Goal: Task Accomplishment & Management: Use online tool/utility

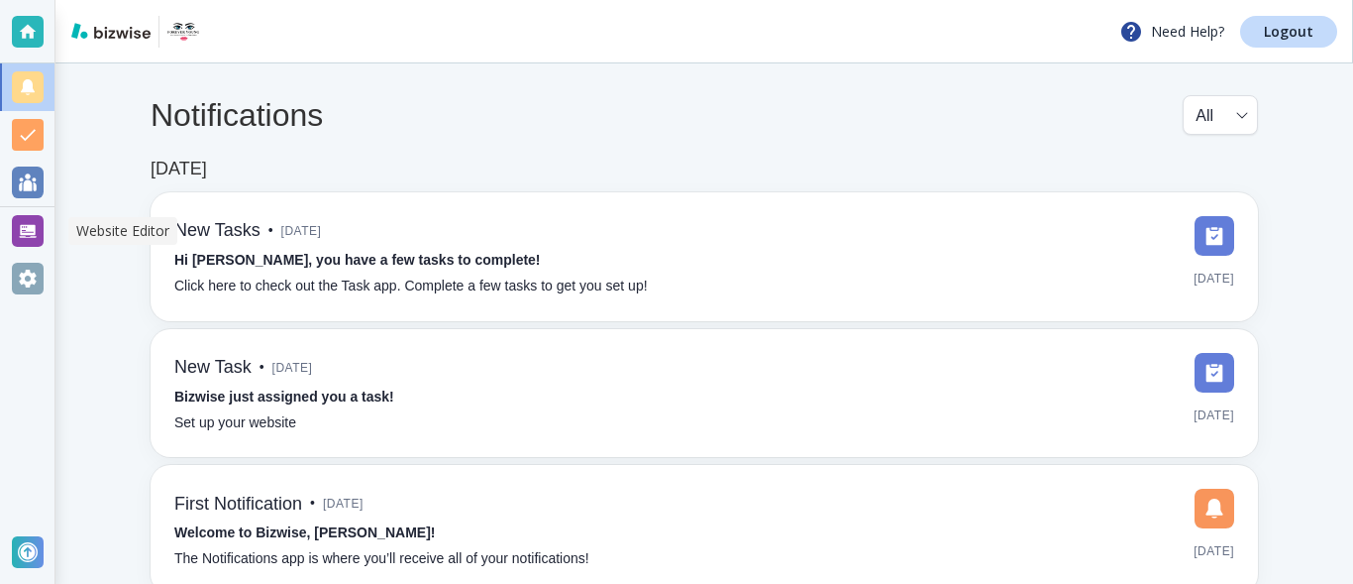
click at [30, 229] on div at bounding box center [28, 231] width 32 height 32
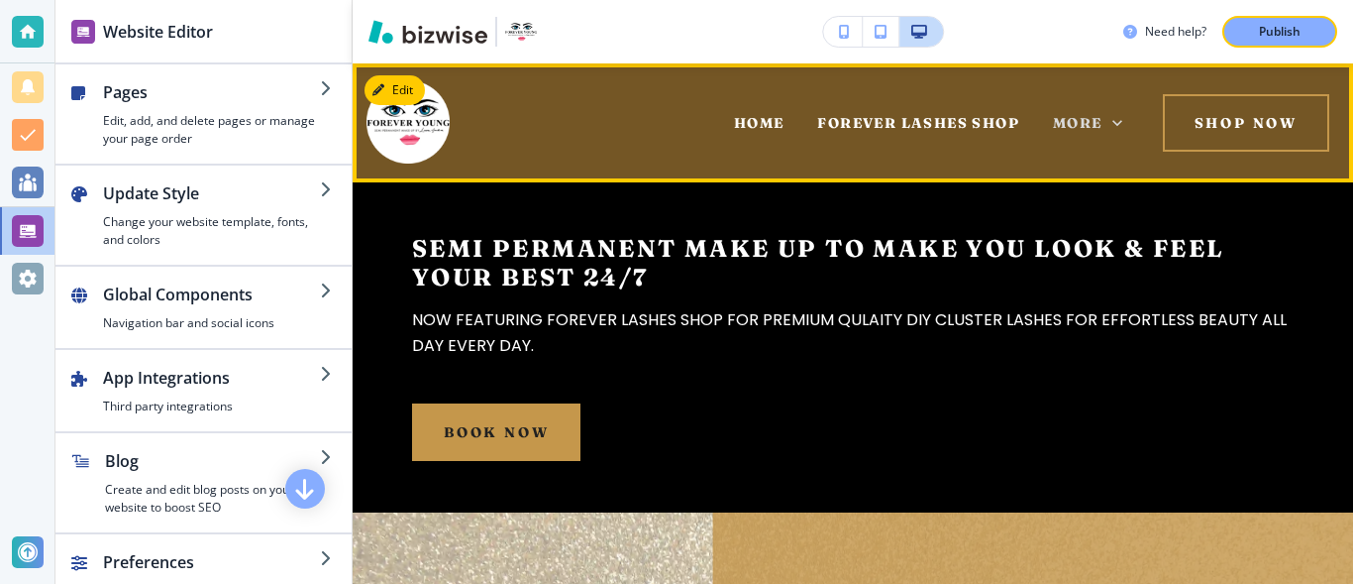
click at [1108, 127] on icon at bounding box center [1118, 123] width 20 height 20
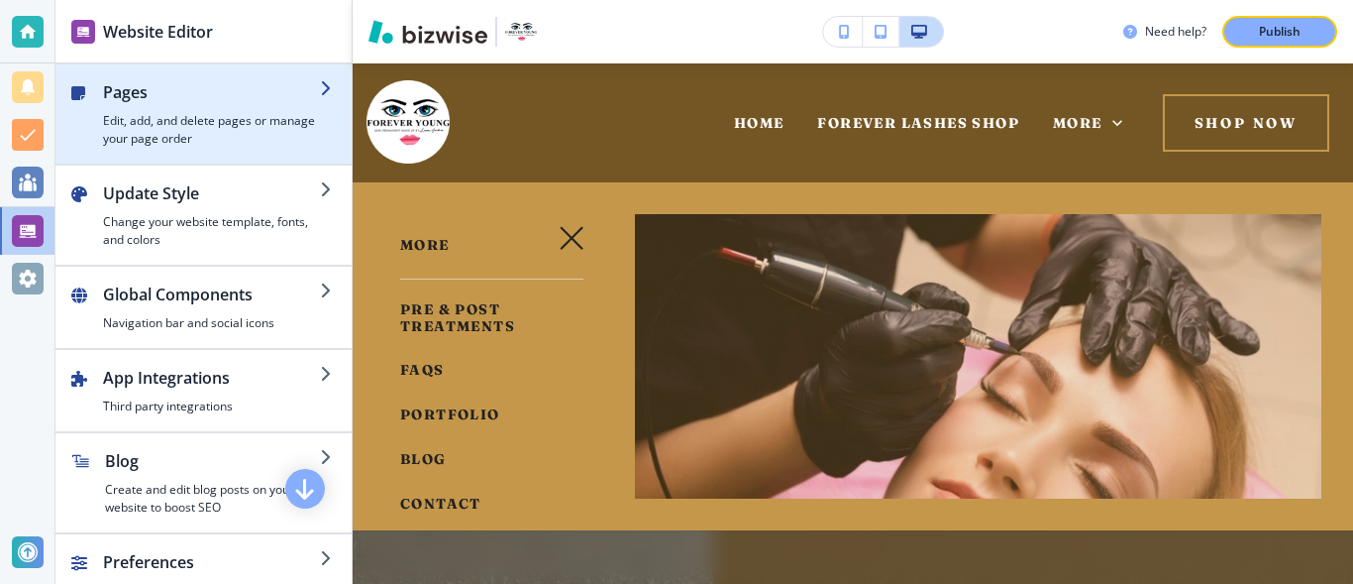
click at [320, 93] on icon "button" at bounding box center [328, 88] width 16 height 16
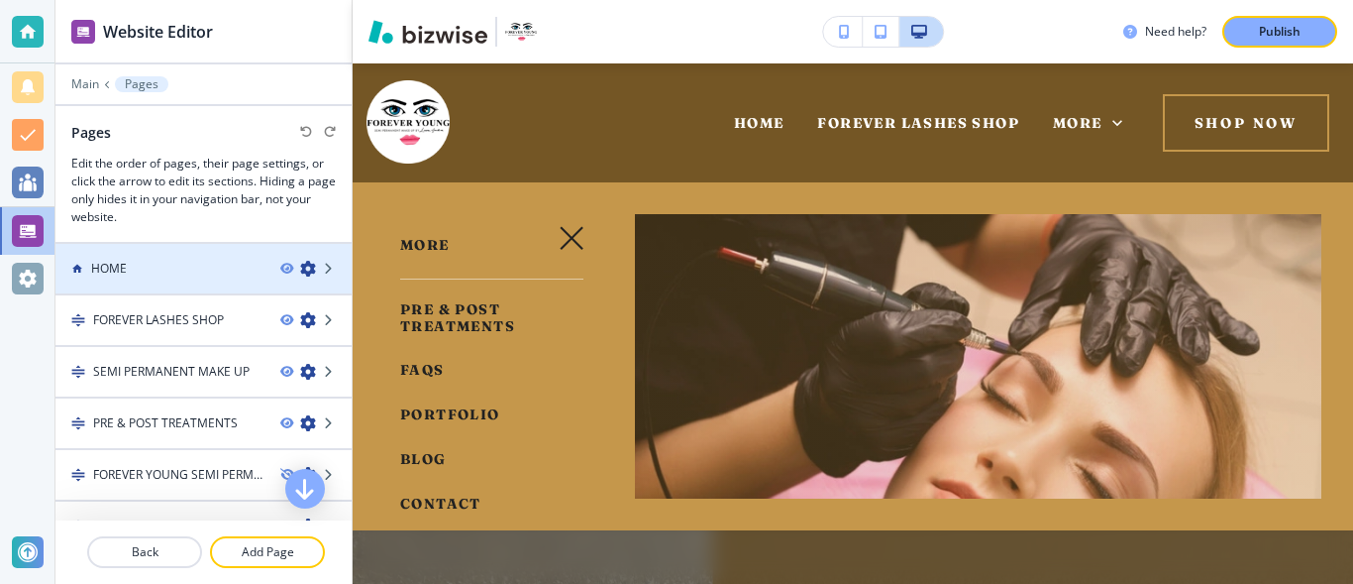
click at [194, 268] on div "HOME" at bounding box center [159, 269] width 209 height 18
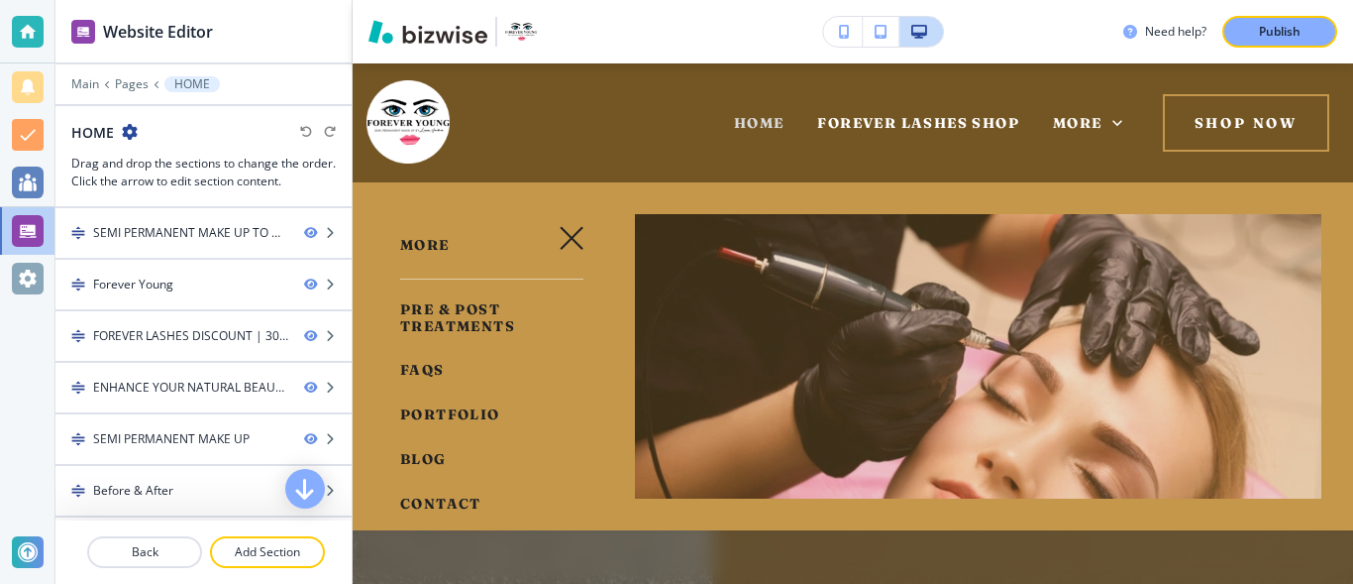
click at [744, 129] on span "HOME" at bounding box center [759, 123] width 51 height 18
click at [743, 118] on span "HOME" at bounding box center [759, 123] width 51 height 18
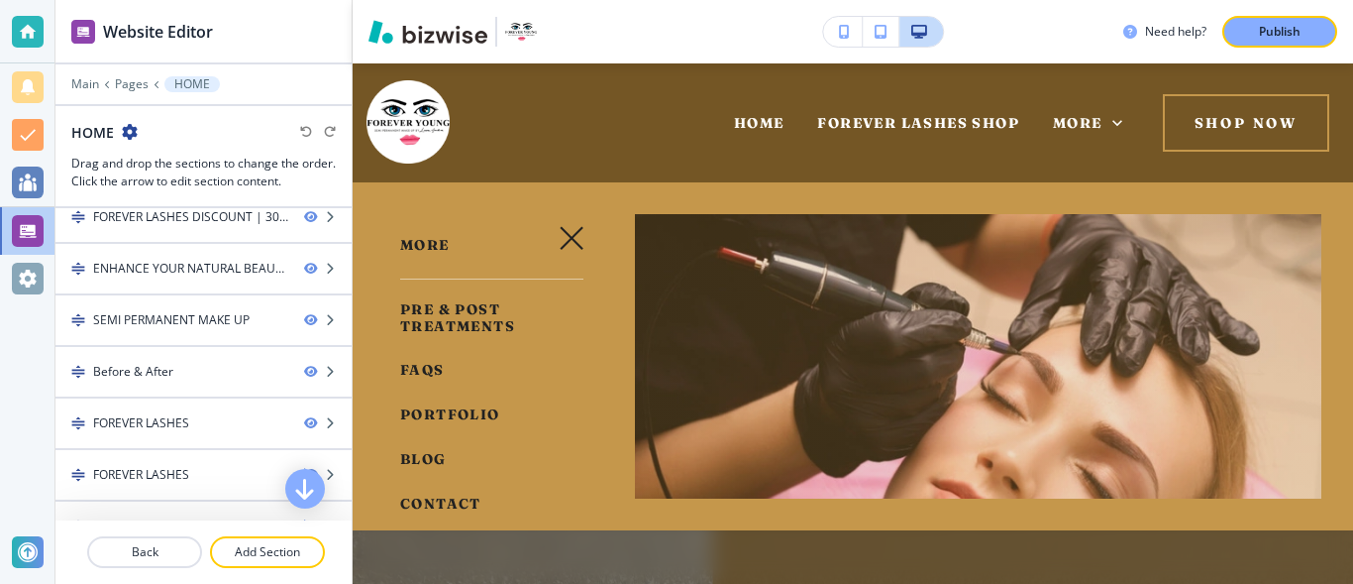
scroll to position [116, 0]
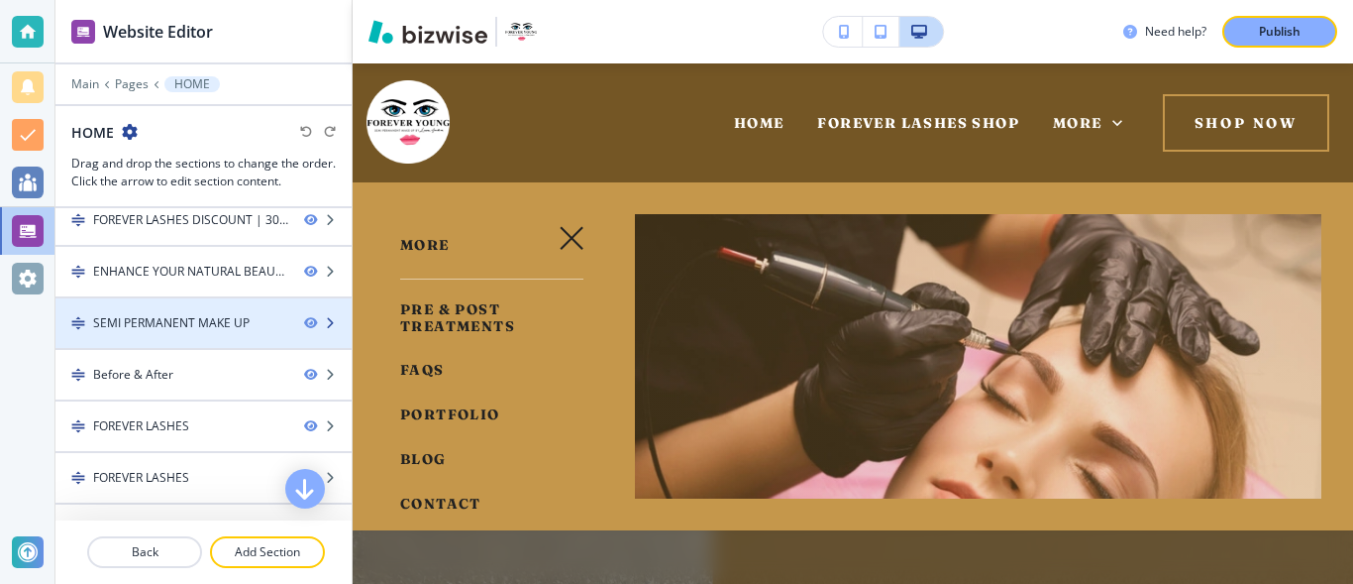
click at [324, 322] on icon "button" at bounding box center [330, 323] width 12 height 12
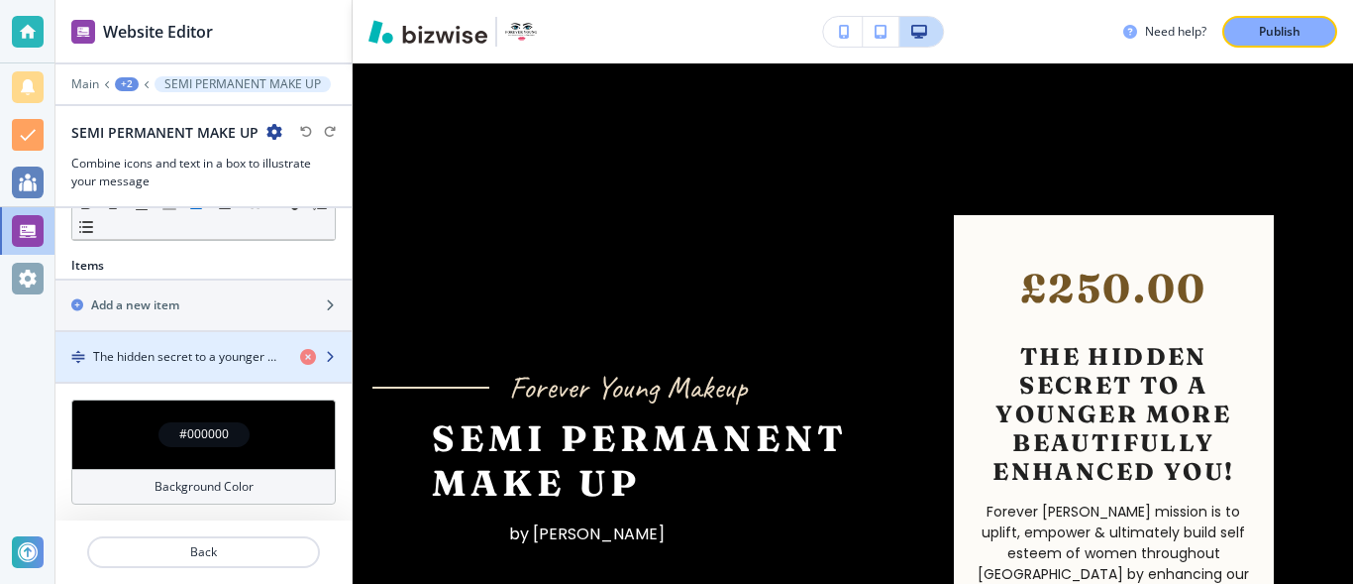
scroll to position [33, 0]
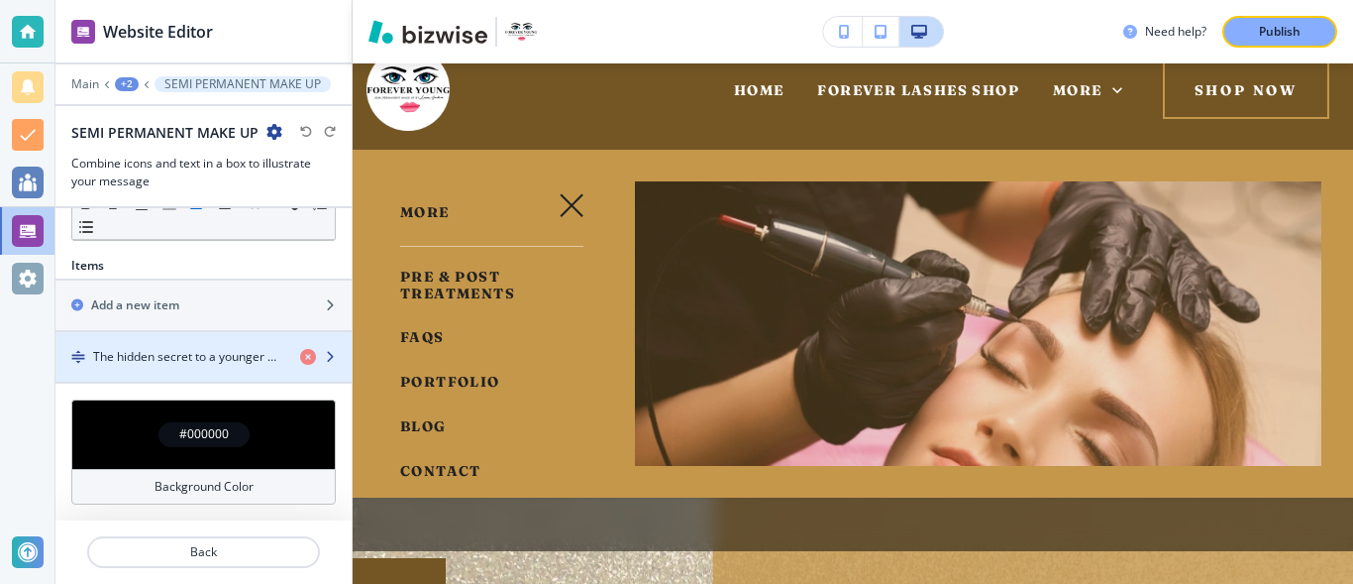
click at [244, 356] on h4 "The hidden secret to a younger more beautifully enhanced you!" at bounding box center [188, 357] width 191 height 18
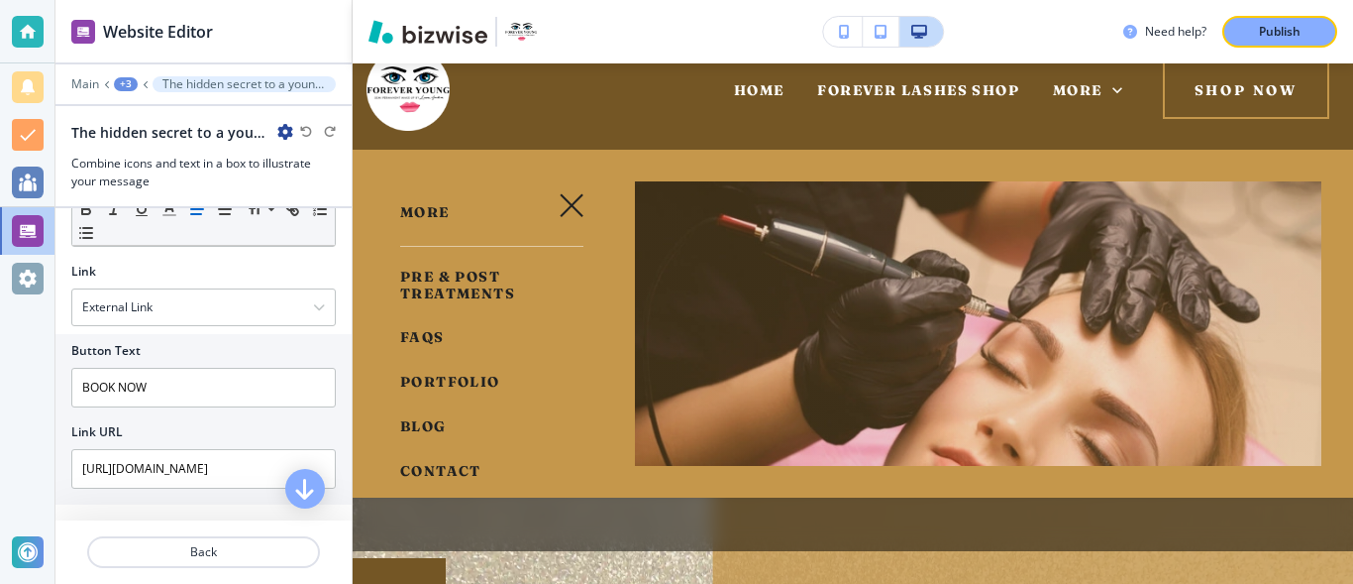
scroll to position [0, 0]
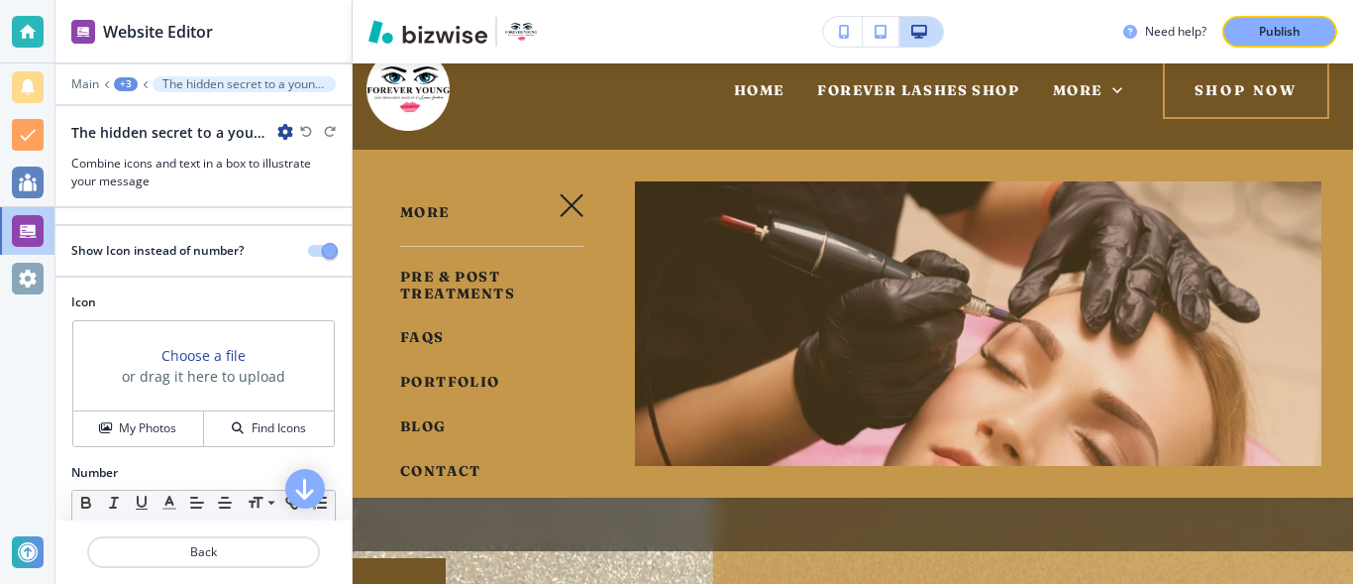
click at [125, 47] on div "Website Editor" at bounding box center [203, 31] width 296 height 62
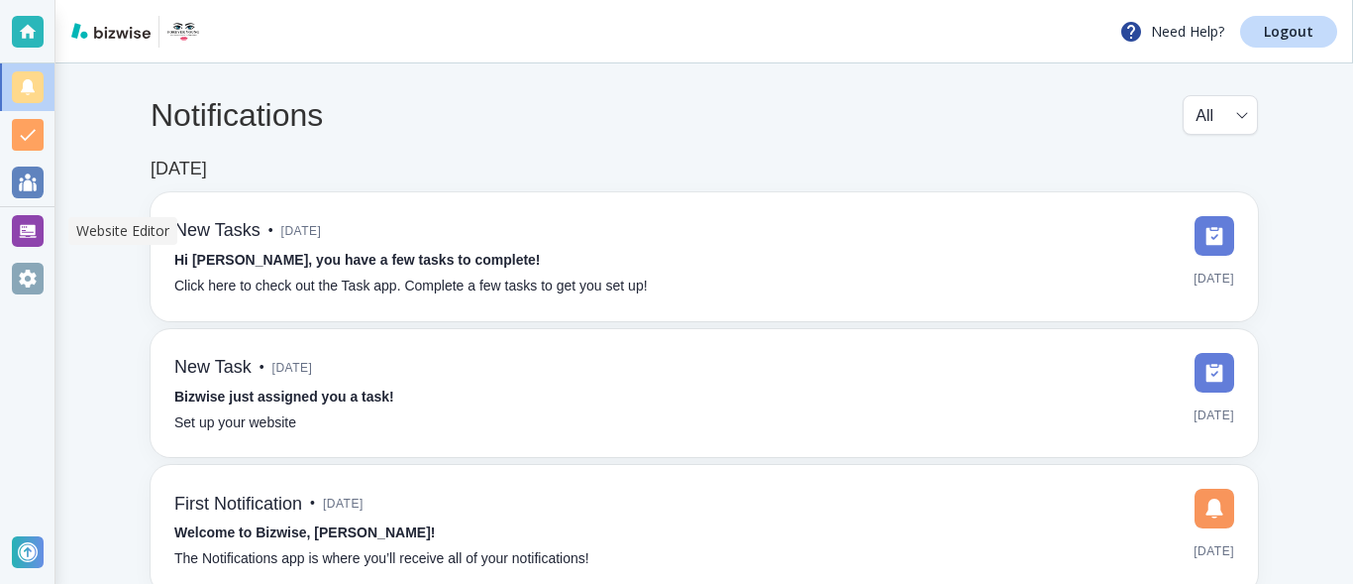
click at [18, 235] on div at bounding box center [28, 231] width 32 height 32
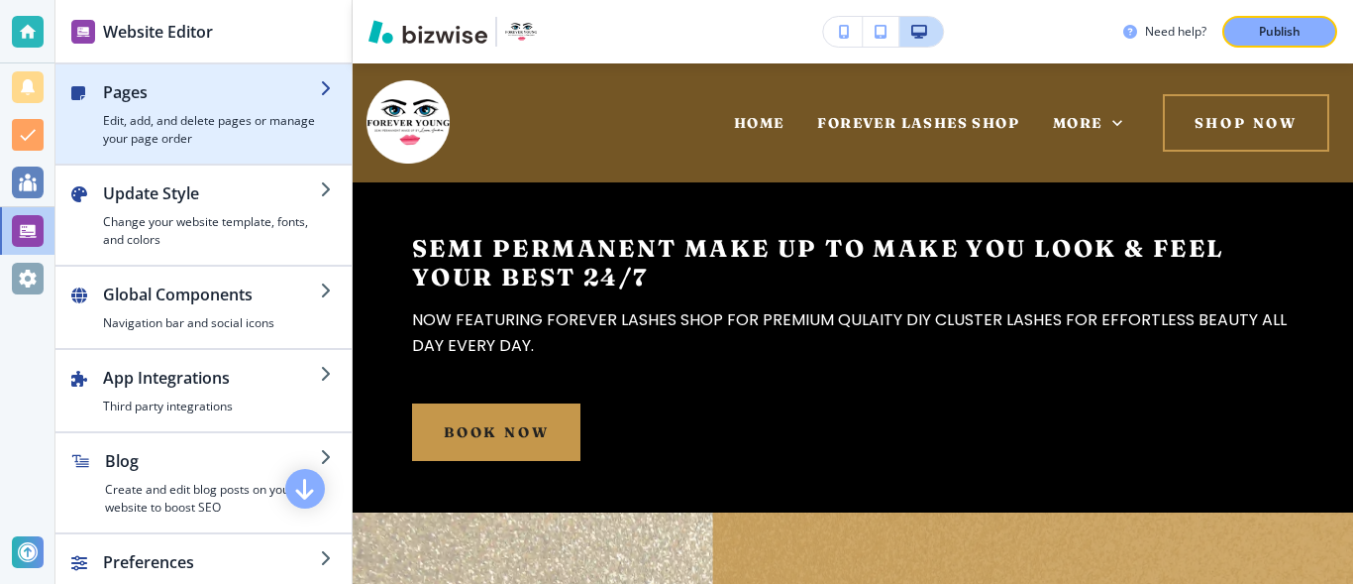
click at [220, 132] on h4 "Edit, add, and delete pages or manage your page order" at bounding box center [211, 130] width 217 height 36
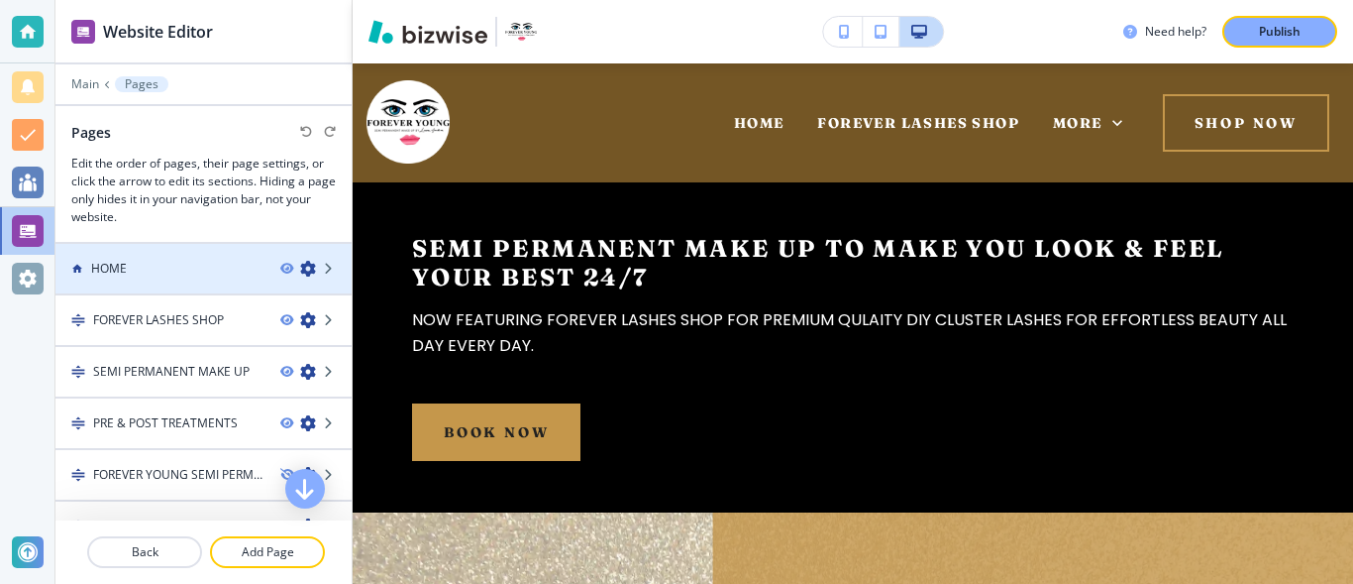
click at [194, 263] on div "HOME" at bounding box center [159, 269] width 209 height 18
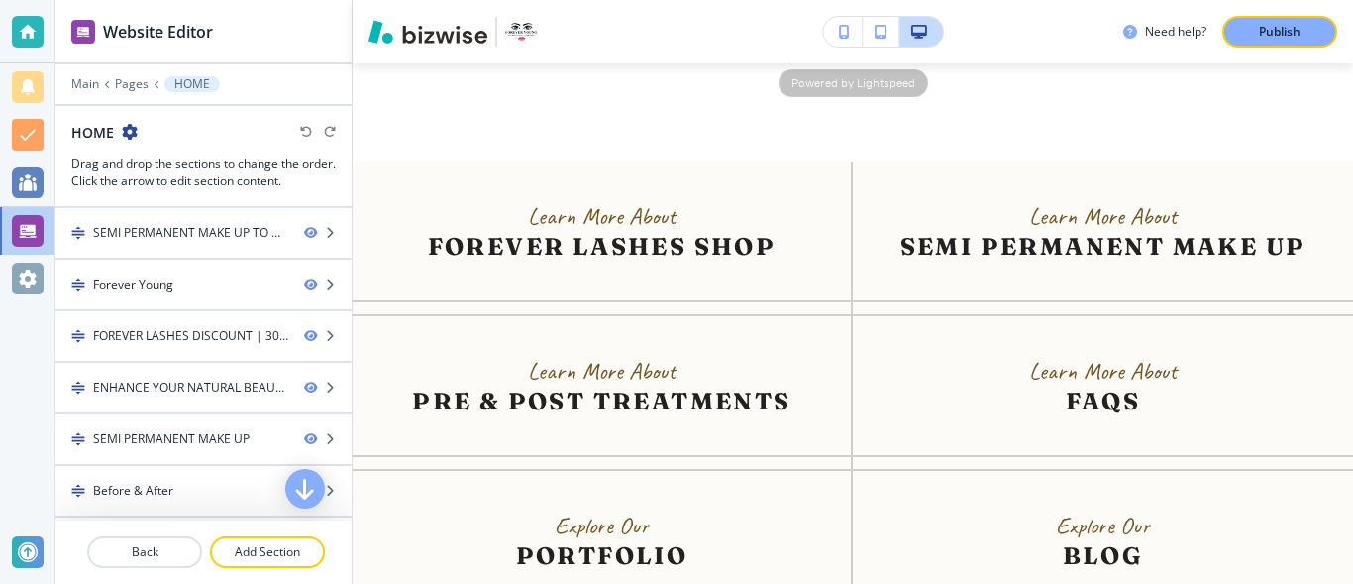
scroll to position [6518, 0]
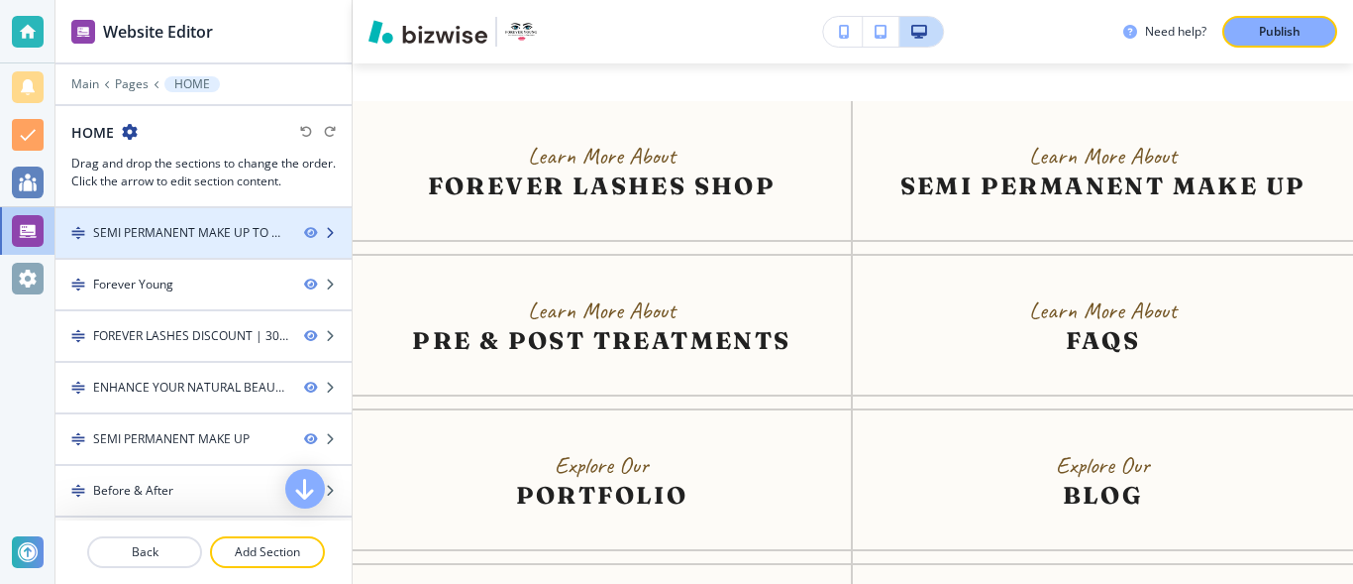
click at [174, 235] on div "SEMI PERMANENT MAKE UP TO MAKE YOU LOOK & FEEL YOUR BEST 24/7" at bounding box center [190, 233] width 195 height 18
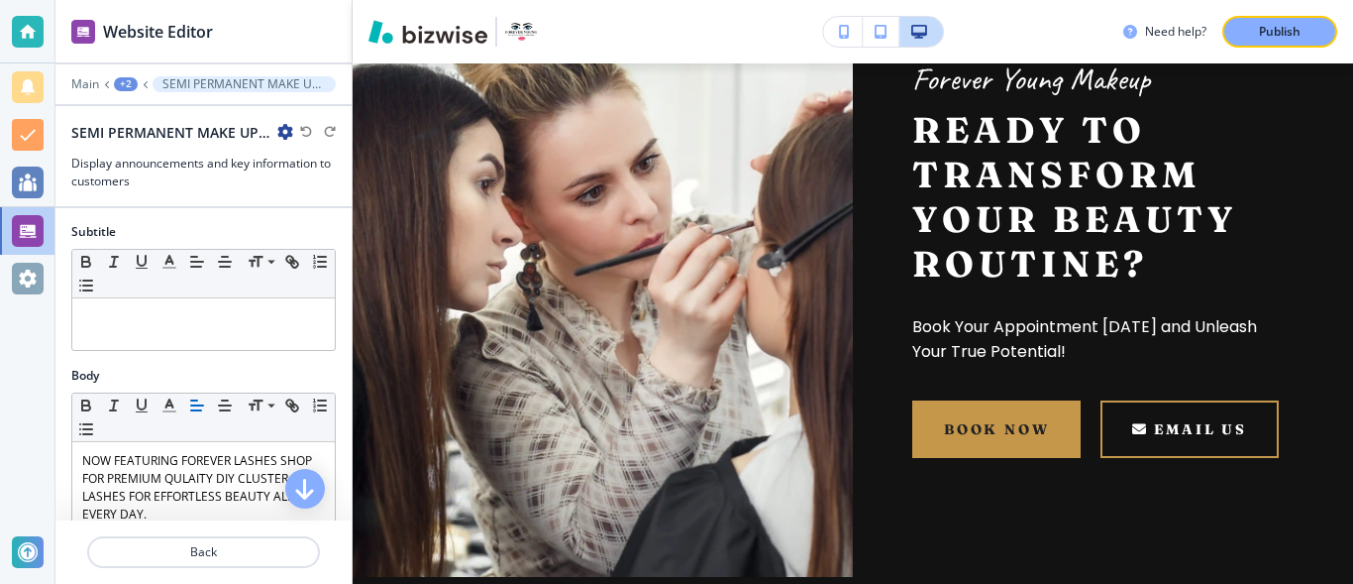
scroll to position [0, 0]
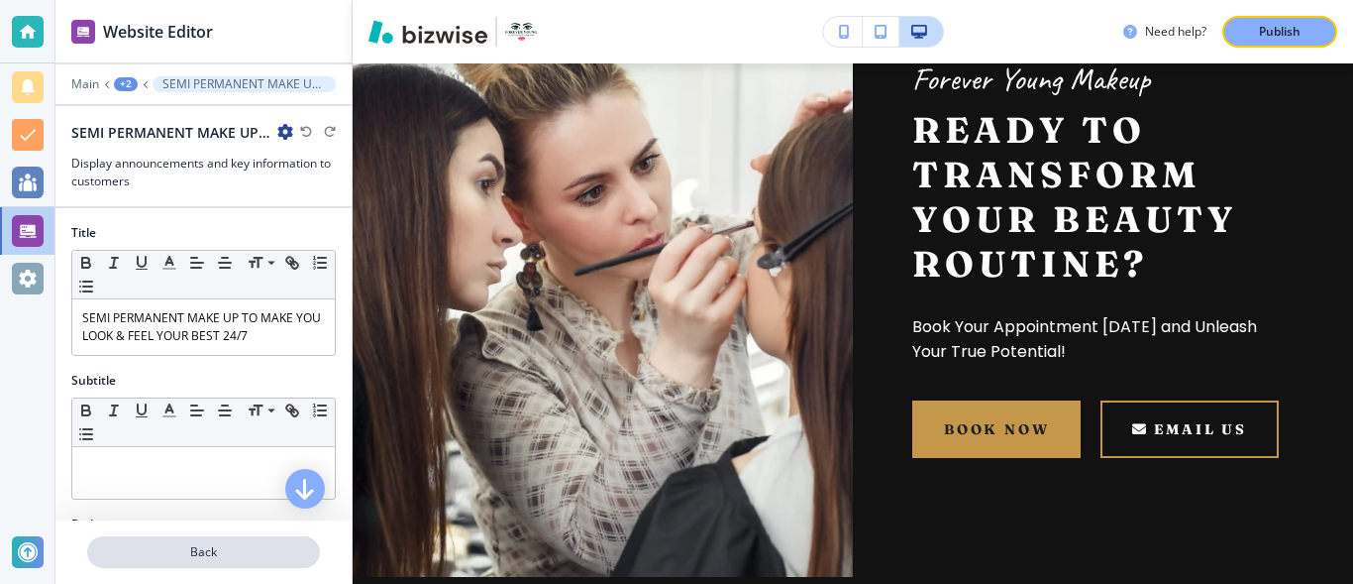
click at [229, 556] on p "Back" at bounding box center [203, 552] width 229 height 18
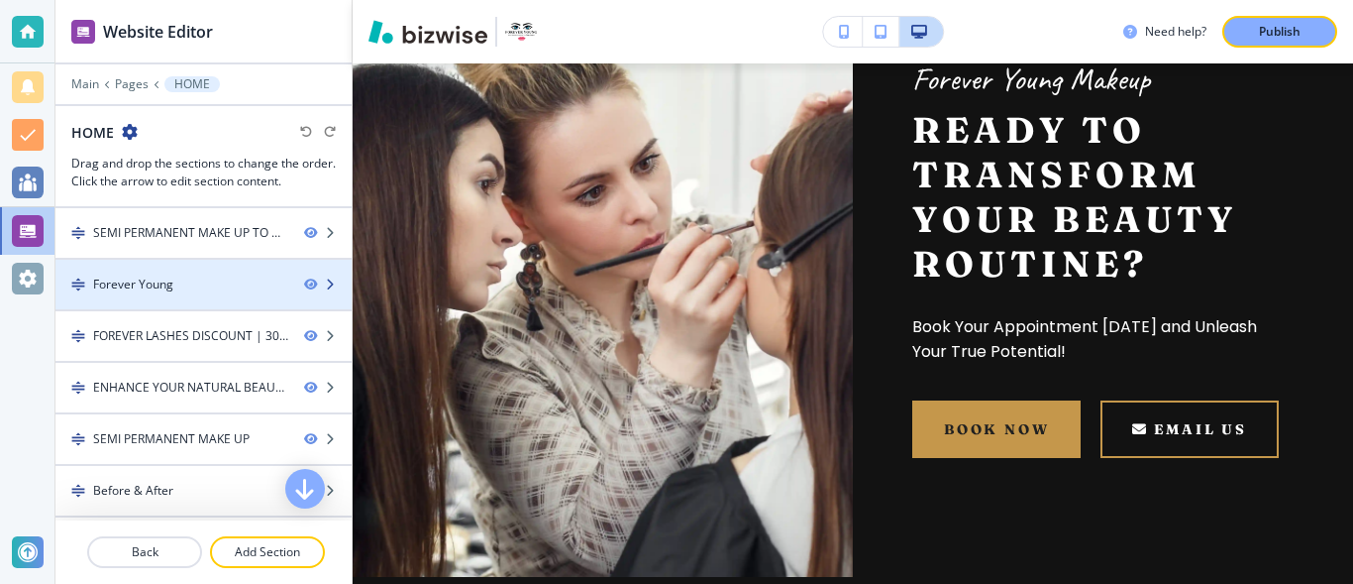
click at [191, 293] on div at bounding box center [203, 301] width 296 height 16
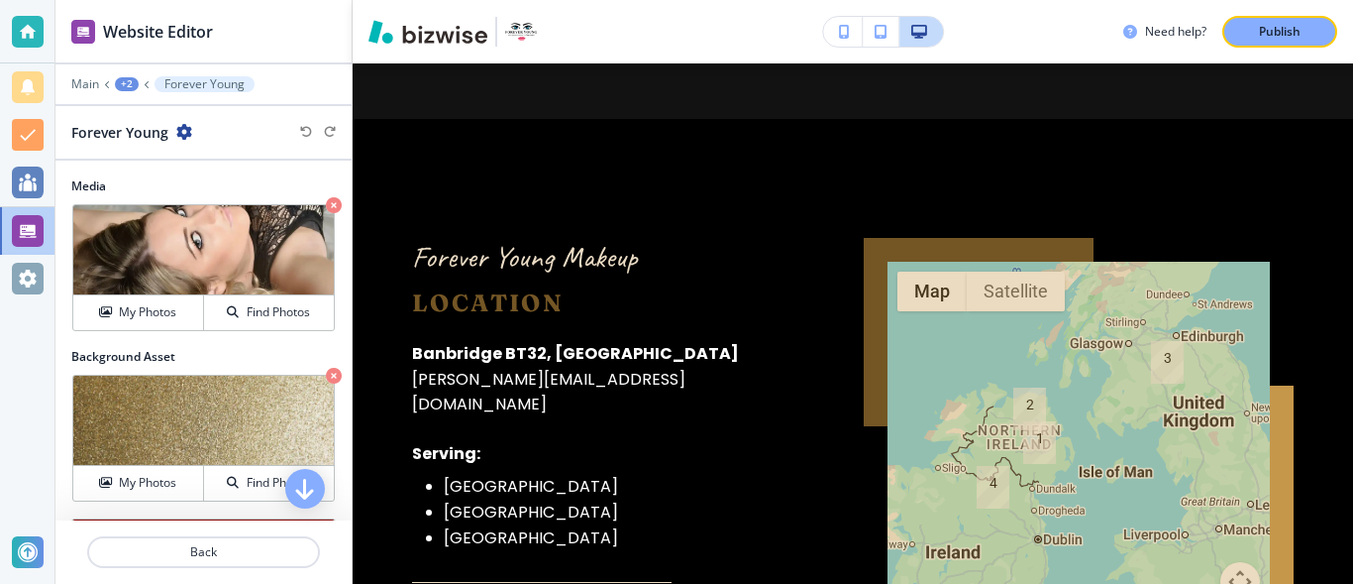
scroll to position [1268, 0]
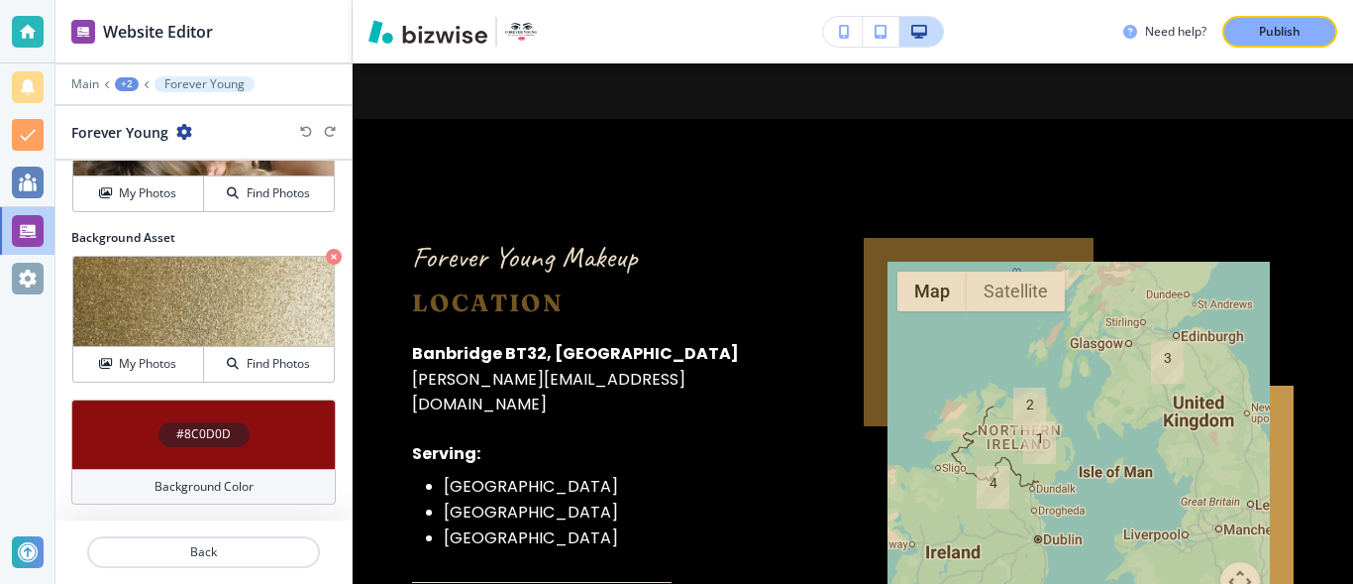
drag, startPoint x: 334, startPoint y: 496, endPoint x: 296, endPoint y: 486, distance: 38.9
click at [318, 495] on div "#8C0D0D Background Color" at bounding box center [203, 459] width 296 height 121
click at [273, 553] on p "Back" at bounding box center [203, 552] width 229 height 18
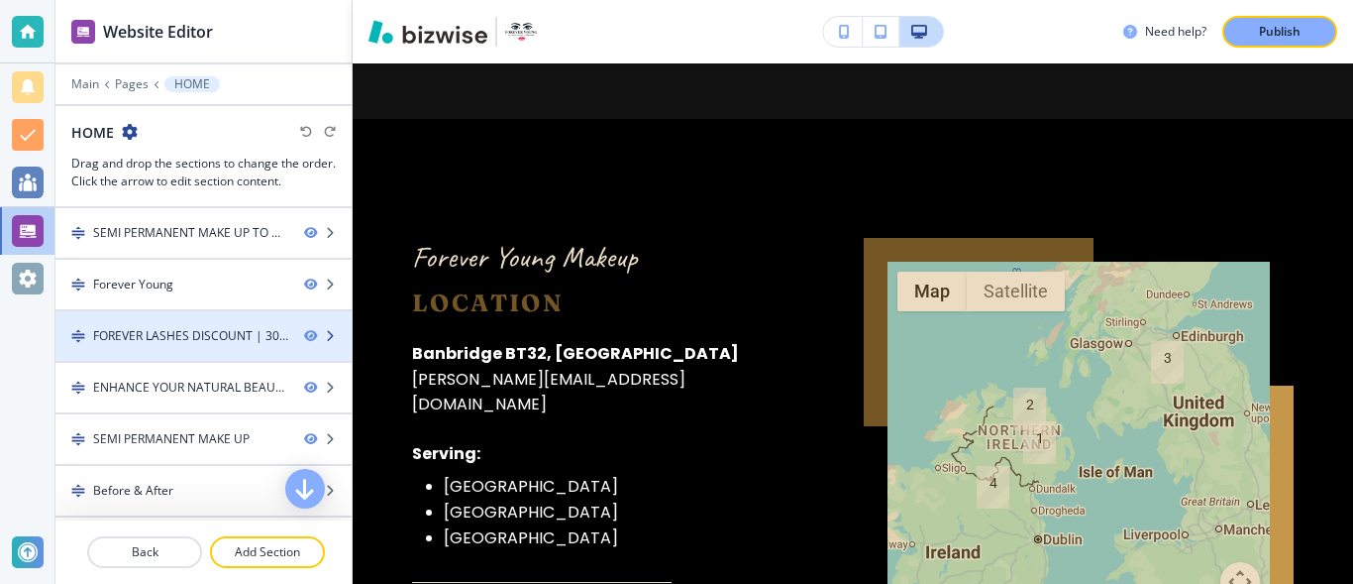
click at [162, 337] on div "FOREVER LASHES DISCOUNT | 30% OFF ALL FOREVER LASHES PRODUCTS" at bounding box center [190, 336] width 195 height 18
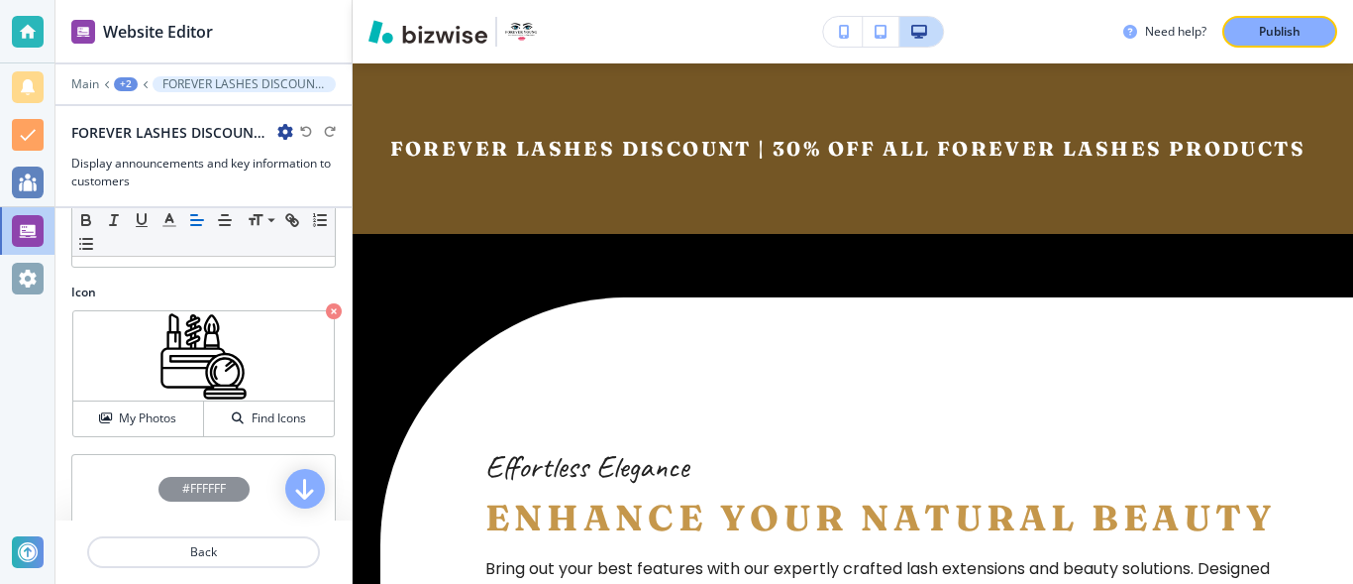
scroll to position [302, 0]
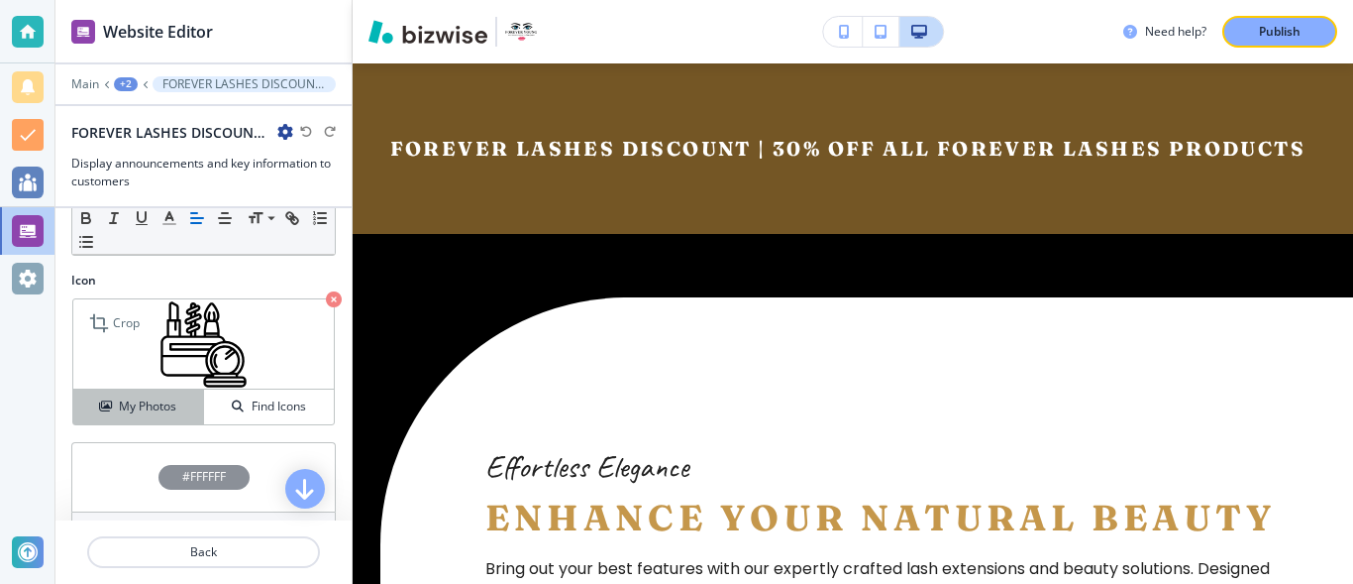
click at [173, 399] on h4 "My Photos" at bounding box center [147, 406] width 57 height 18
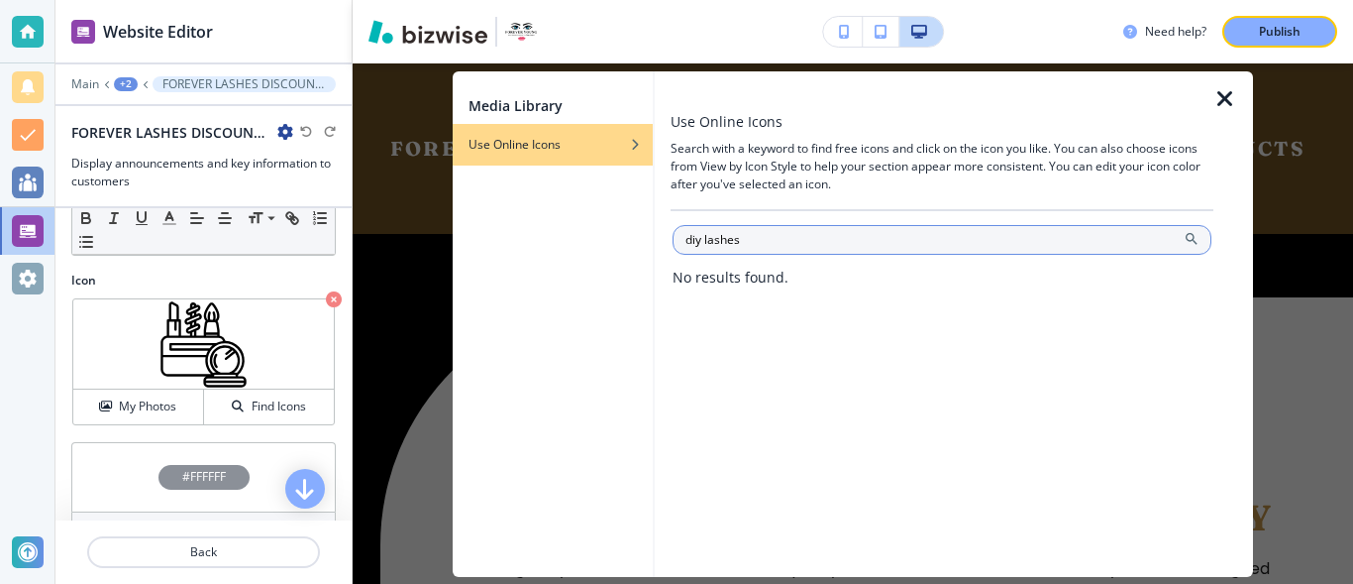
click at [702, 242] on input "diy lashes" at bounding box center [942, 240] width 539 height 30
type input "lashes"
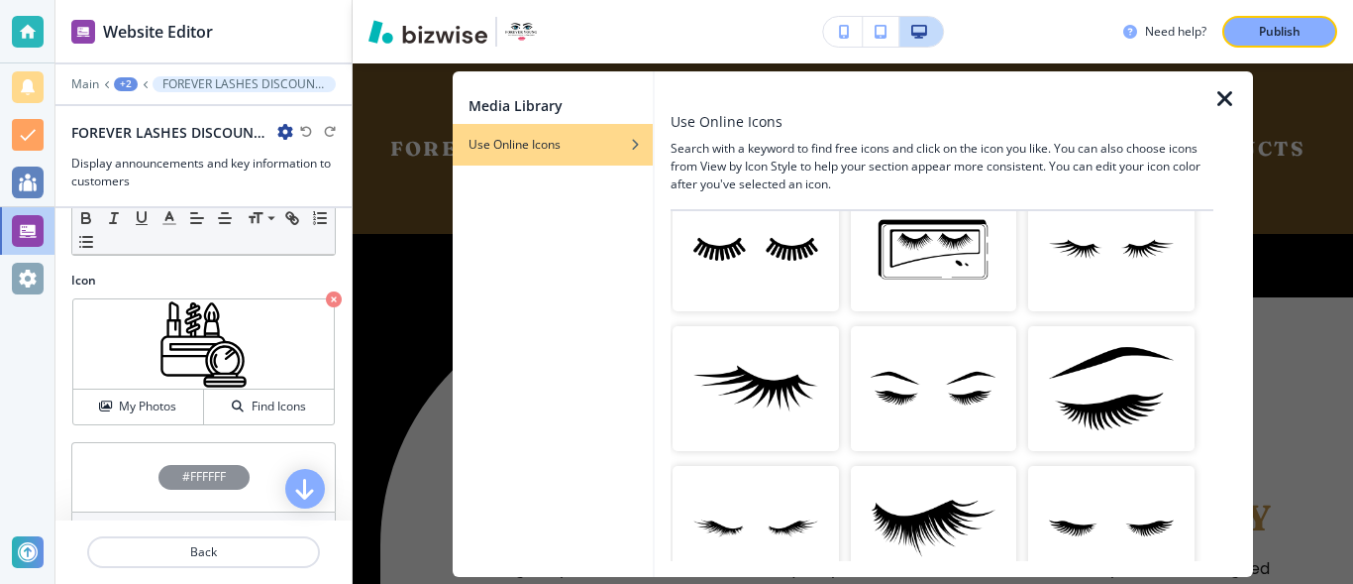
scroll to position [746, 0]
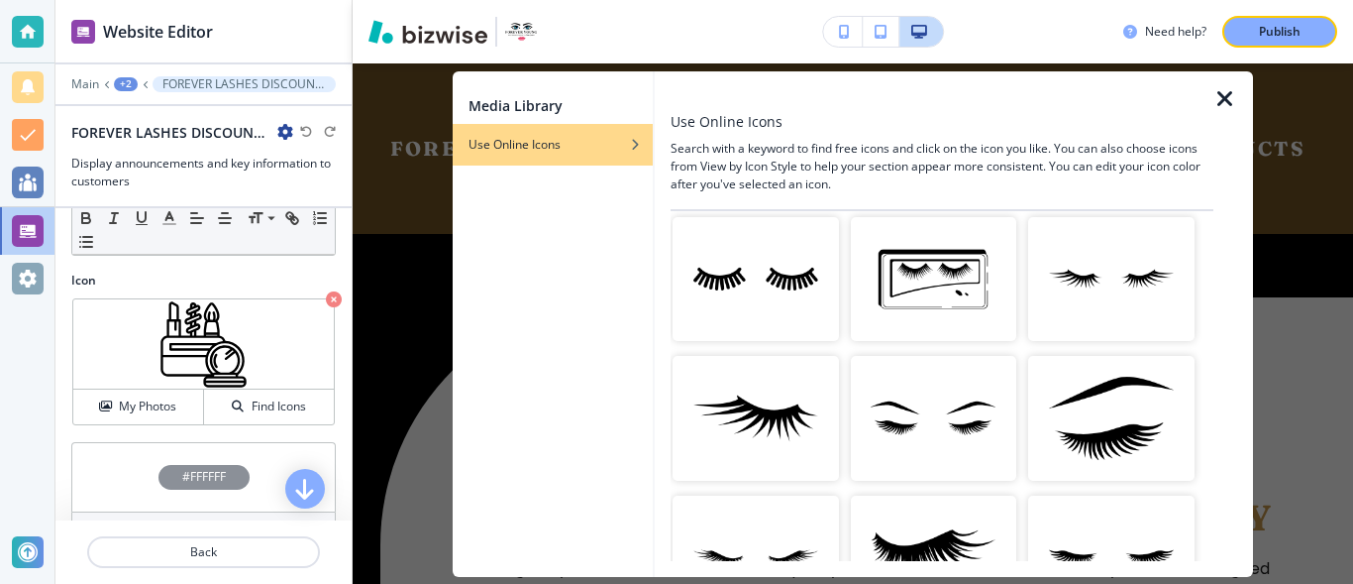
click at [943, 392] on img "button" at bounding box center [934, 418] width 166 height 125
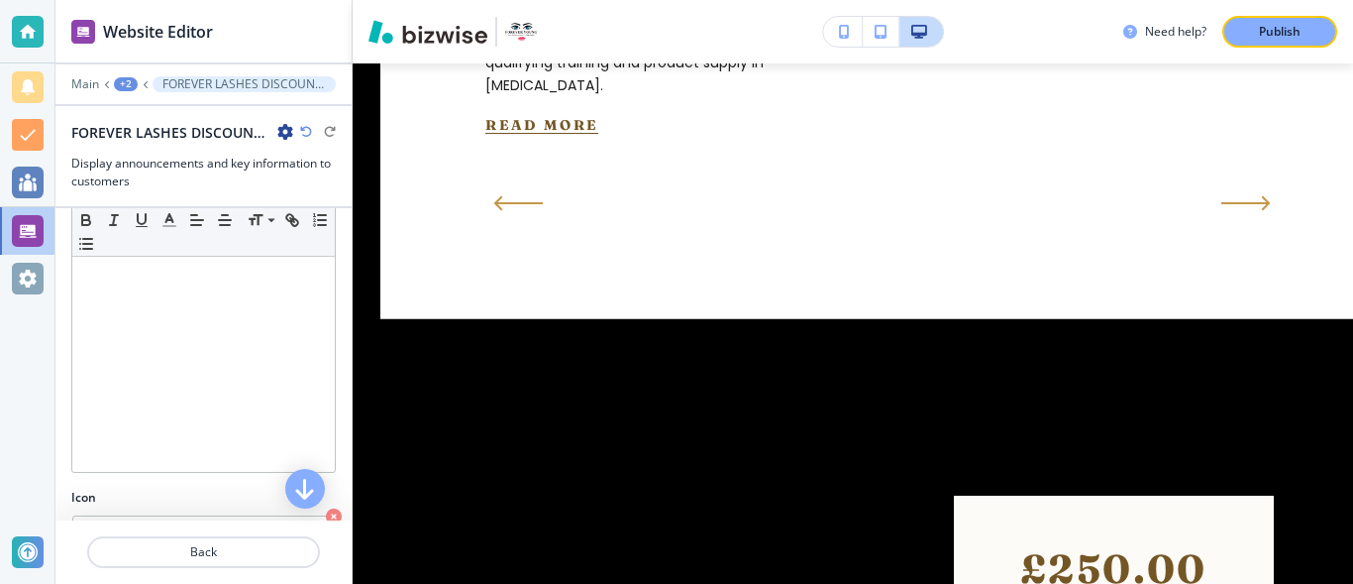
scroll to position [0, 0]
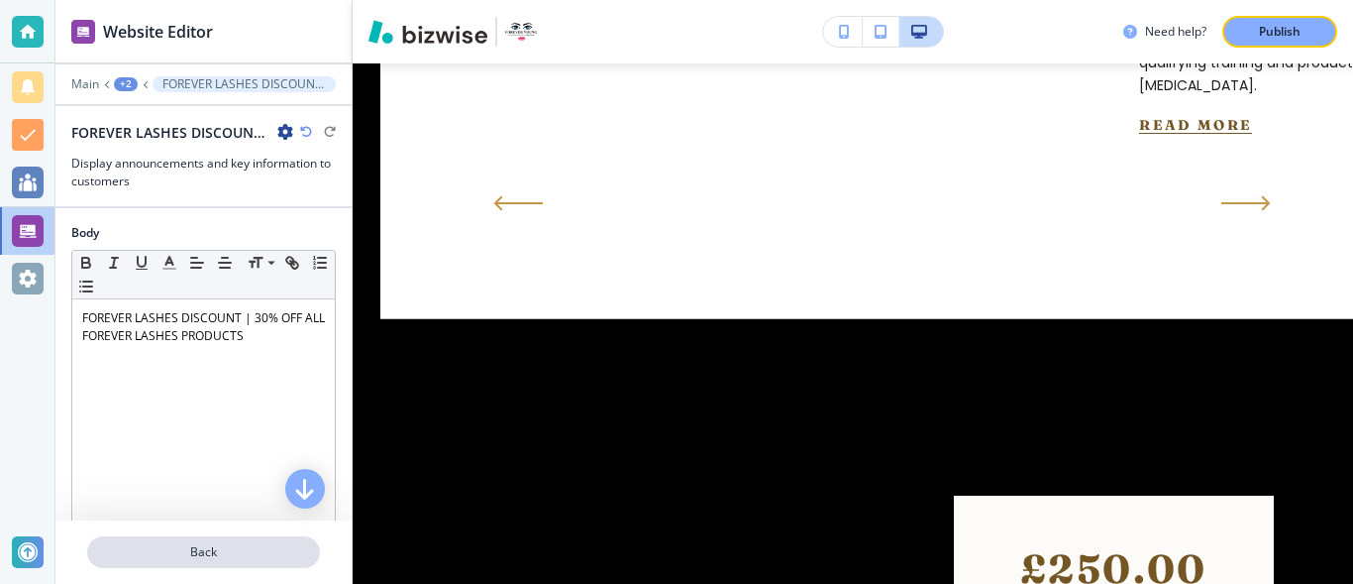
click at [168, 555] on p "Back" at bounding box center [203, 552] width 229 height 18
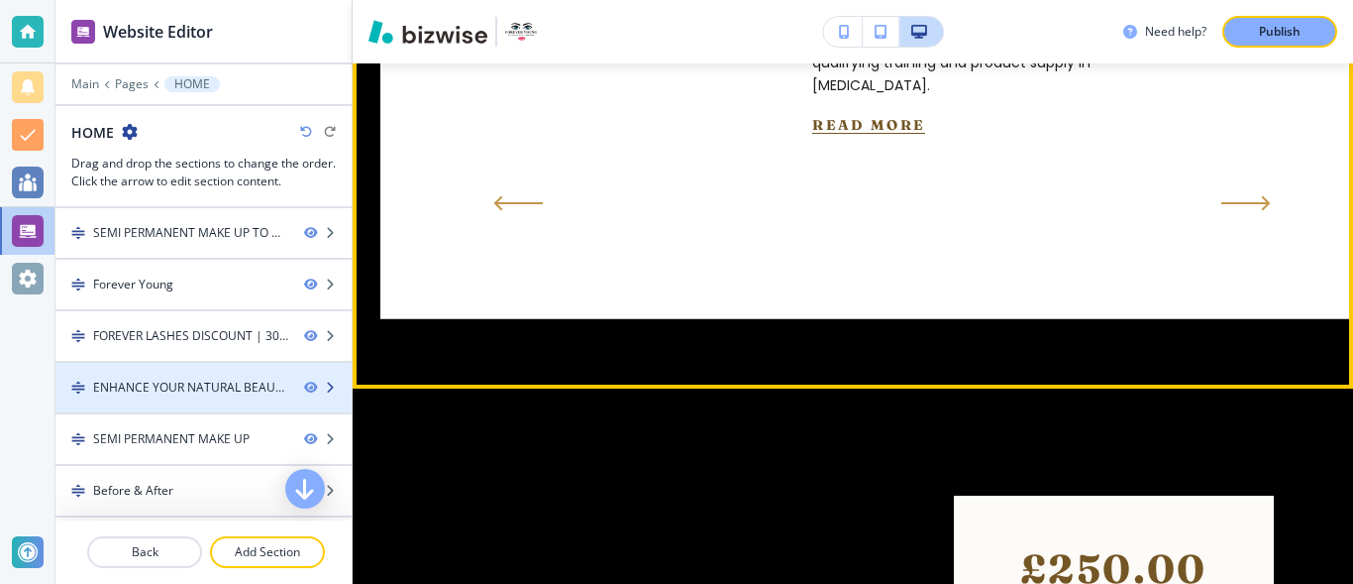
click at [176, 387] on div "ENHANCE YOUR NATURAL BEAUTY" at bounding box center [190, 387] width 195 height 18
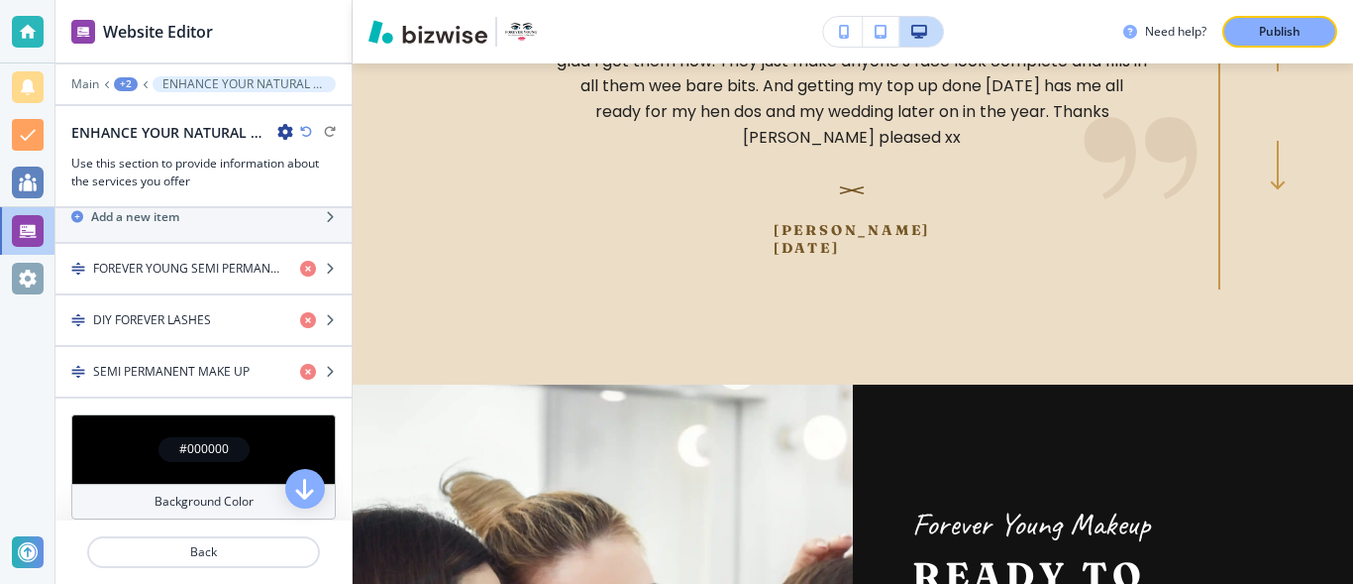
scroll to position [694, 0]
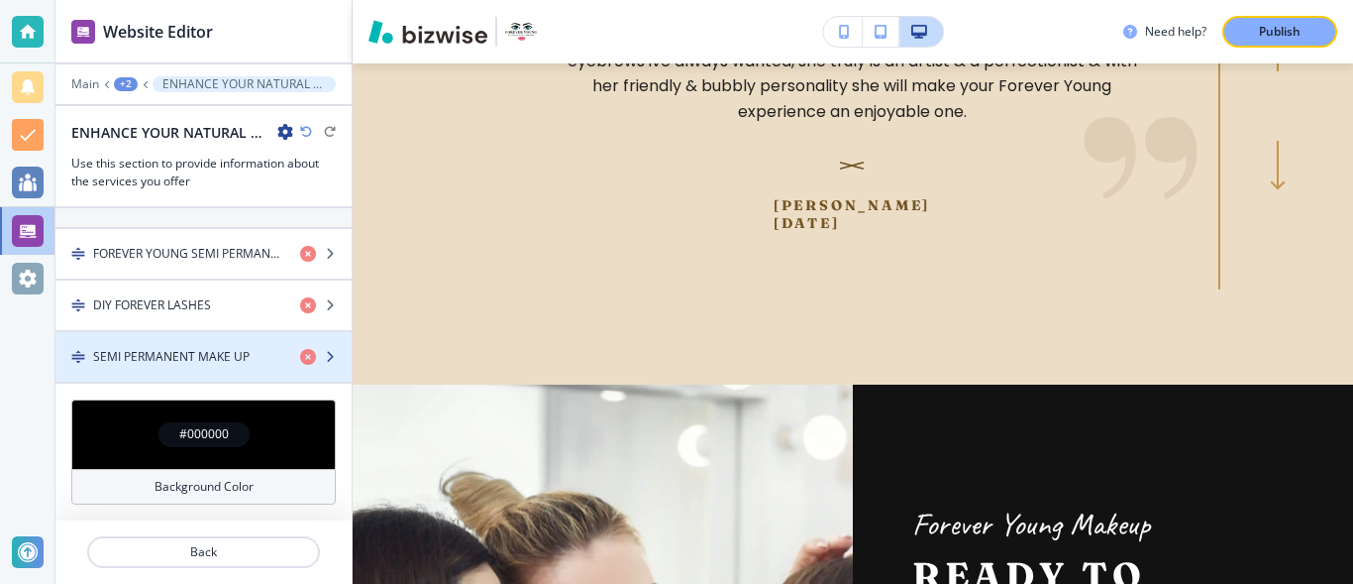
click at [218, 354] on h4 "SEMI PERMANENT MAKE UP" at bounding box center [171, 357] width 157 height 18
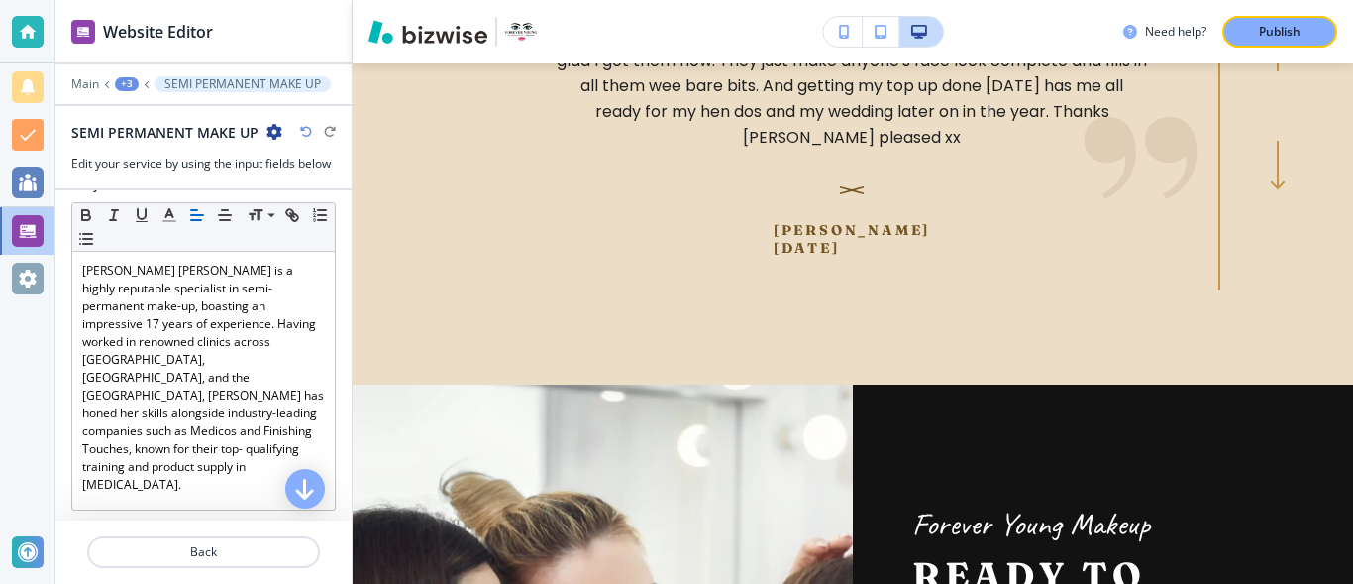
scroll to position [0, 0]
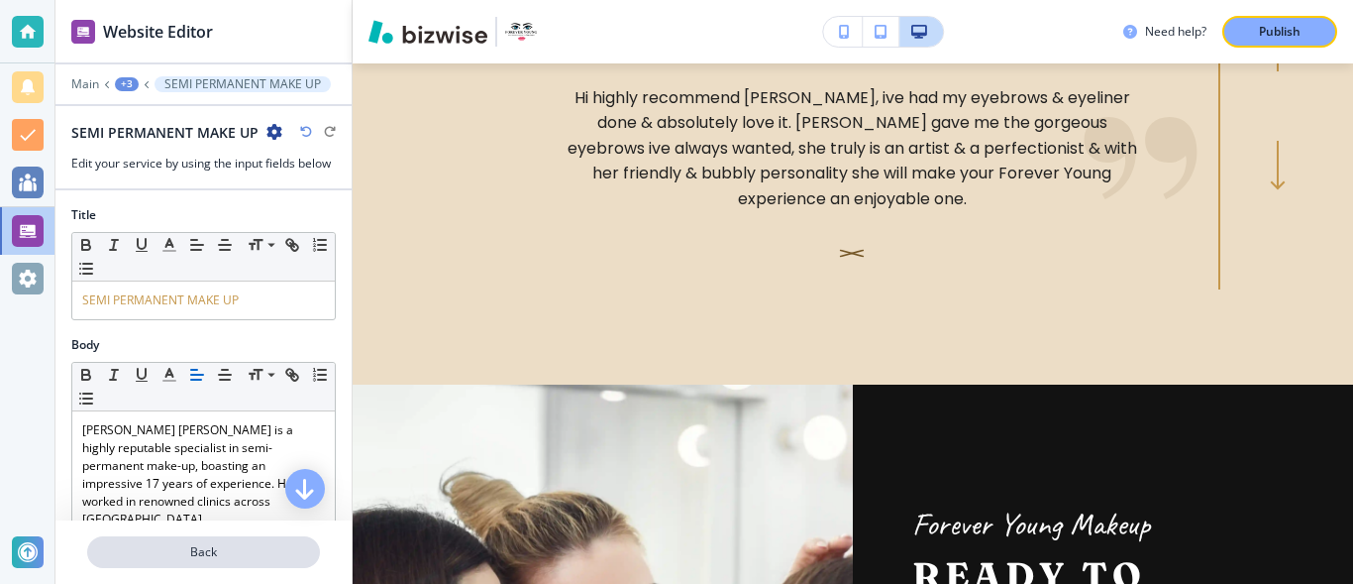
click at [232, 550] on p "Back" at bounding box center [203, 552] width 229 height 18
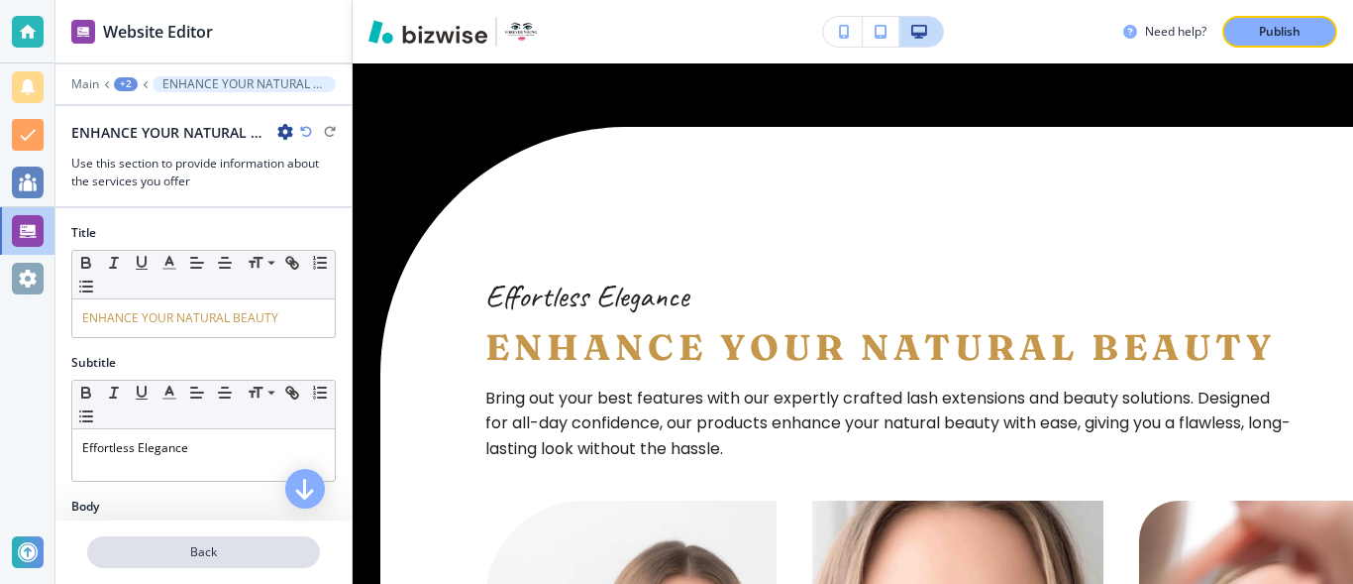
click at [204, 549] on p "Back" at bounding box center [203, 552] width 229 height 18
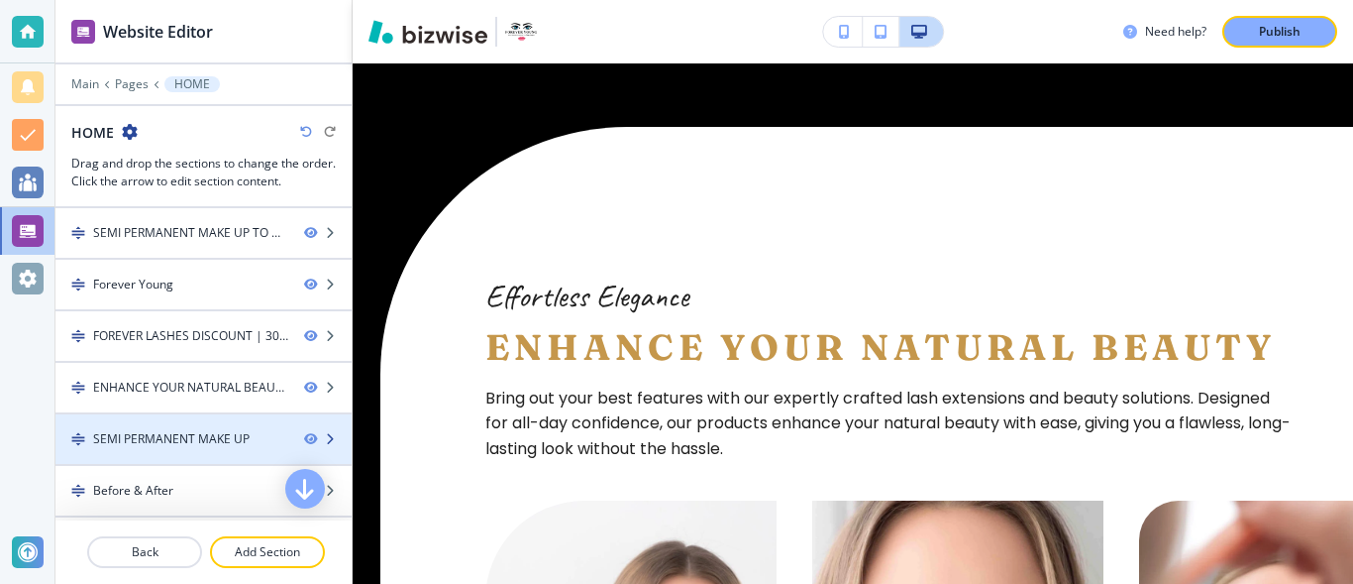
click at [226, 436] on div "SEMI PERMANENT MAKE UP" at bounding box center [171, 439] width 157 height 18
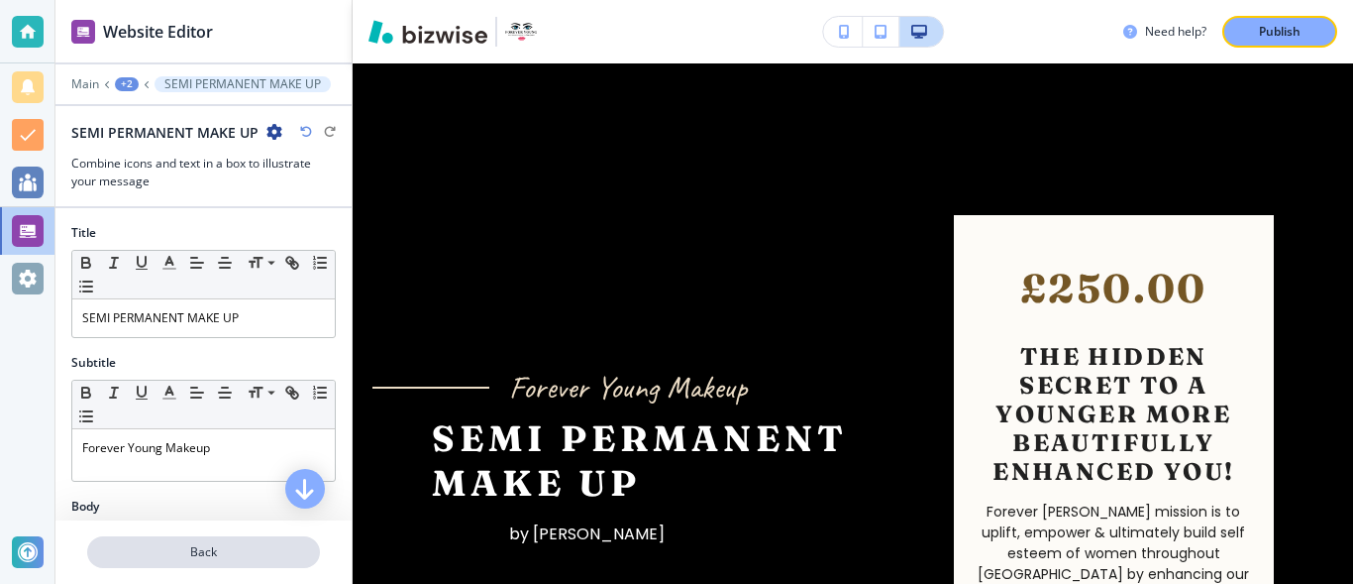
click at [132, 550] on p "Back" at bounding box center [203, 552] width 229 height 18
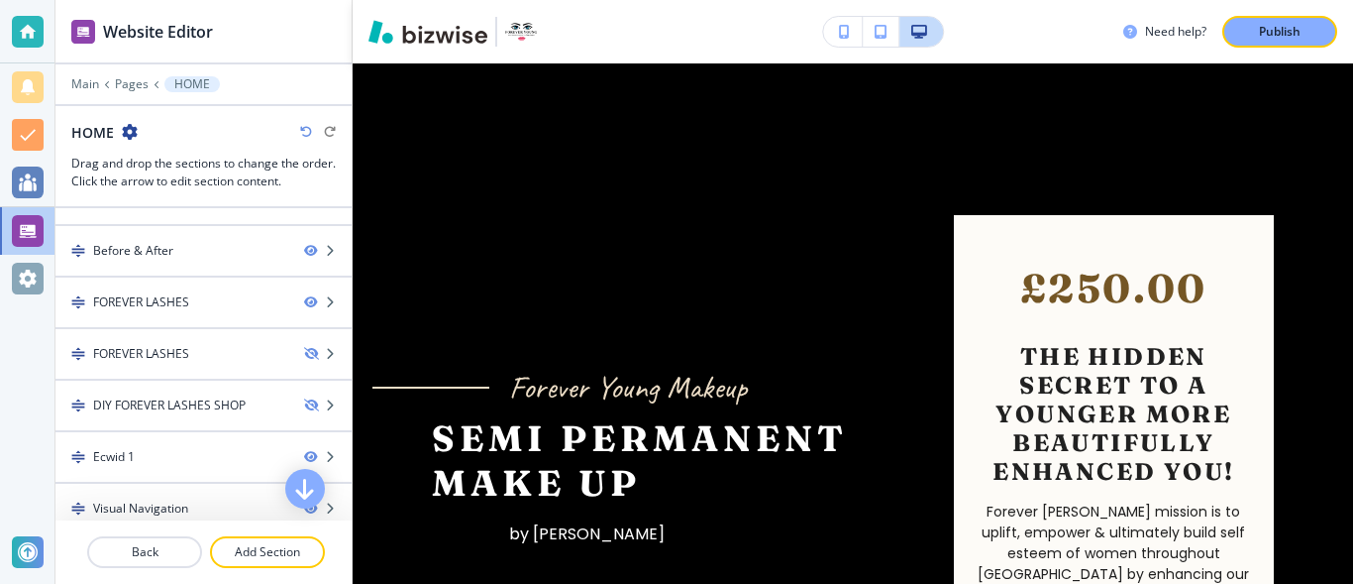
scroll to position [249, 0]
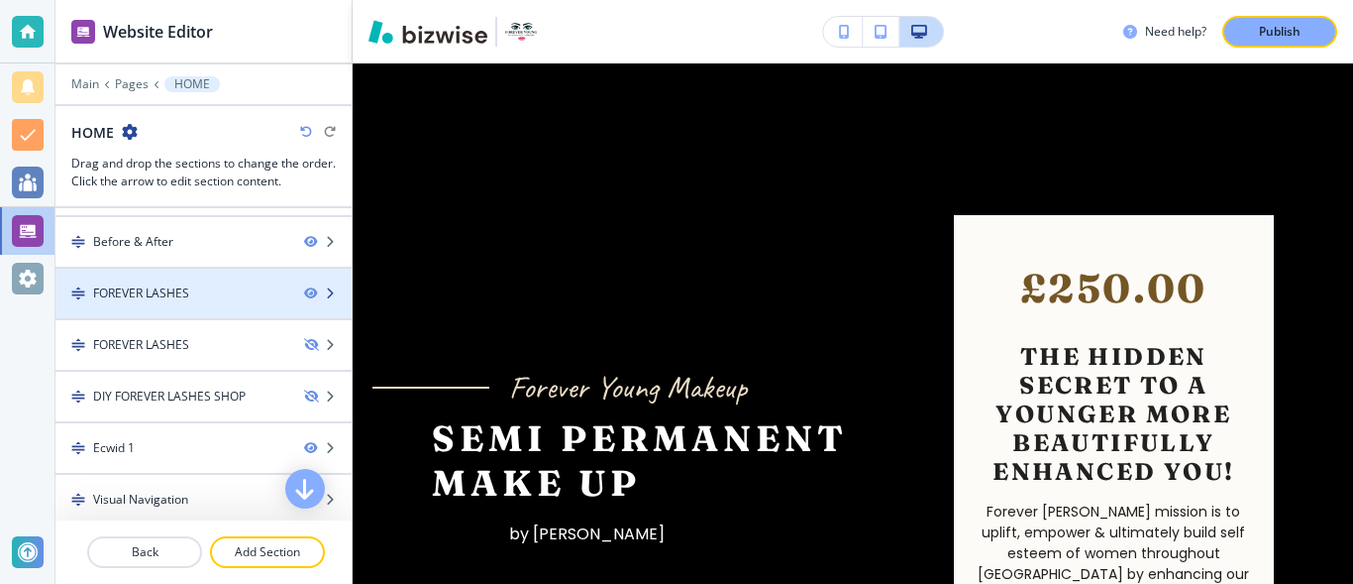
click at [176, 290] on div "FOREVER LASHES" at bounding box center [141, 293] width 96 height 18
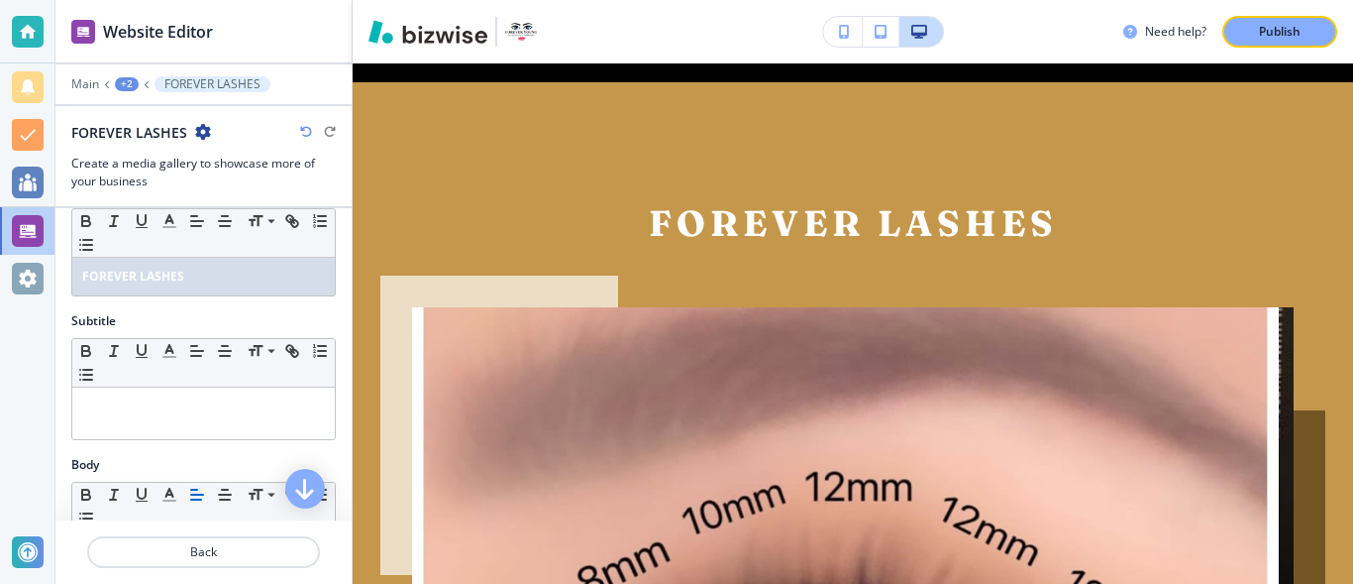
scroll to position [18, 0]
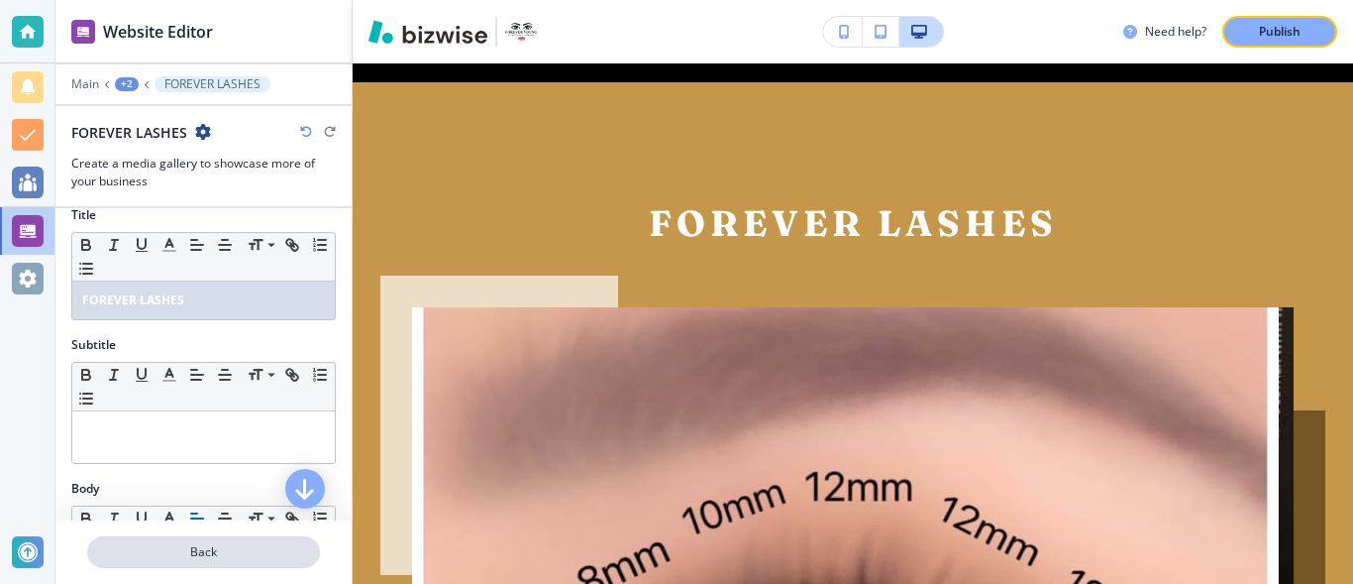
click at [162, 553] on p "Back" at bounding box center [203, 552] width 229 height 18
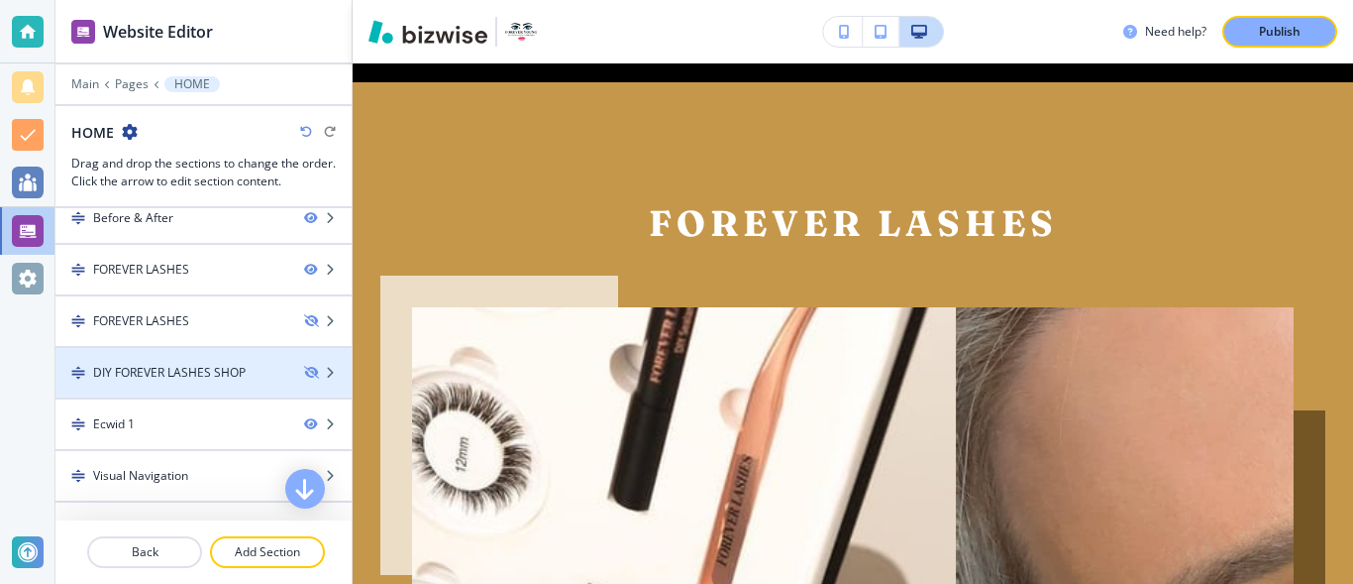
scroll to position [275, 0]
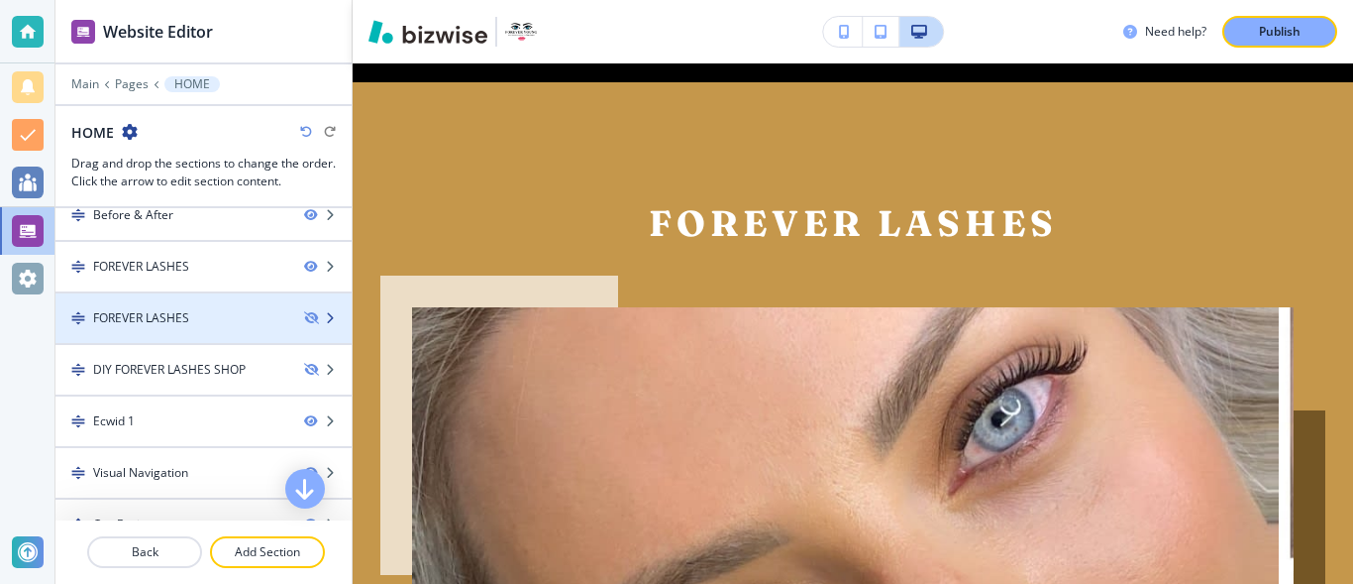
click at [185, 316] on div "FOREVER LASHES" at bounding box center [141, 318] width 96 height 18
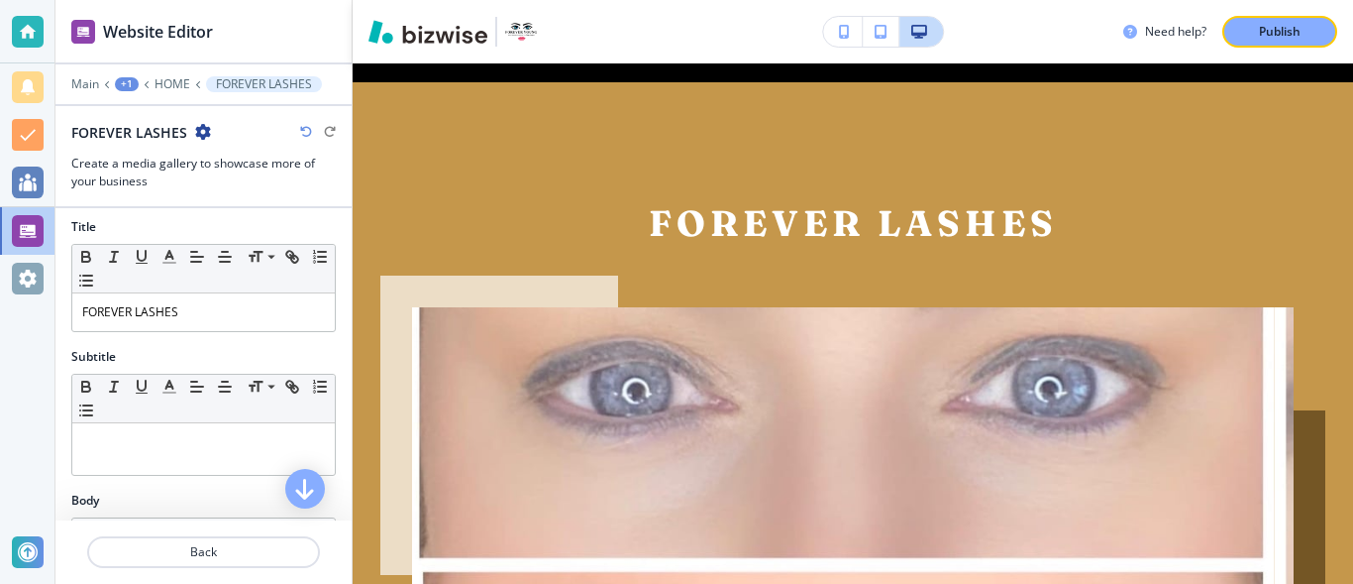
scroll to position [0, 0]
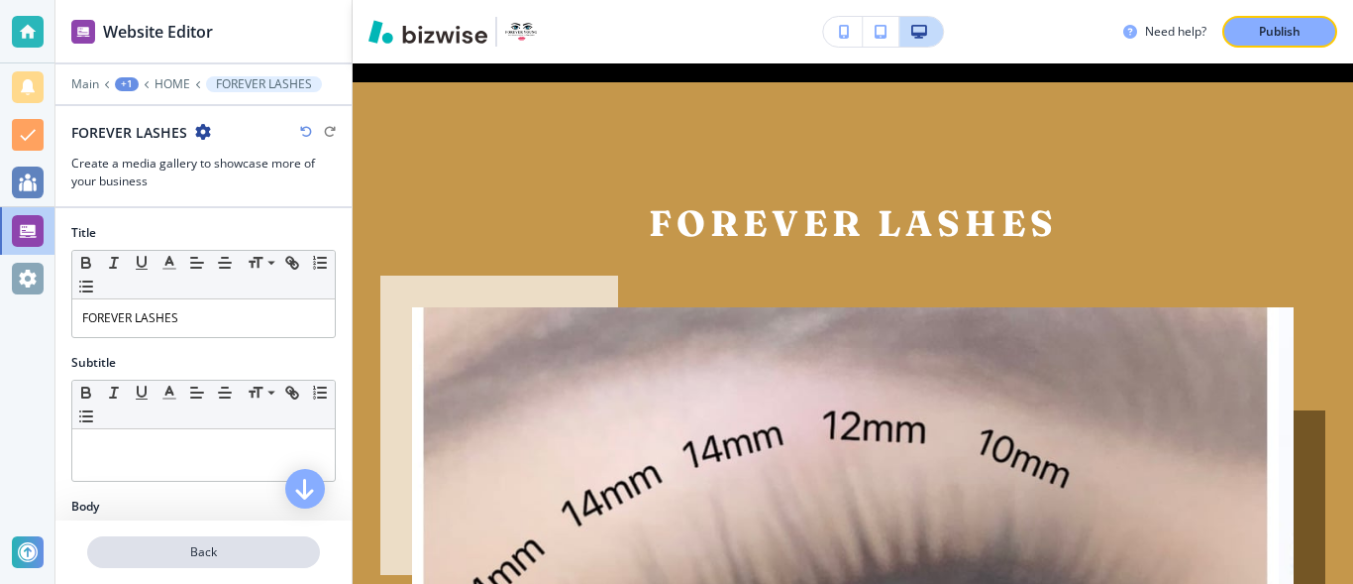
click at [159, 552] on p "Back" at bounding box center [203, 552] width 229 height 18
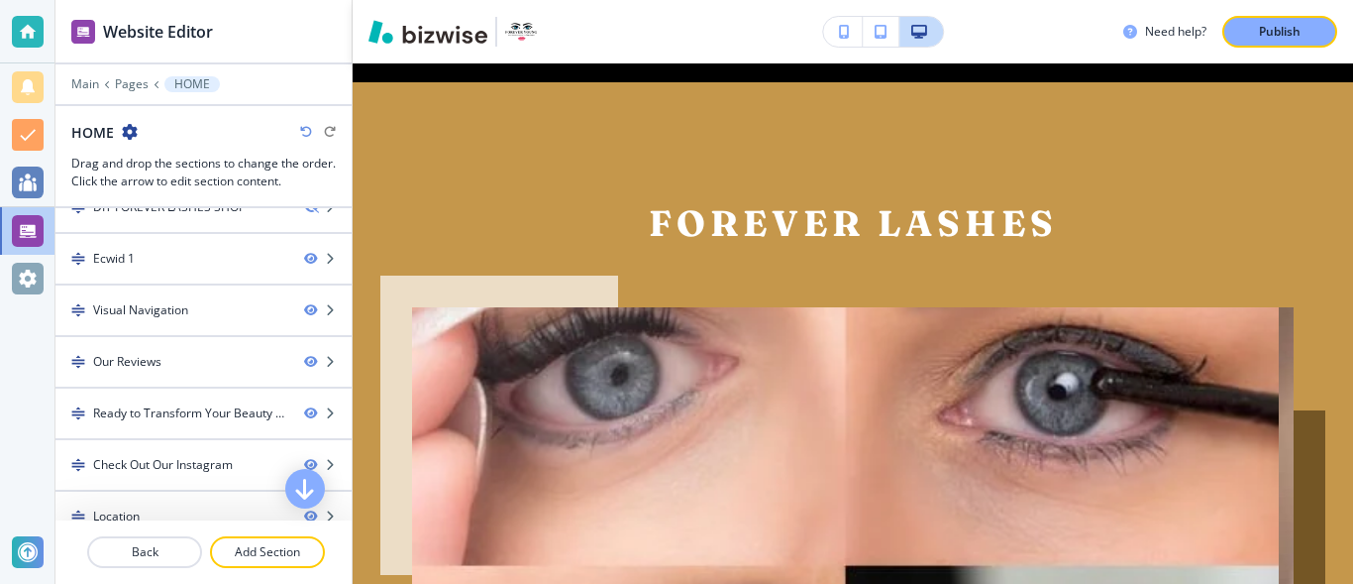
scroll to position [441, 0]
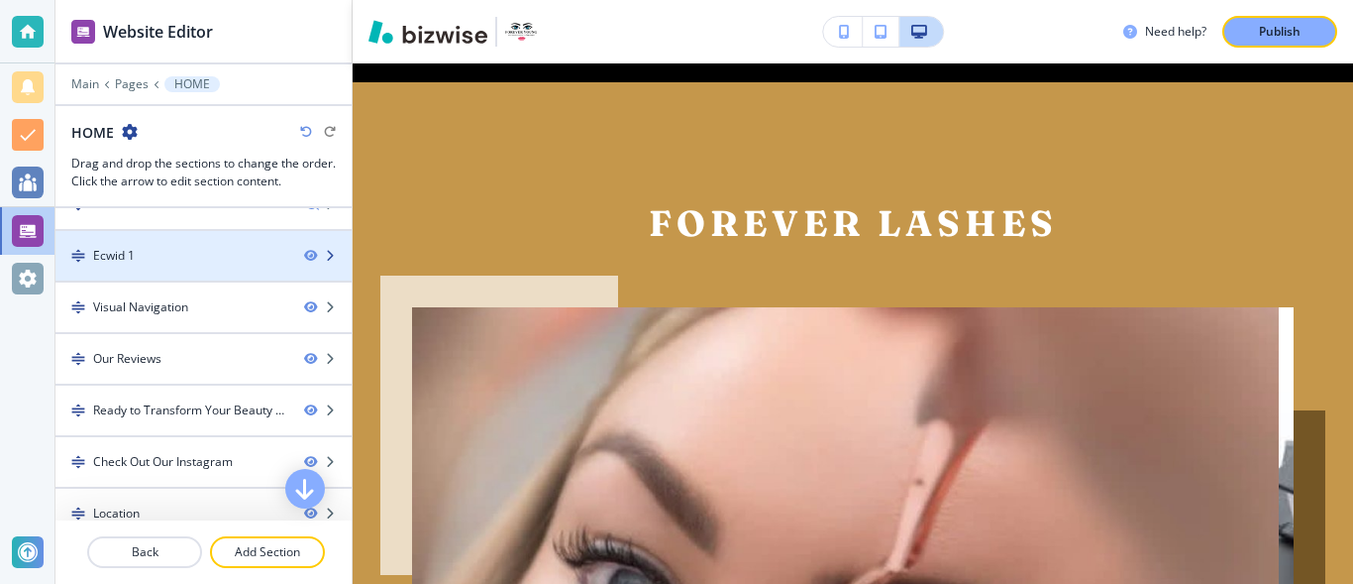
click at [188, 267] on div at bounding box center [203, 273] width 296 height 16
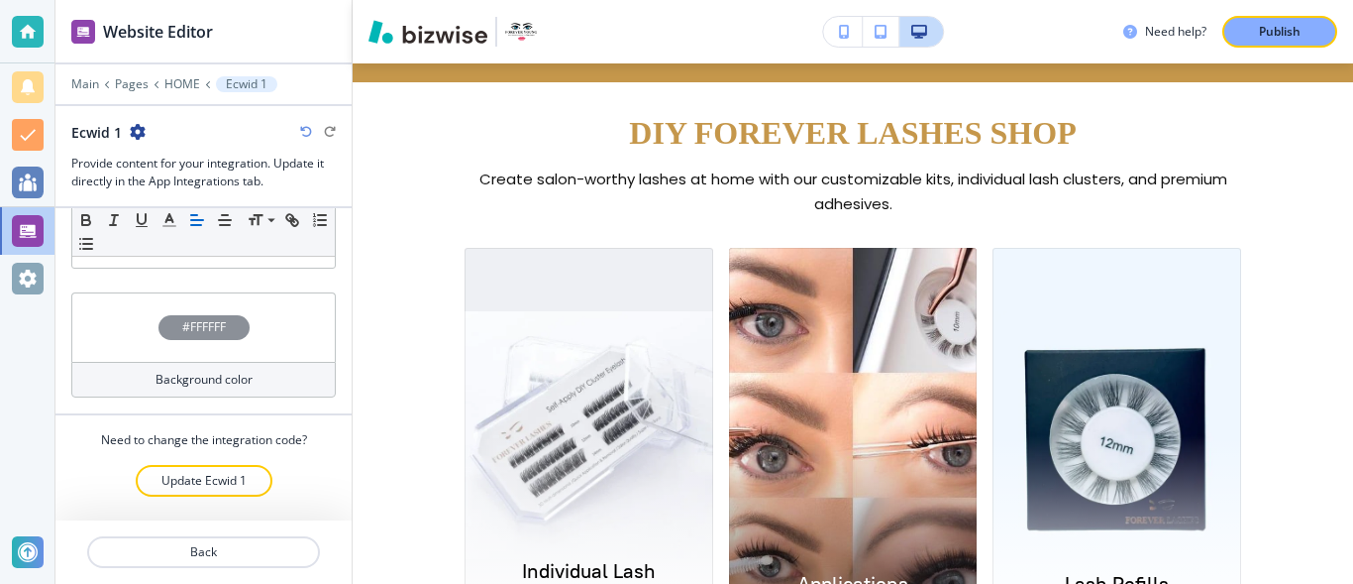
scroll to position [0, 0]
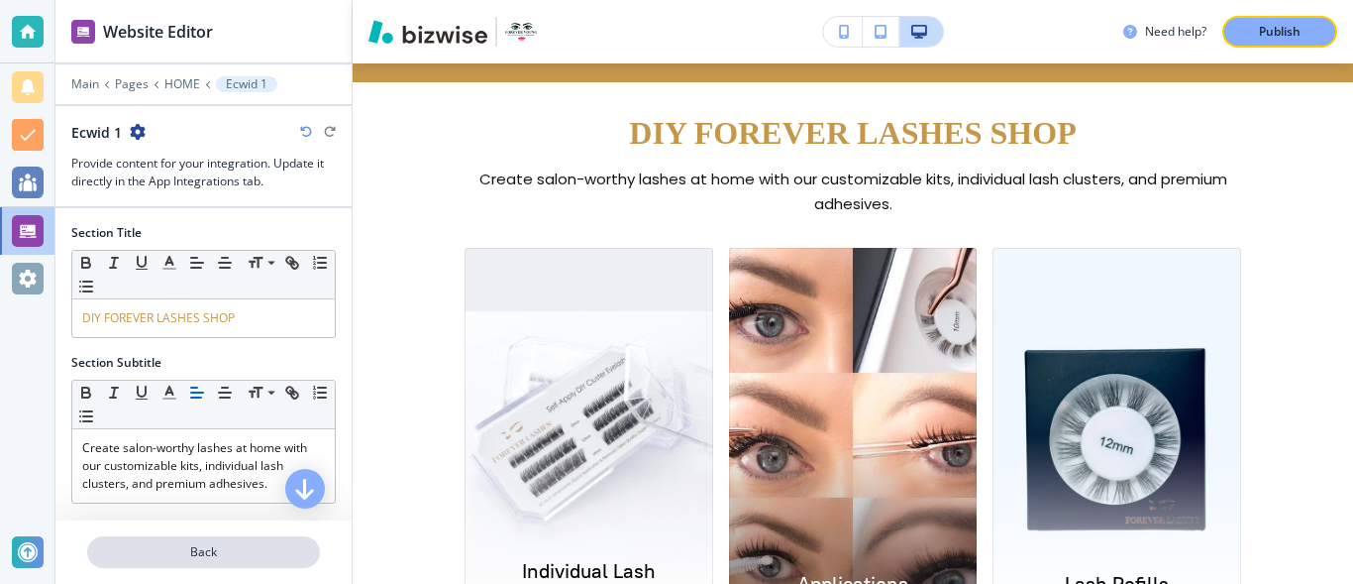
click at [195, 550] on p "Back" at bounding box center [203, 552] width 229 height 18
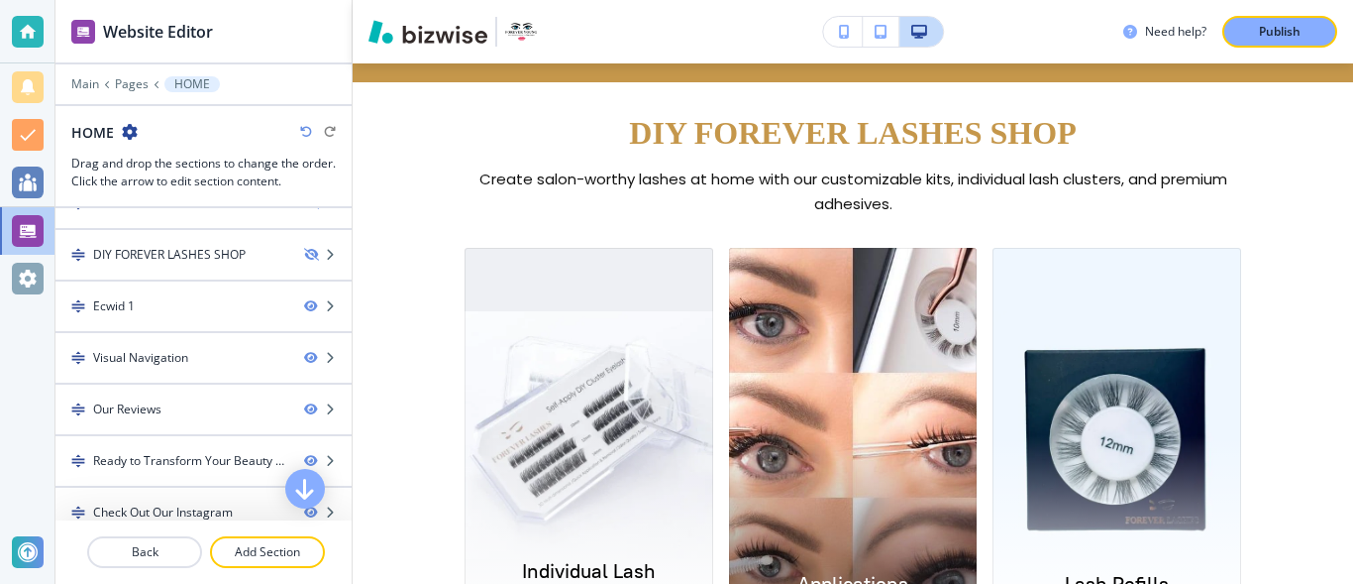
scroll to position [429, 0]
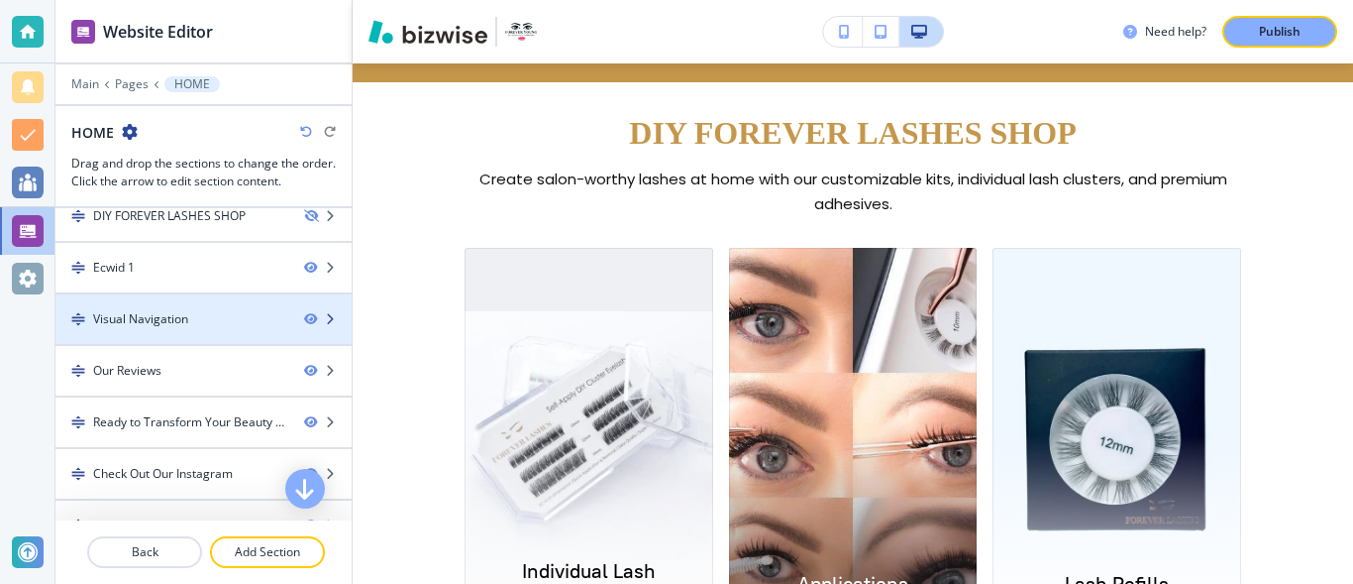
click at [197, 322] on div "Visual Navigation" at bounding box center [171, 319] width 233 height 18
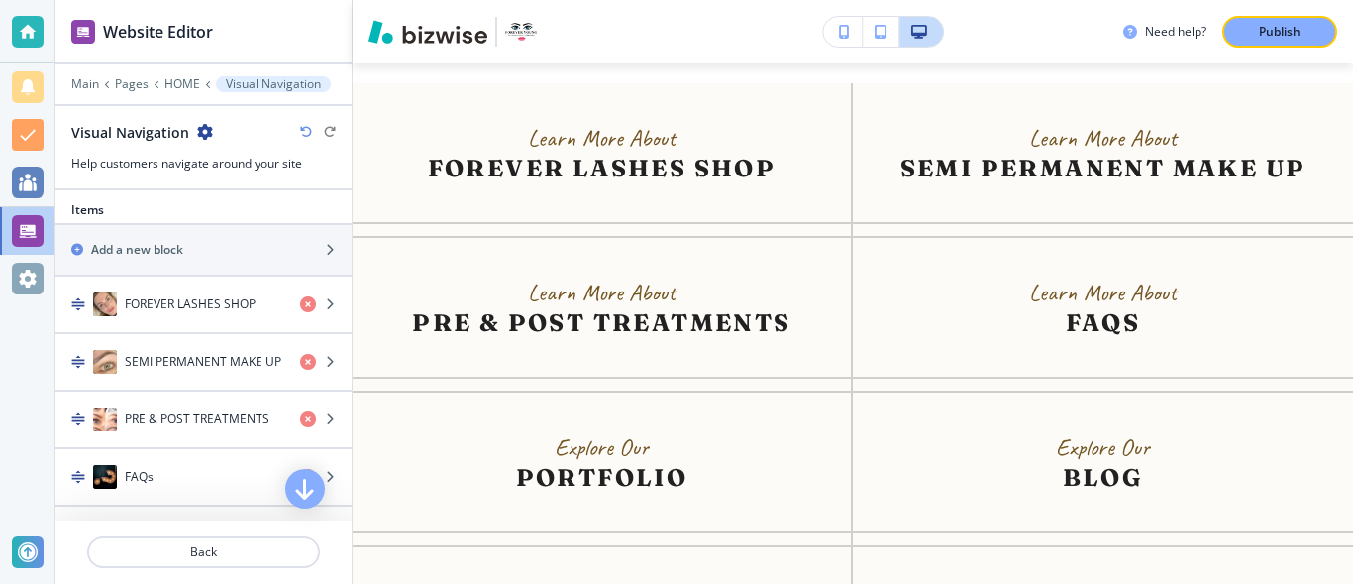
scroll to position [615, 0]
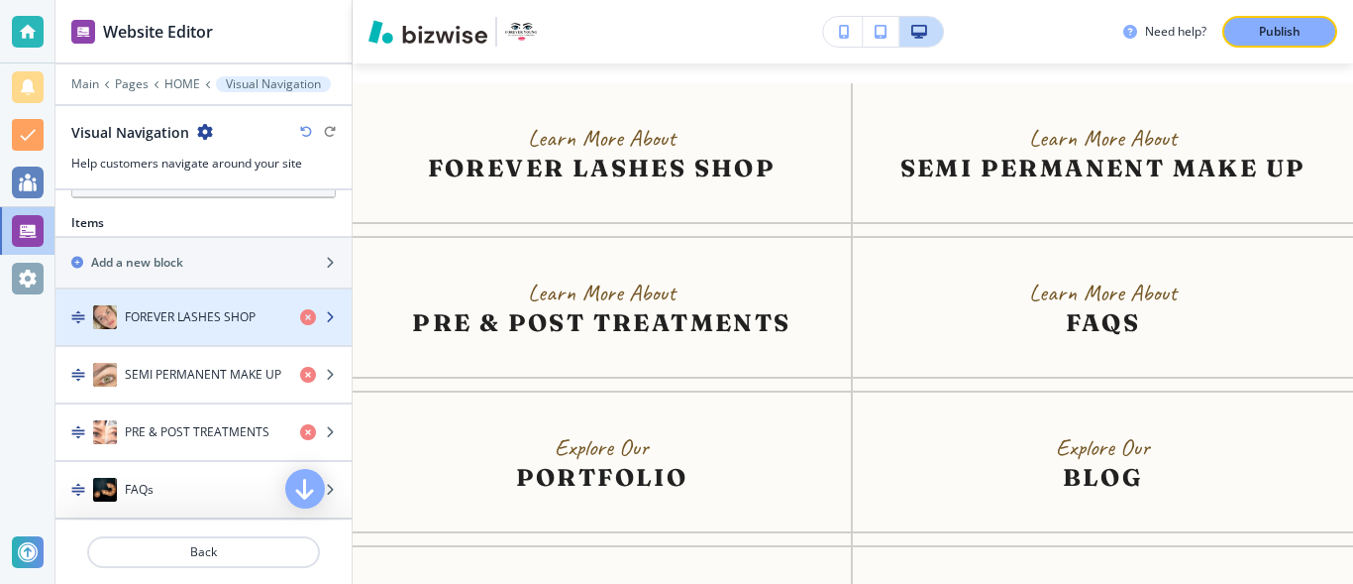
click at [243, 316] on h4 "FOREVER LASHES SHOP" at bounding box center [190, 317] width 131 height 18
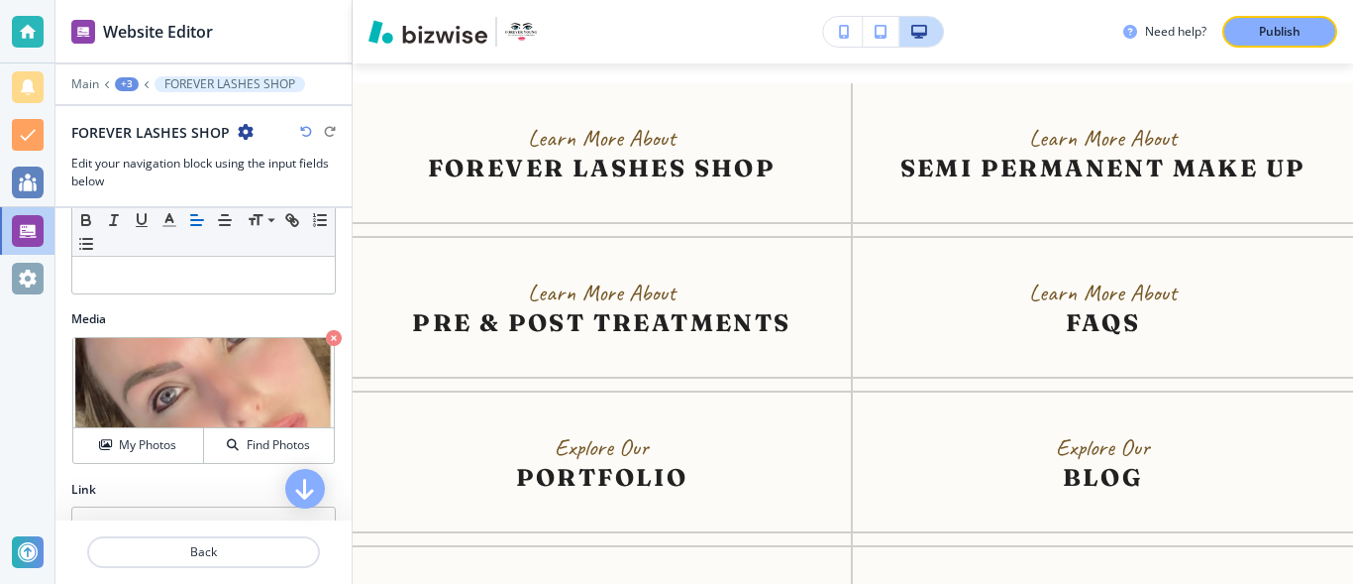
scroll to position [545, 0]
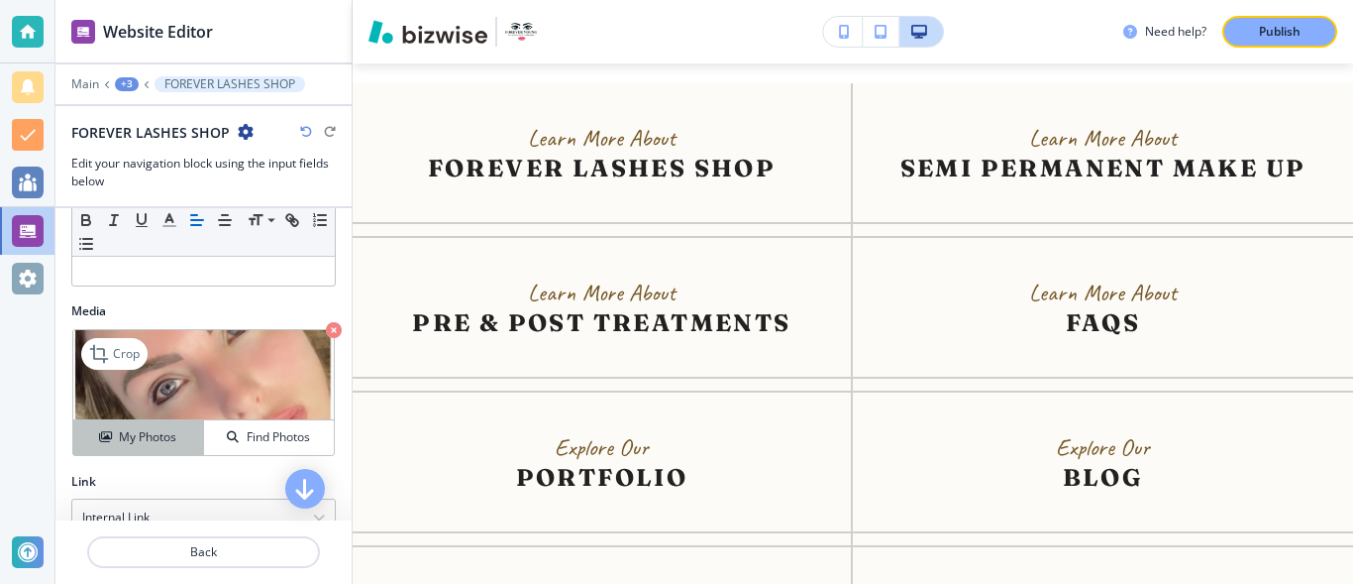
click at [153, 427] on button "My Photos" at bounding box center [138, 437] width 131 height 35
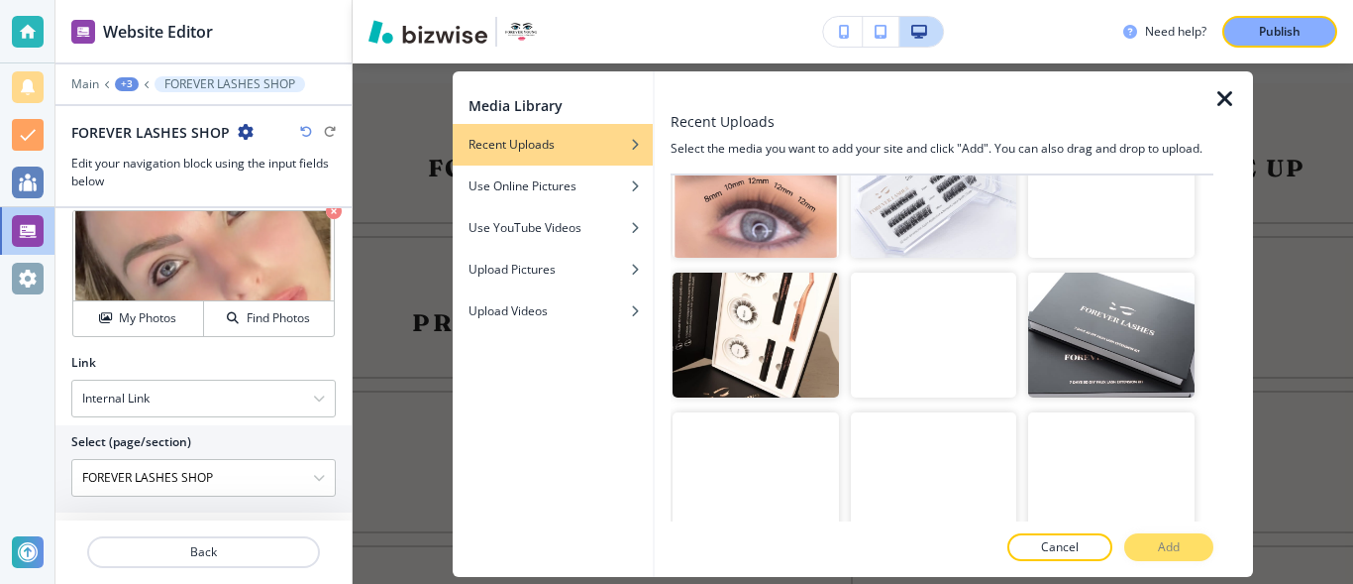
scroll to position [14176, 0]
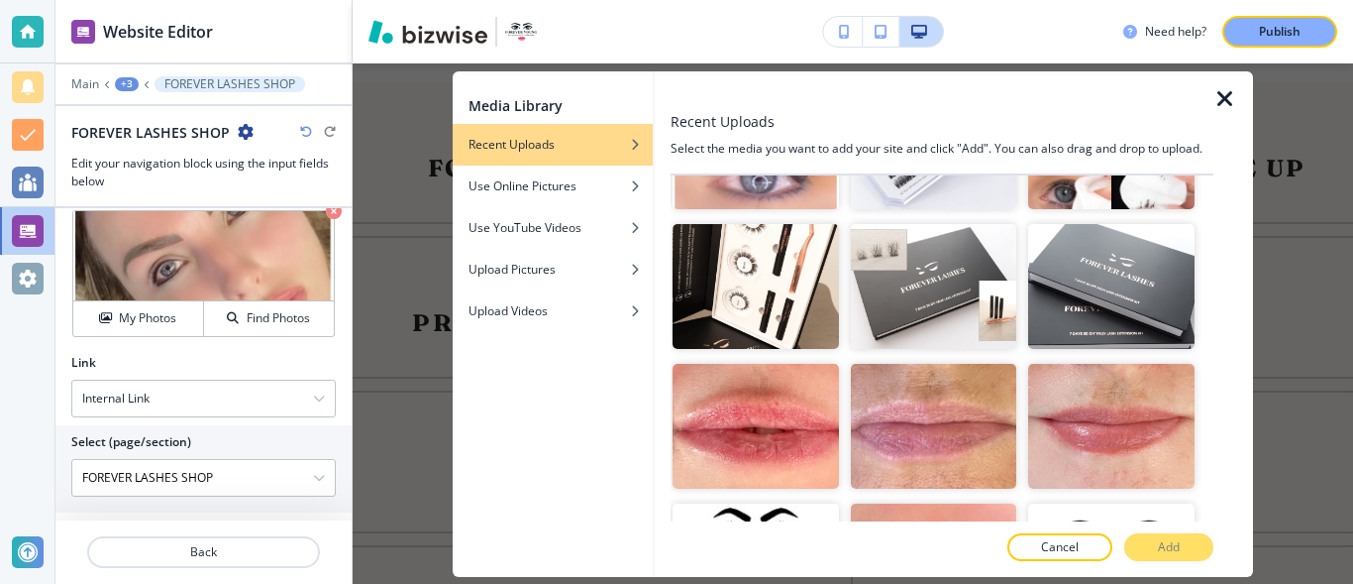
click at [1184, 549] on button "Add" at bounding box center [1169, 547] width 89 height 28
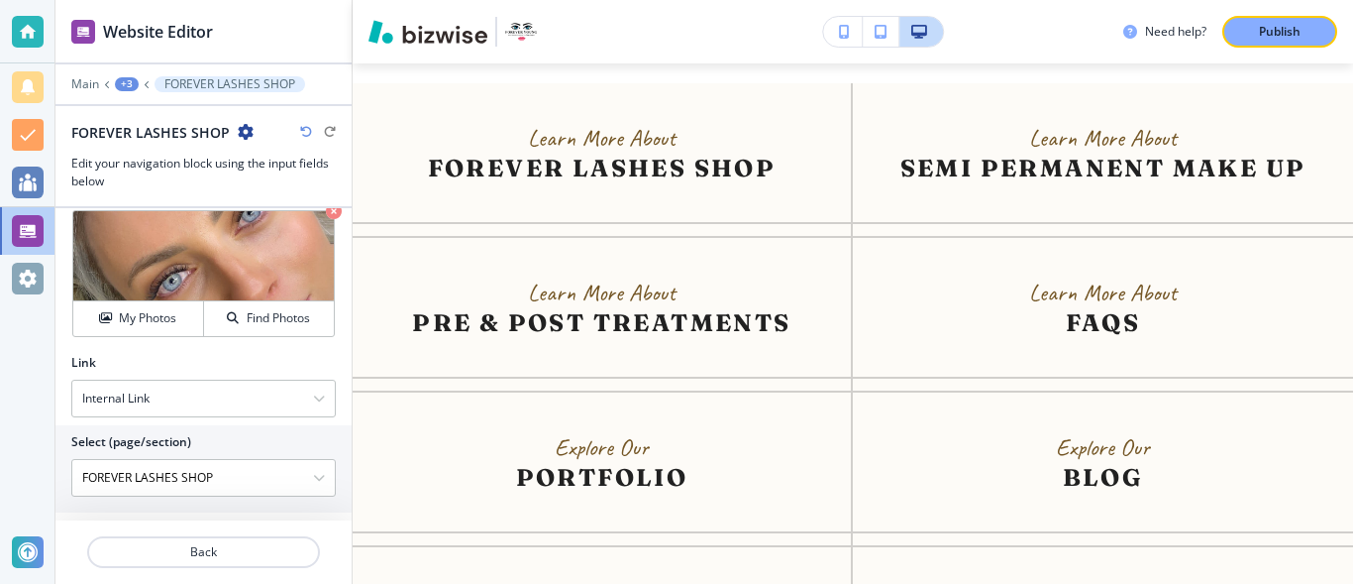
scroll to position [680, 0]
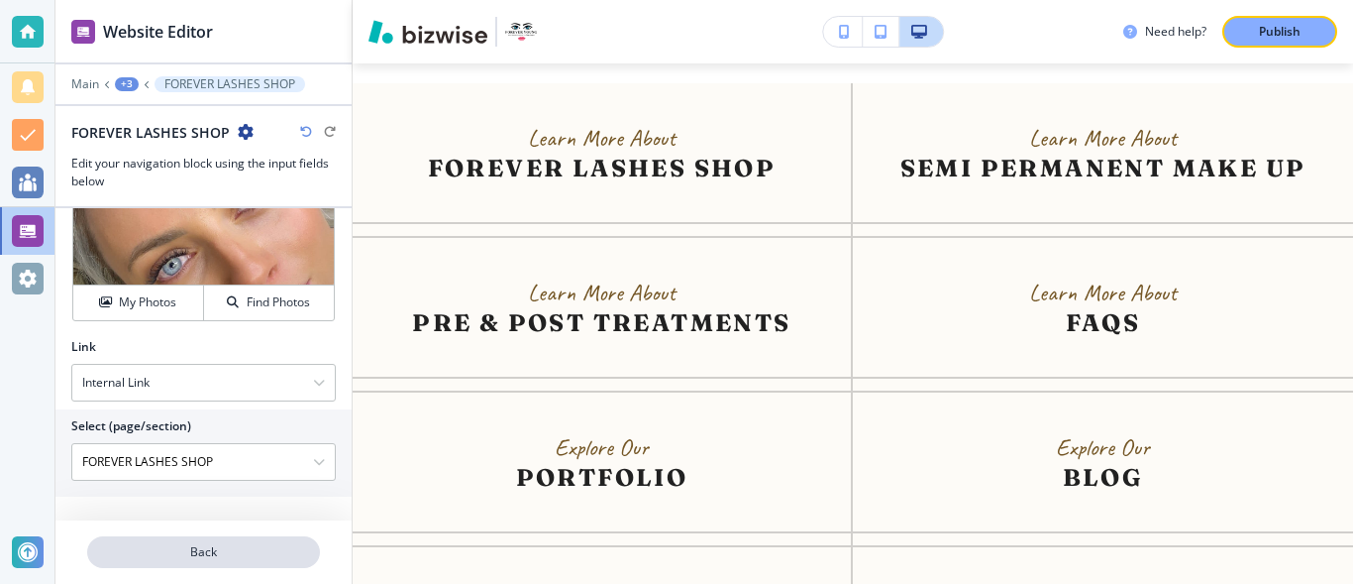
click at [255, 558] on p "Back" at bounding box center [203, 552] width 229 height 18
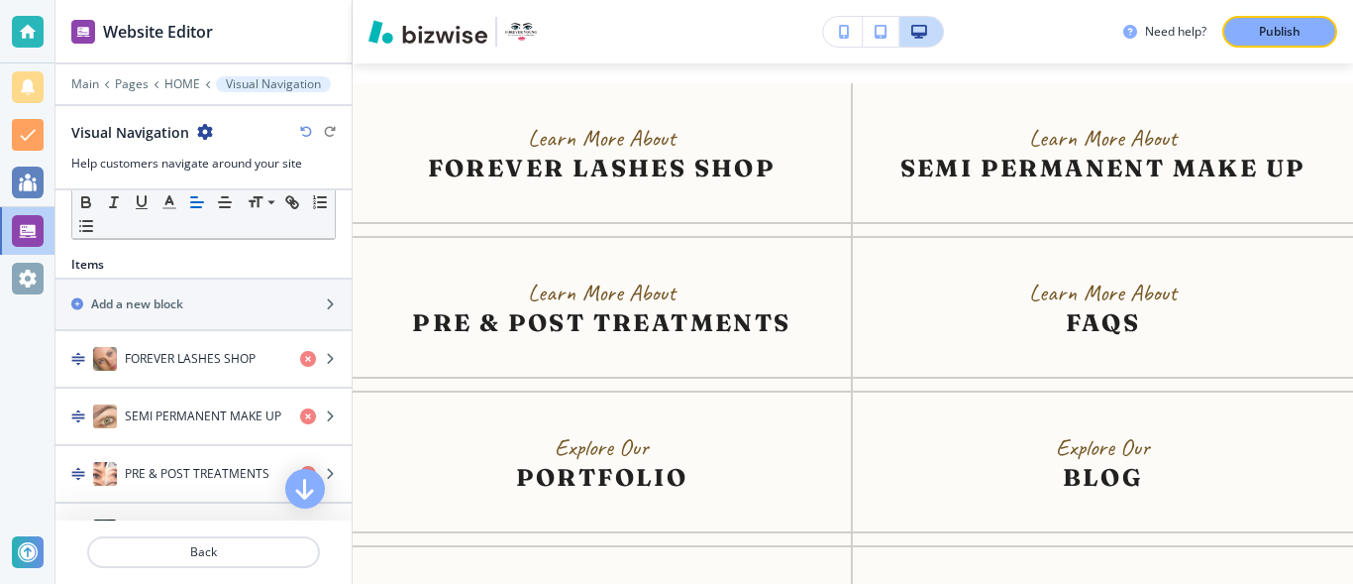
scroll to position [590, 0]
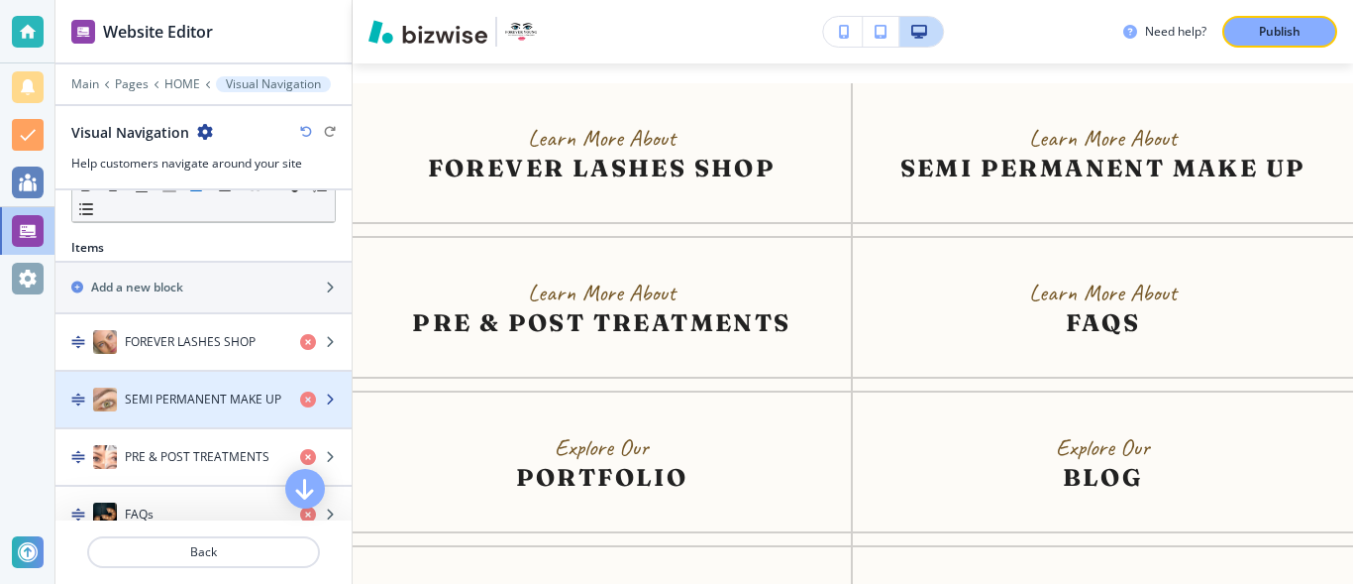
click at [238, 401] on h4 "SEMI PERMANENT MAKE UP" at bounding box center [203, 399] width 157 height 18
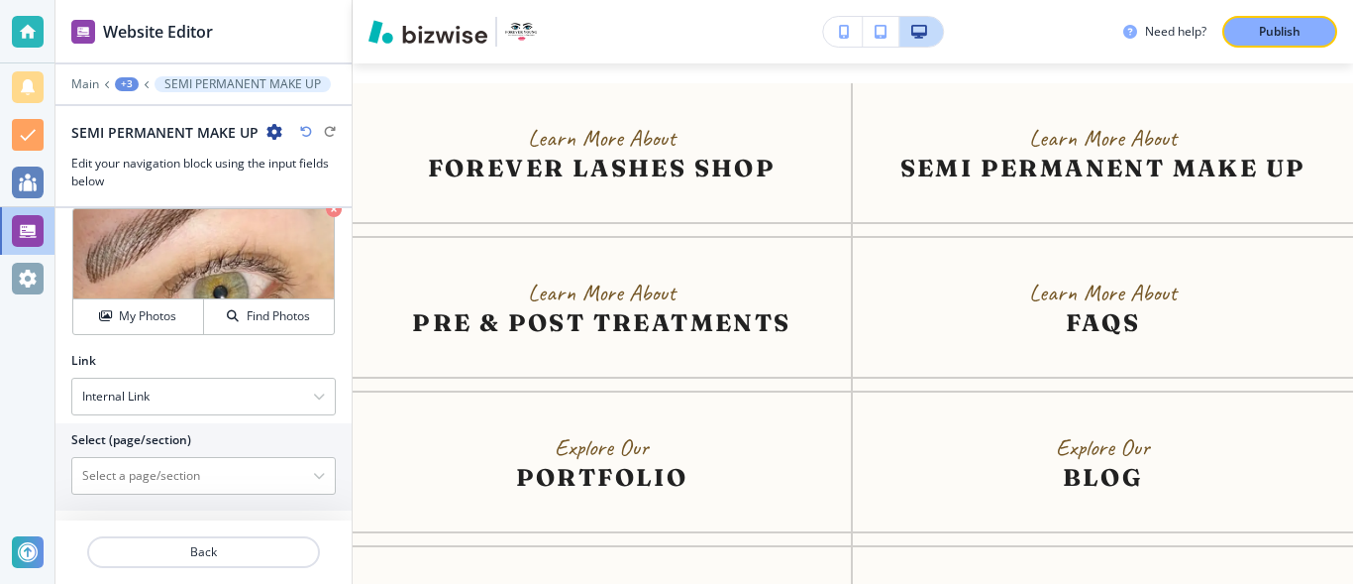
scroll to position [680, 0]
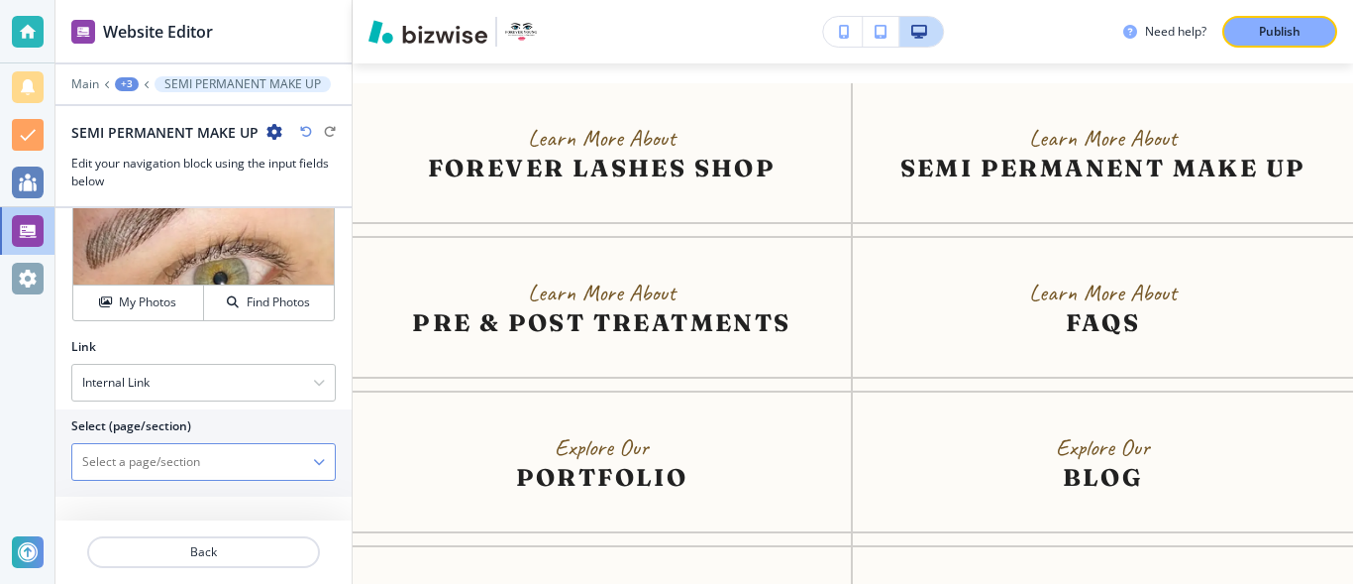
click at [312, 470] on div at bounding box center [203, 462] width 263 height 36
click at [313, 462] on icon "button" at bounding box center [319, 462] width 12 height 12
click at [227, 477] on h4 "SEMI PERMANENT MAKE UP | FOREVER YOUNG SEMI PERMANENT MAKE UP-1" at bounding box center [203, 459] width 243 height 36
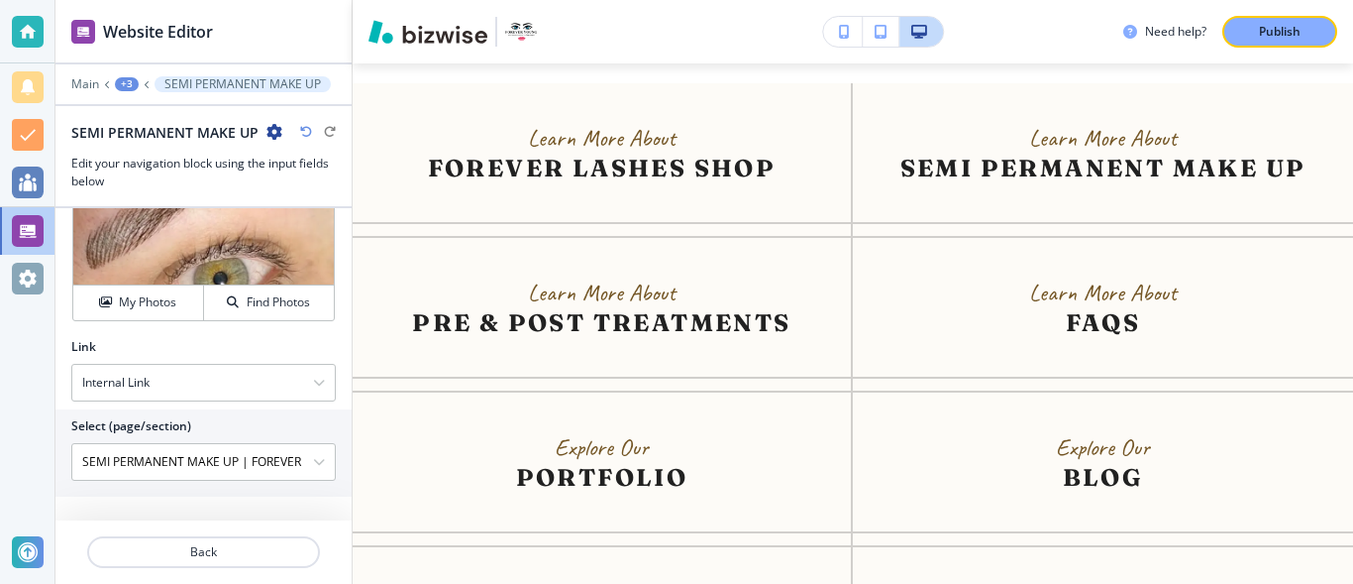
click at [313, 468] on button "button" at bounding box center [319, 462] width 12 height 14
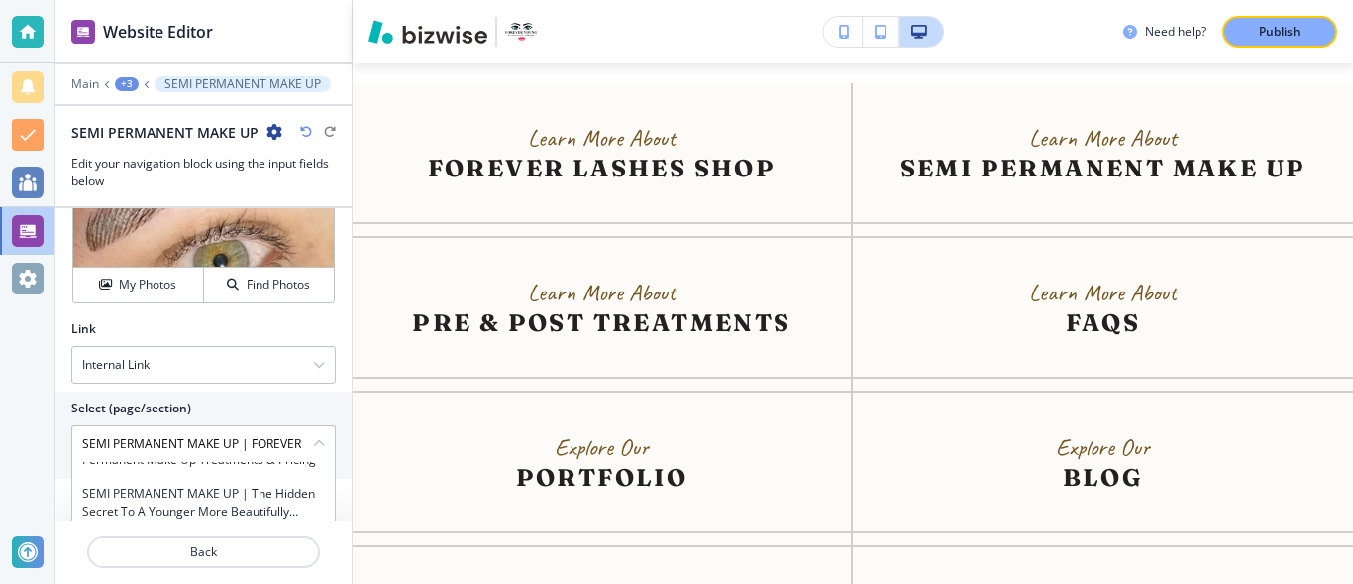
scroll to position [1370, 0]
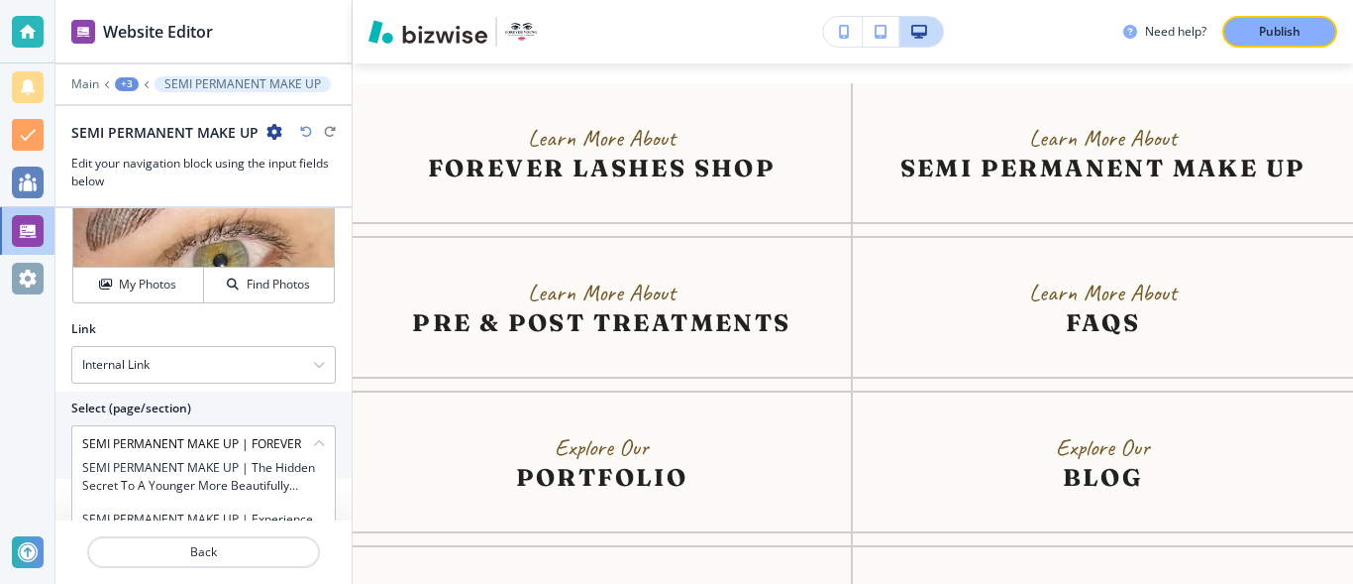
click at [213, 443] on h4 "SEMI PERMANENT MAKE UP | Semi permanent make up ﻿treatments & Pricing" at bounding box center [203, 425] width 243 height 36
type \(page\/section\) "SEMI PERMANENT MAKE UP | Semi permanent make up ﻿treatments & Pricing"
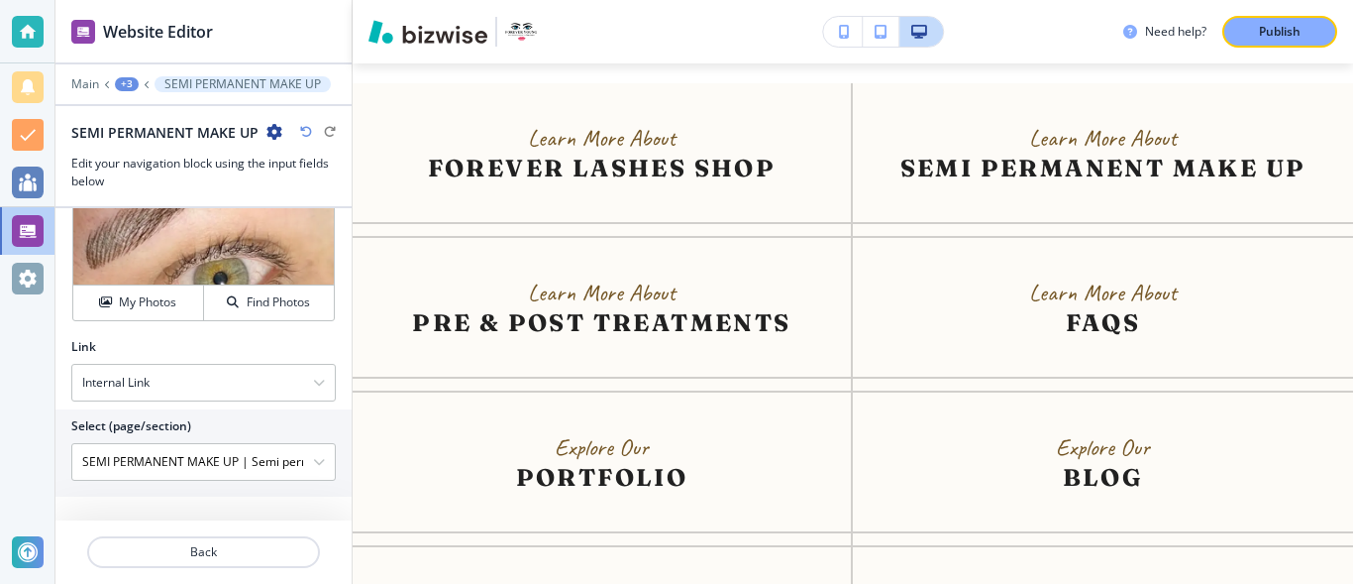
scroll to position [680, 0]
click at [273, 545] on p "Back" at bounding box center [203, 552] width 229 height 18
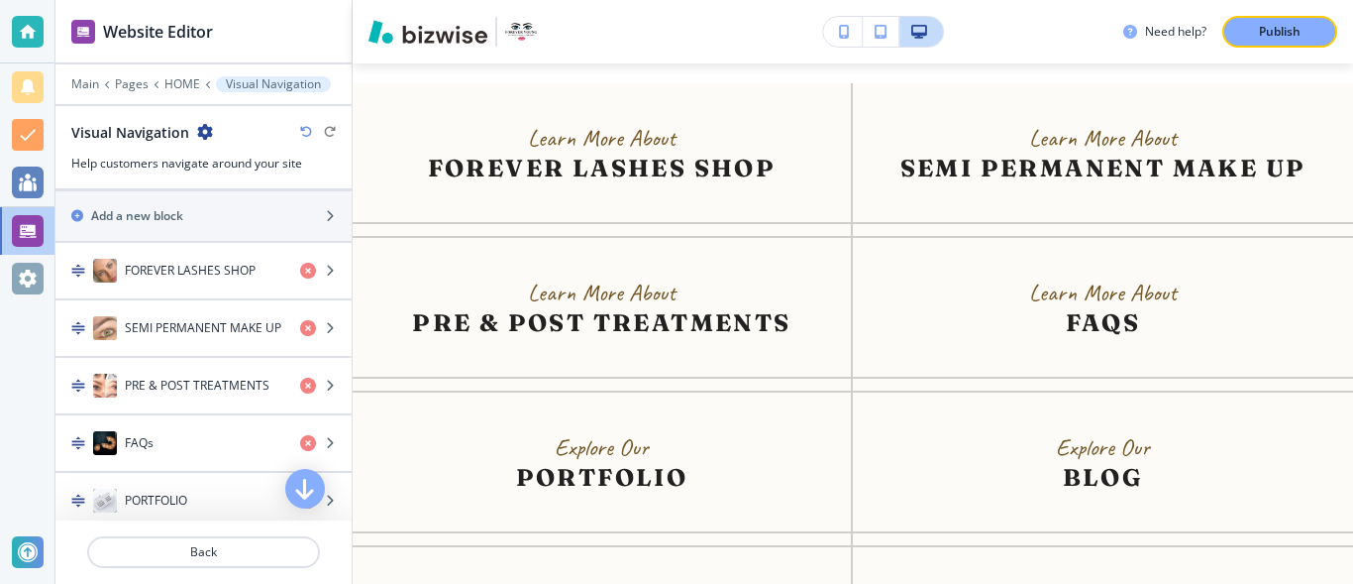
scroll to position [666, 0]
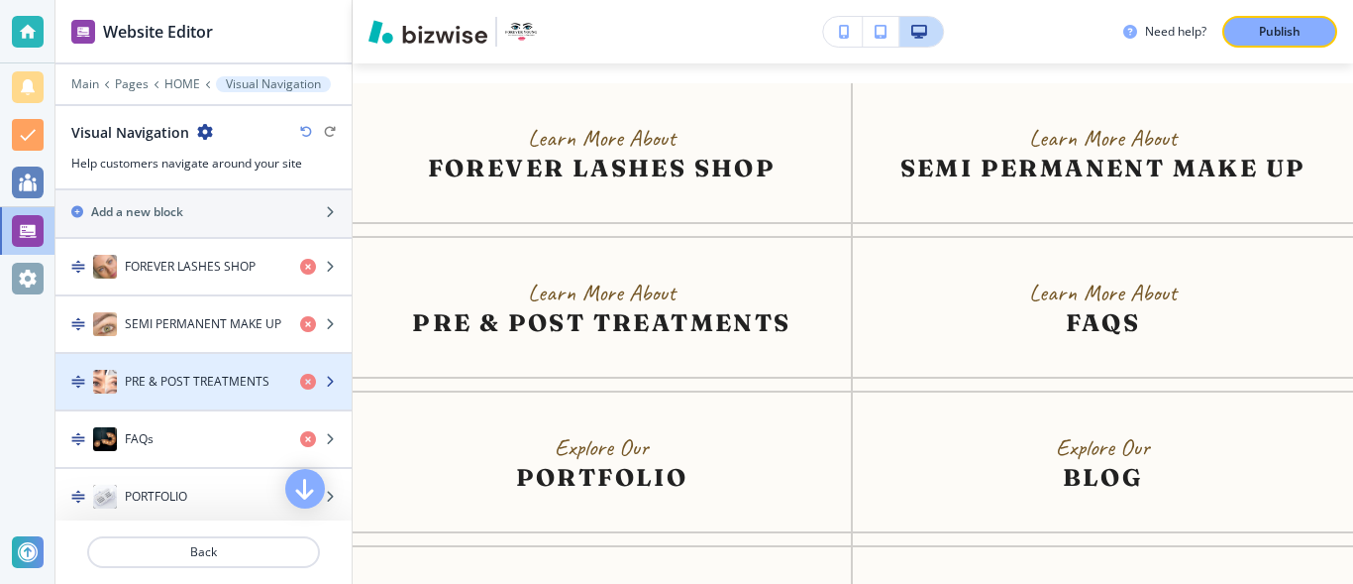
click at [198, 383] on h4 "PRE & POST TREATMENTS" at bounding box center [197, 382] width 145 height 18
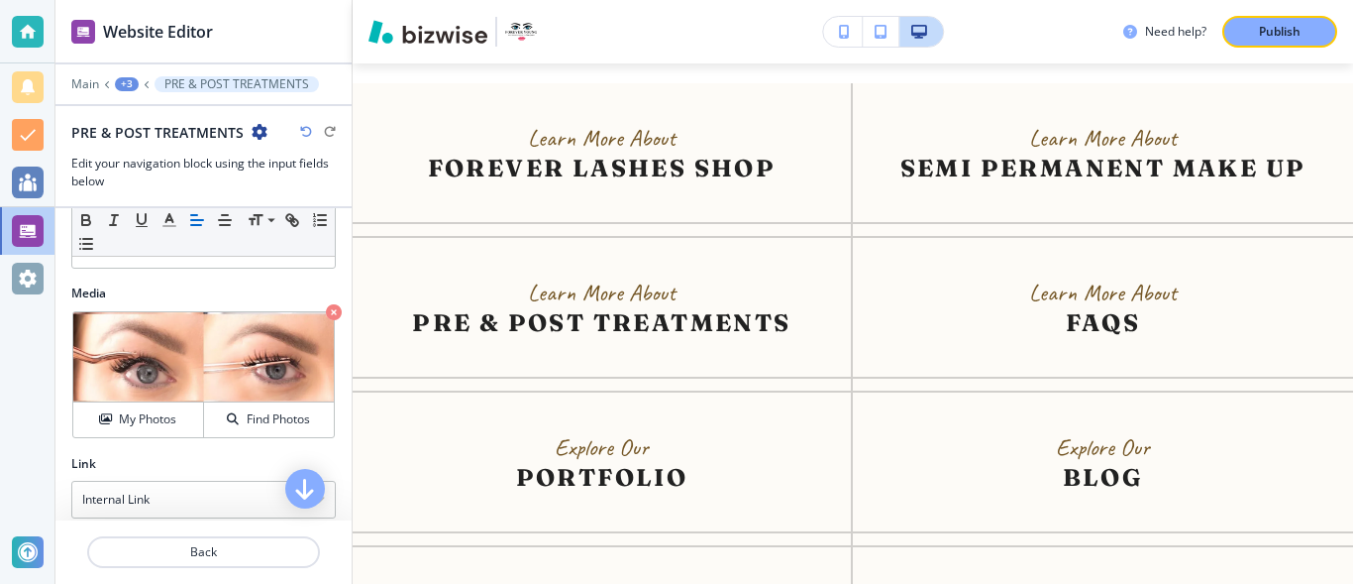
scroll to position [641, 0]
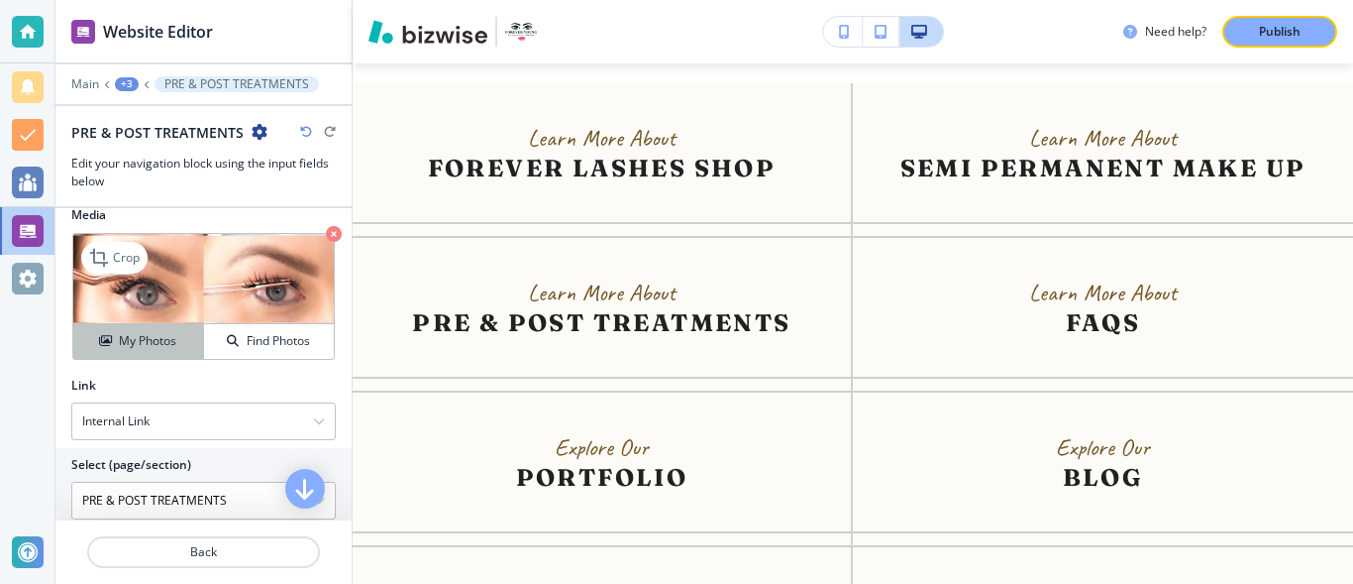
click at [164, 346] on h4 "My Photos" at bounding box center [147, 341] width 57 height 18
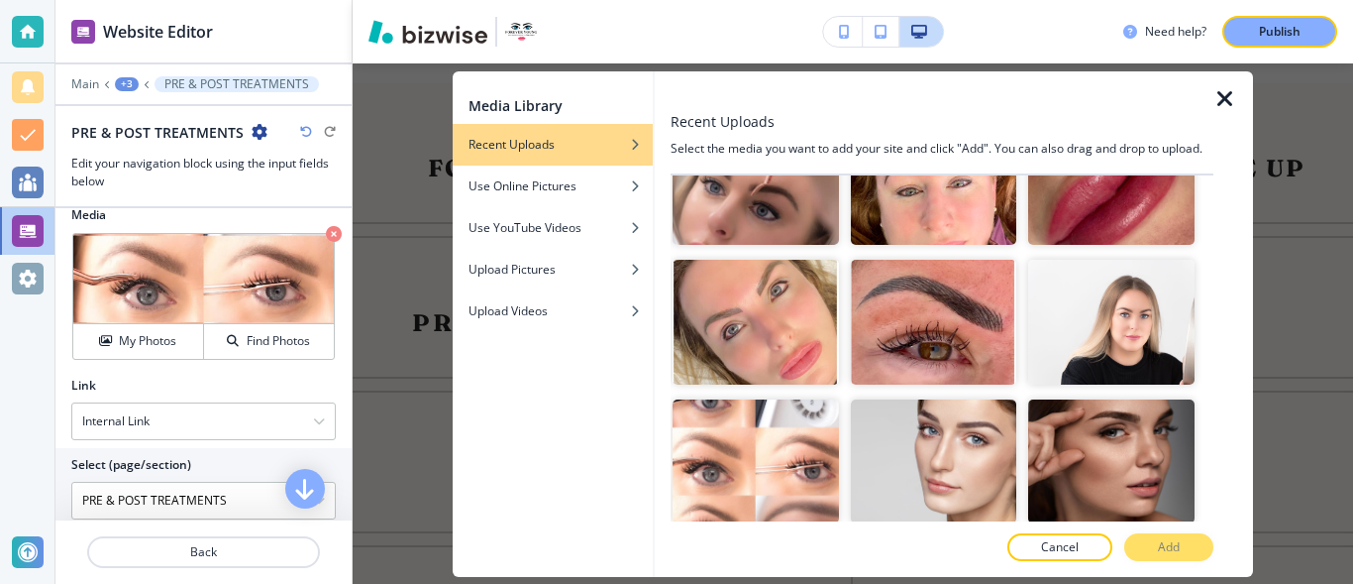
scroll to position [9773, 0]
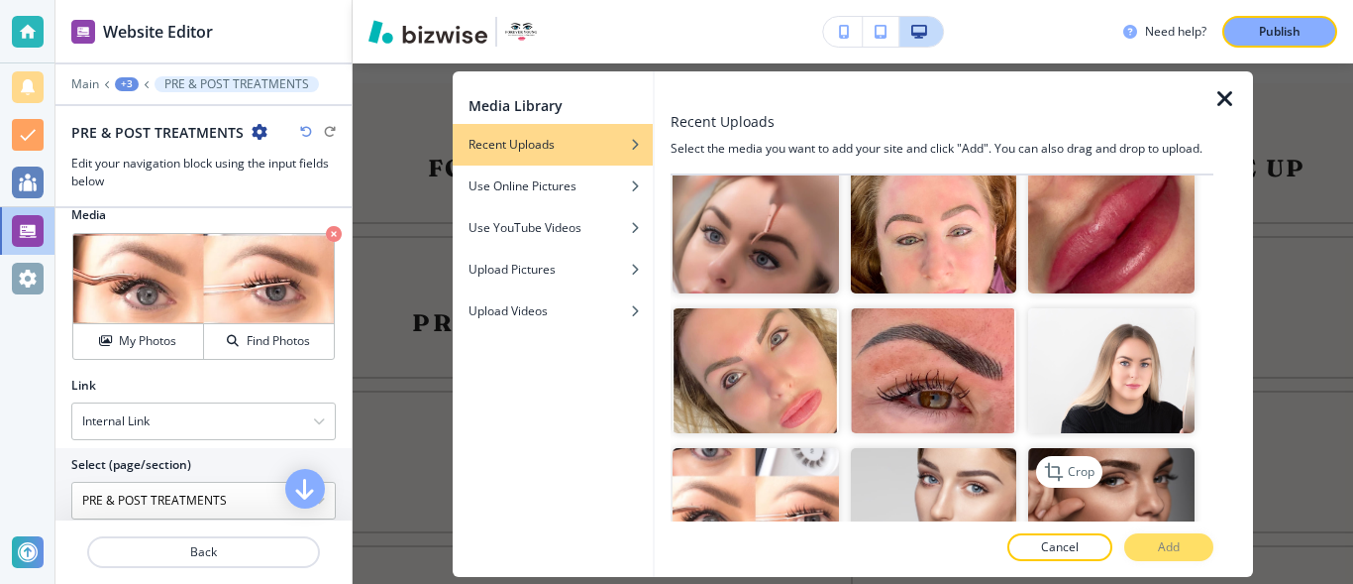
click at [1123, 448] on img "button" at bounding box center [1111, 510] width 166 height 125
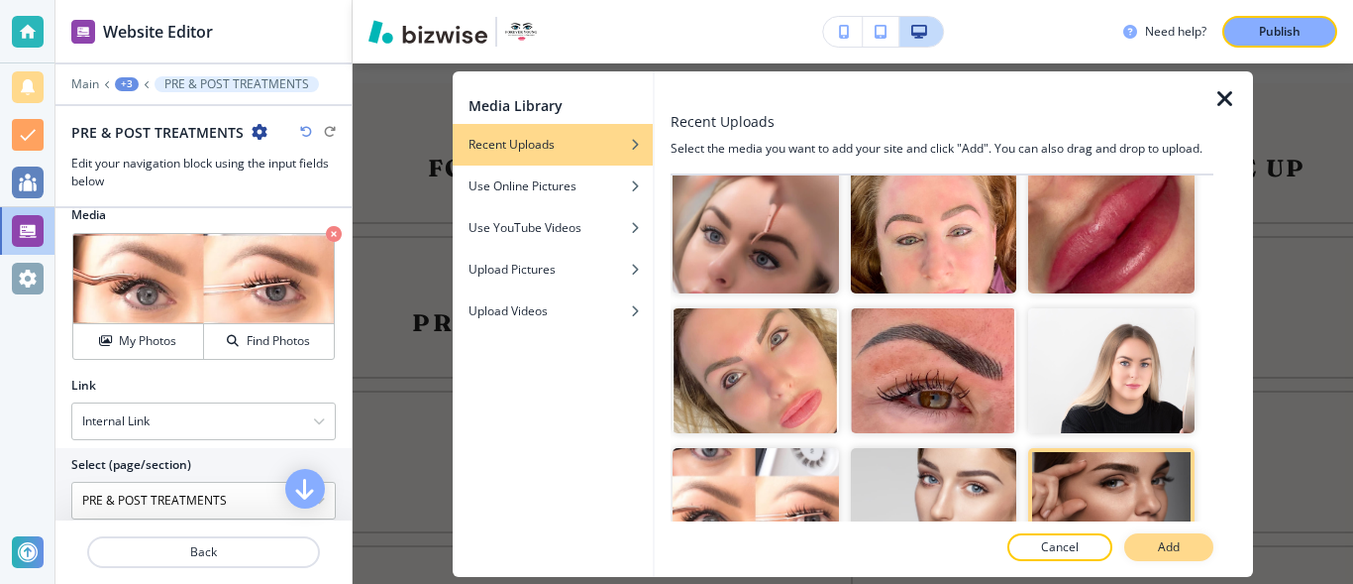
click at [1175, 546] on p "Add" at bounding box center [1169, 547] width 22 height 18
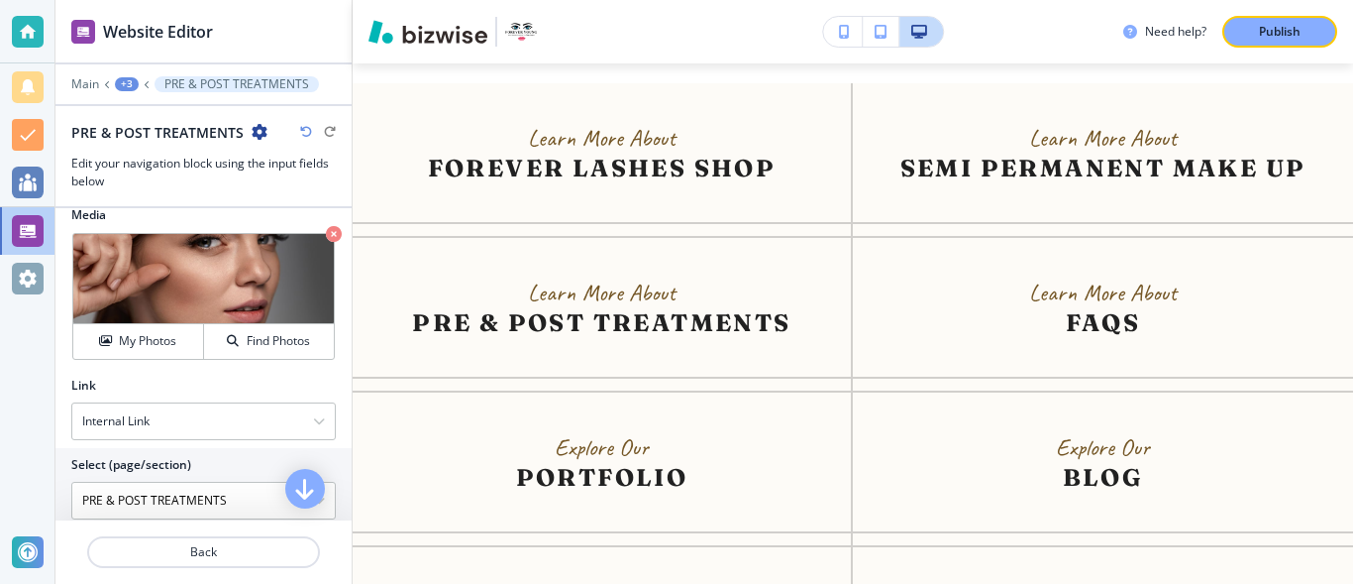
scroll to position [680, 0]
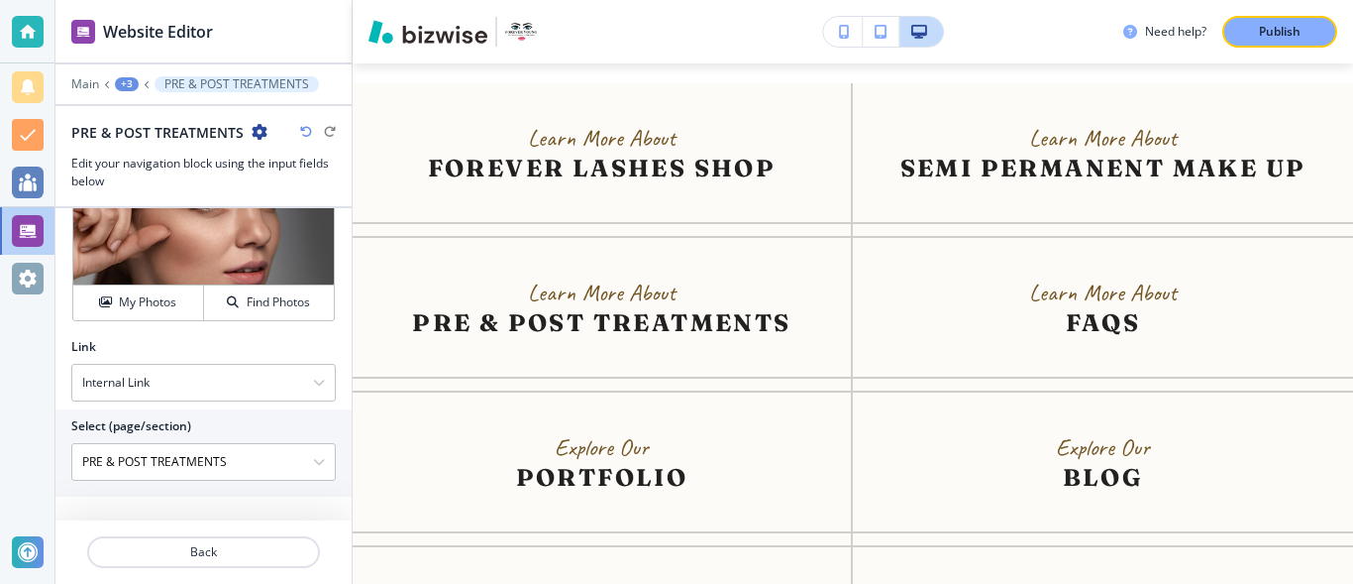
click at [304, 531] on div at bounding box center [203, 528] width 296 height 16
click at [264, 552] on p "Back" at bounding box center [203, 552] width 229 height 18
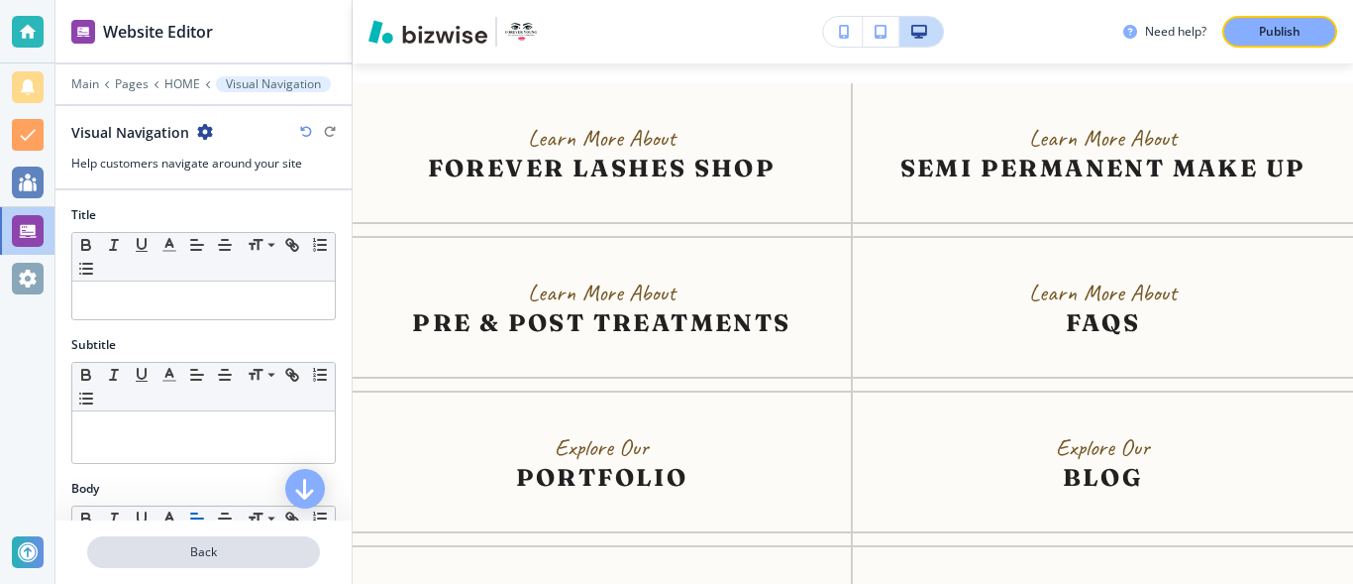
click at [223, 551] on p "Back" at bounding box center [203, 552] width 229 height 18
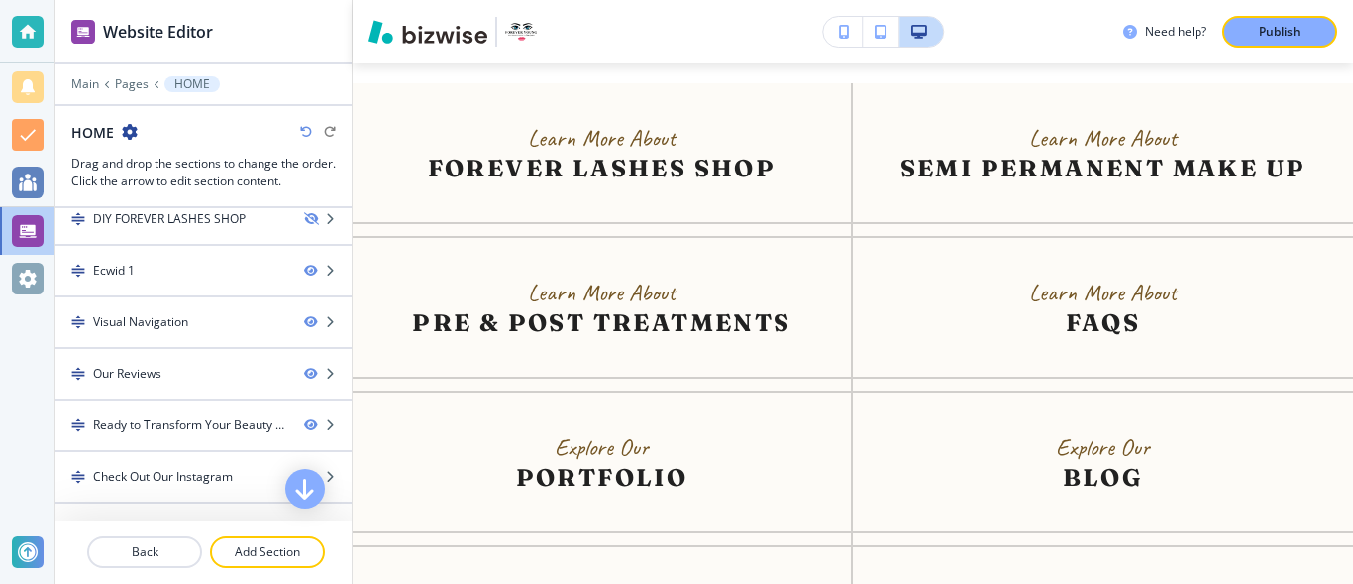
scroll to position [429, 0]
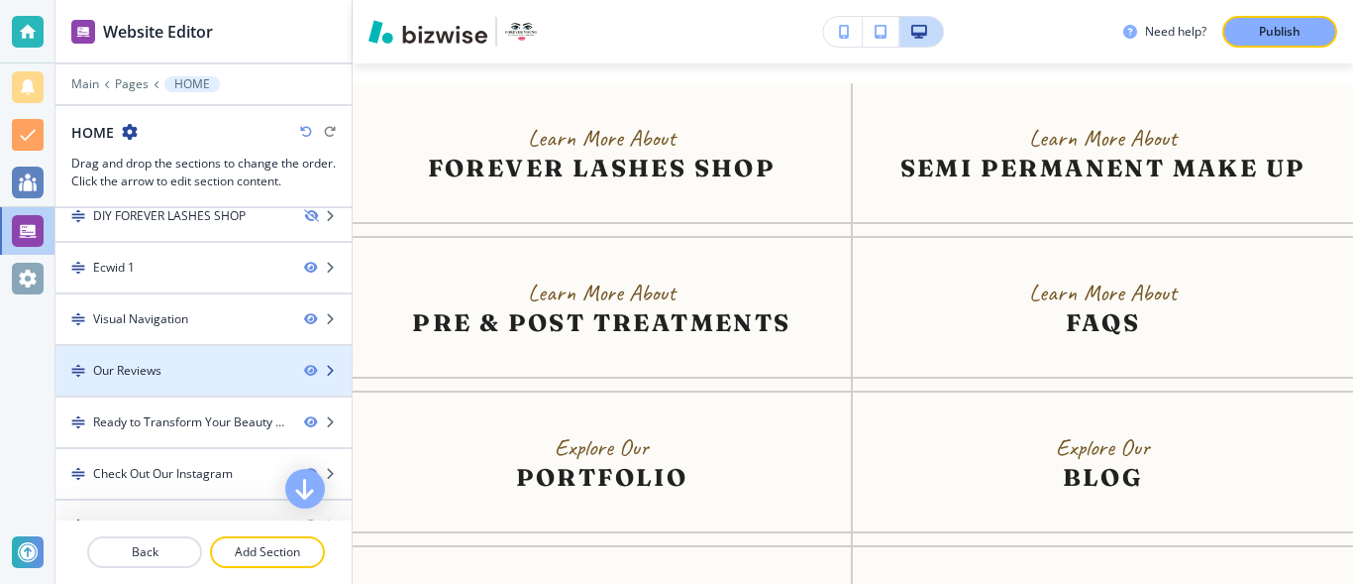
click at [193, 380] on div at bounding box center [203, 387] width 296 height 16
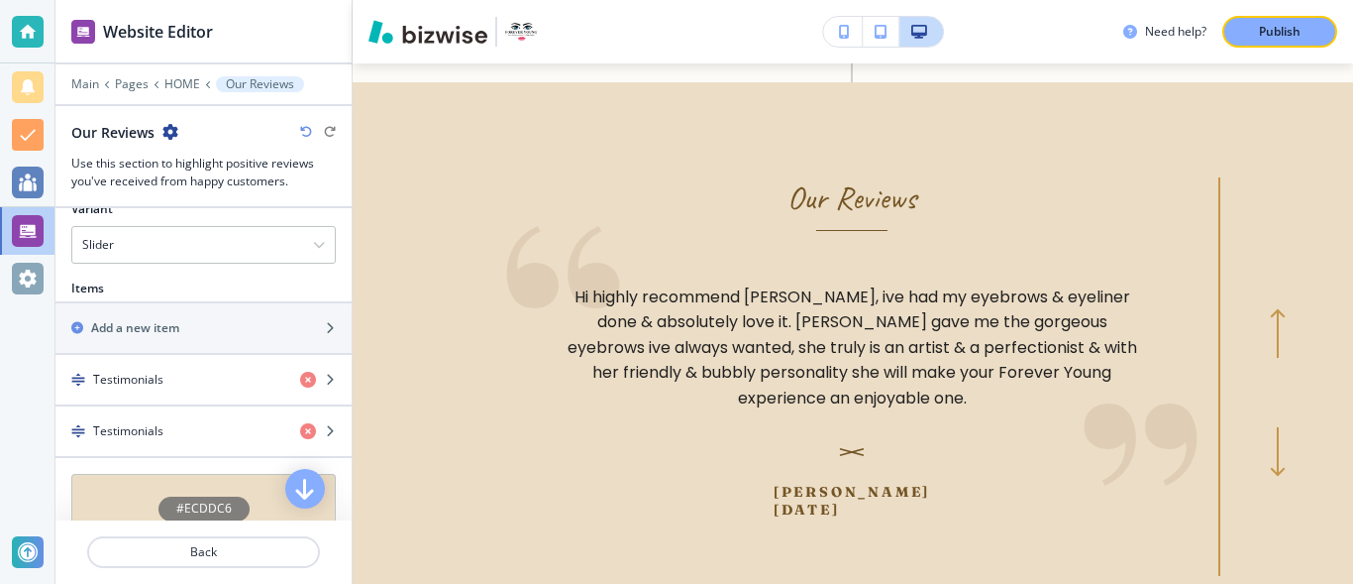
scroll to position [644, 0]
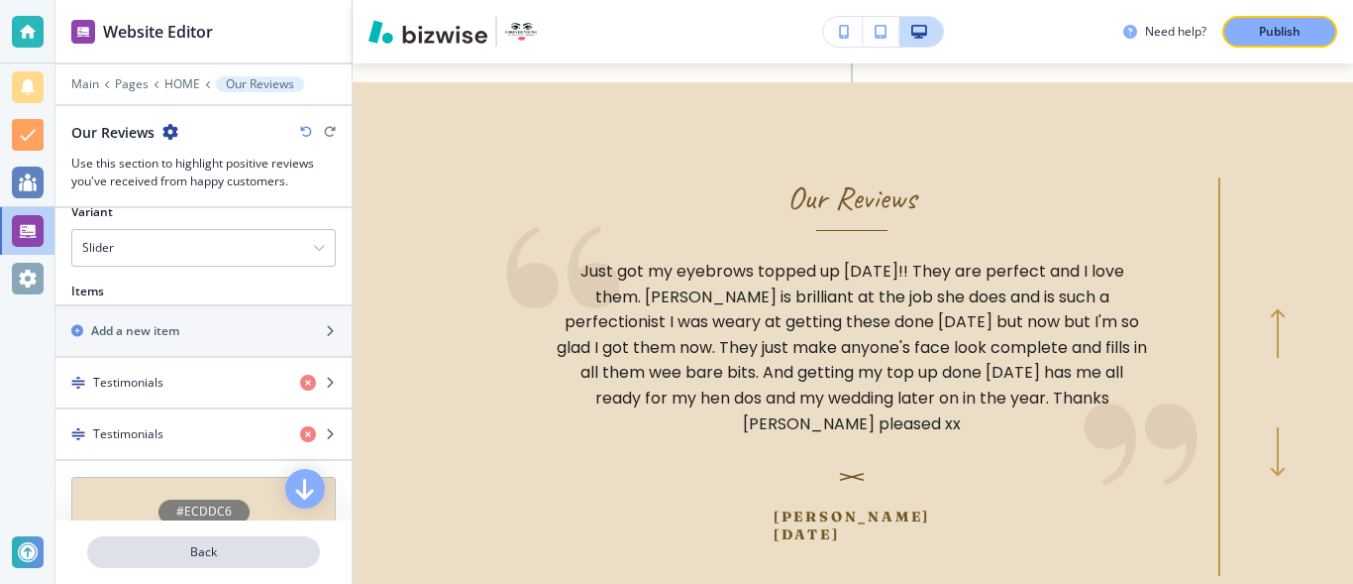
click at [202, 552] on p "Back" at bounding box center [203, 552] width 229 height 18
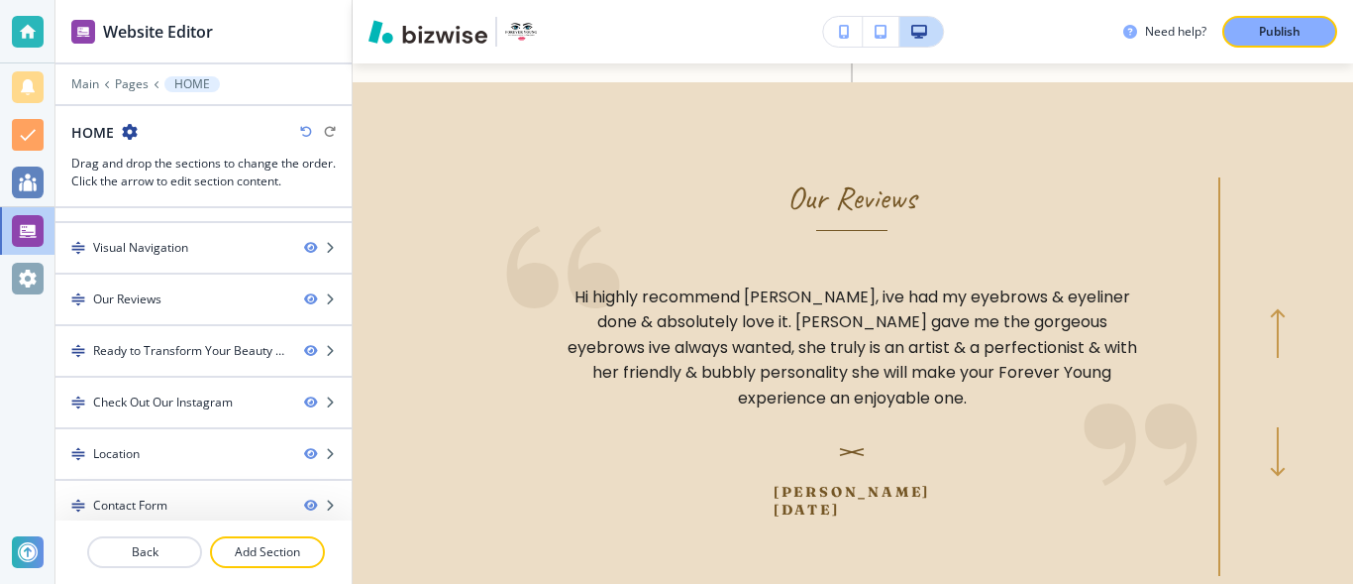
scroll to position [512, 0]
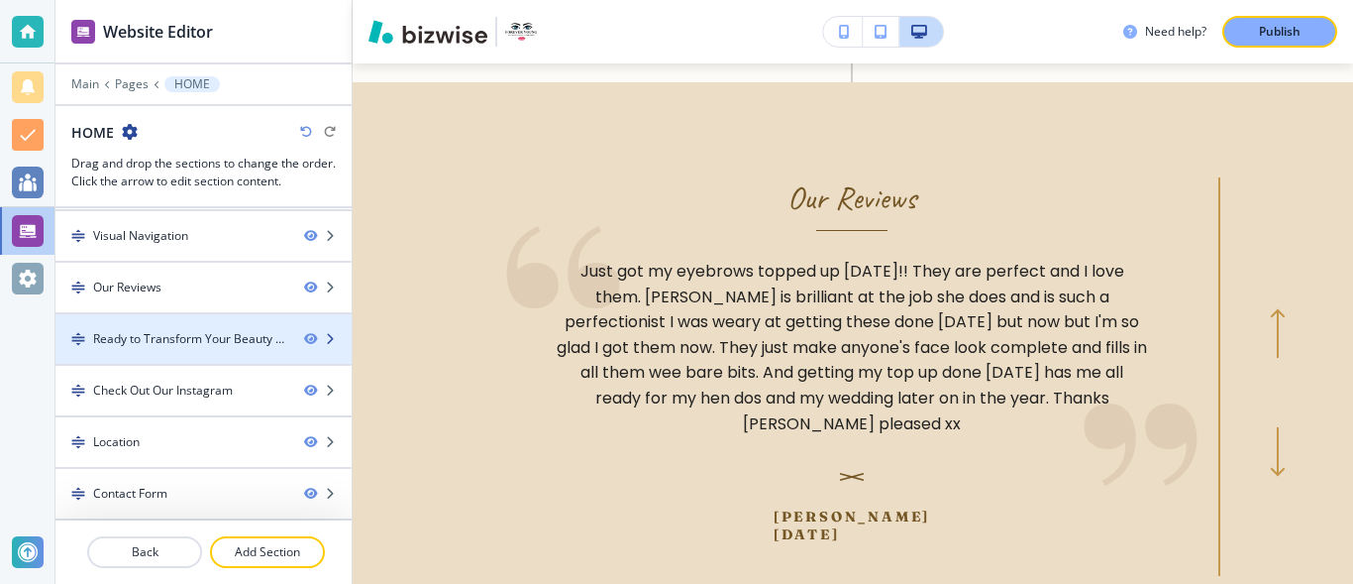
click at [200, 342] on div "Ready to Transform Your Beauty Routine?" at bounding box center [190, 339] width 195 height 18
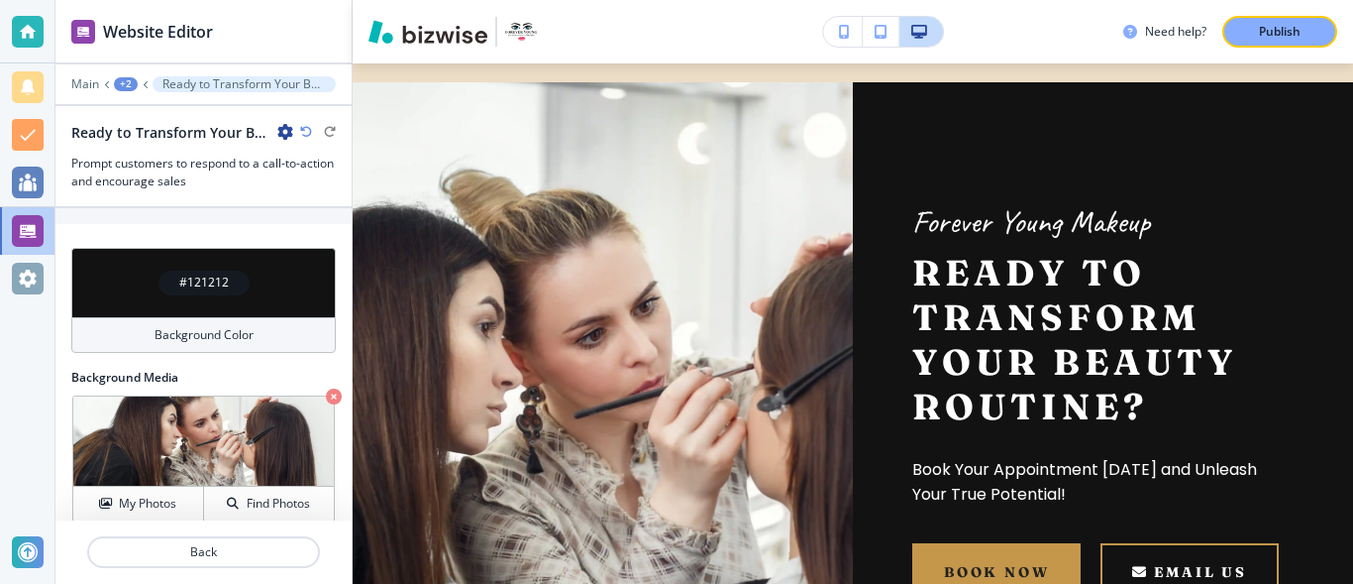
scroll to position [1167, 0]
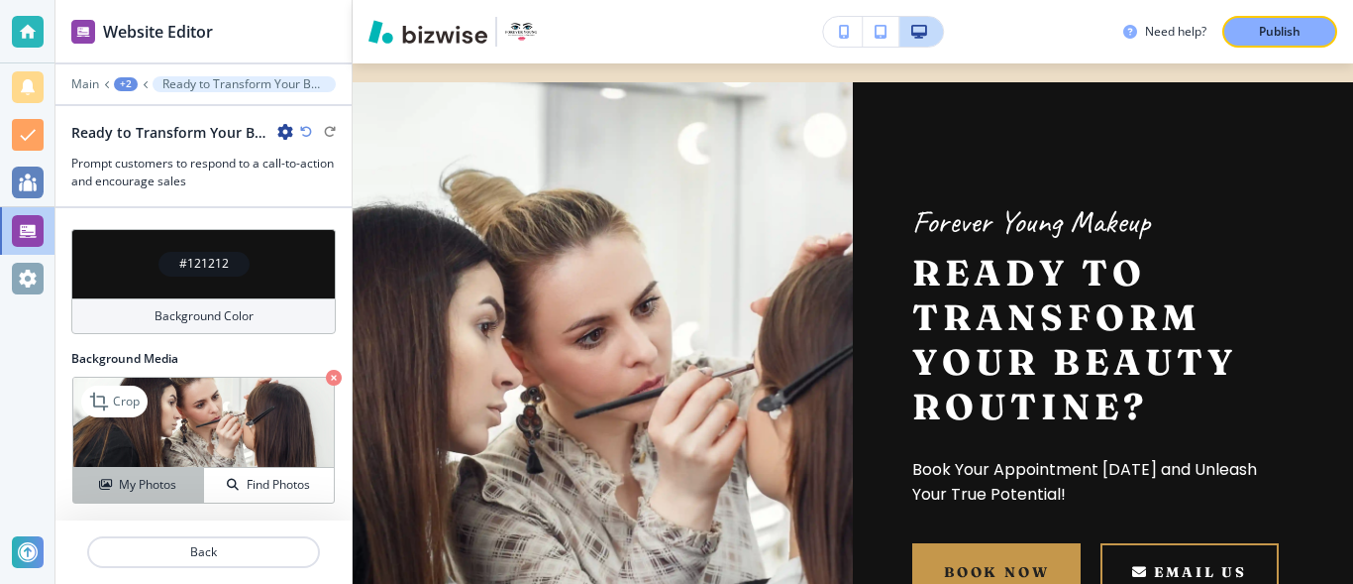
click at [145, 489] on h4 "My Photos" at bounding box center [147, 485] width 57 height 18
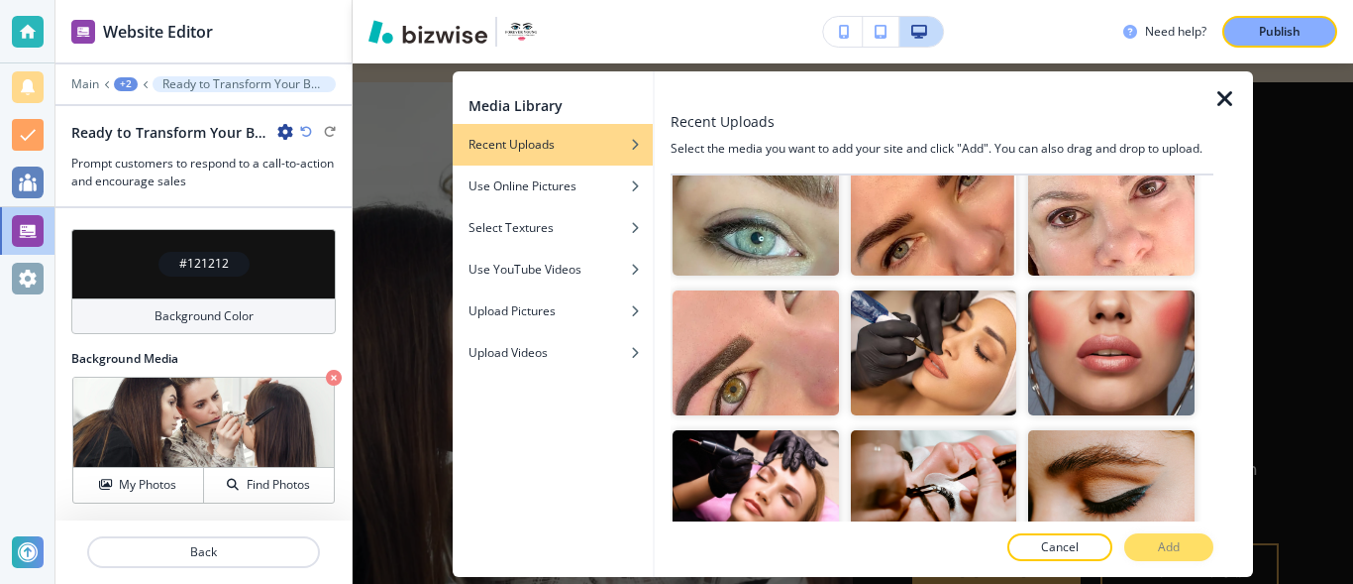
scroll to position [6628, 0]
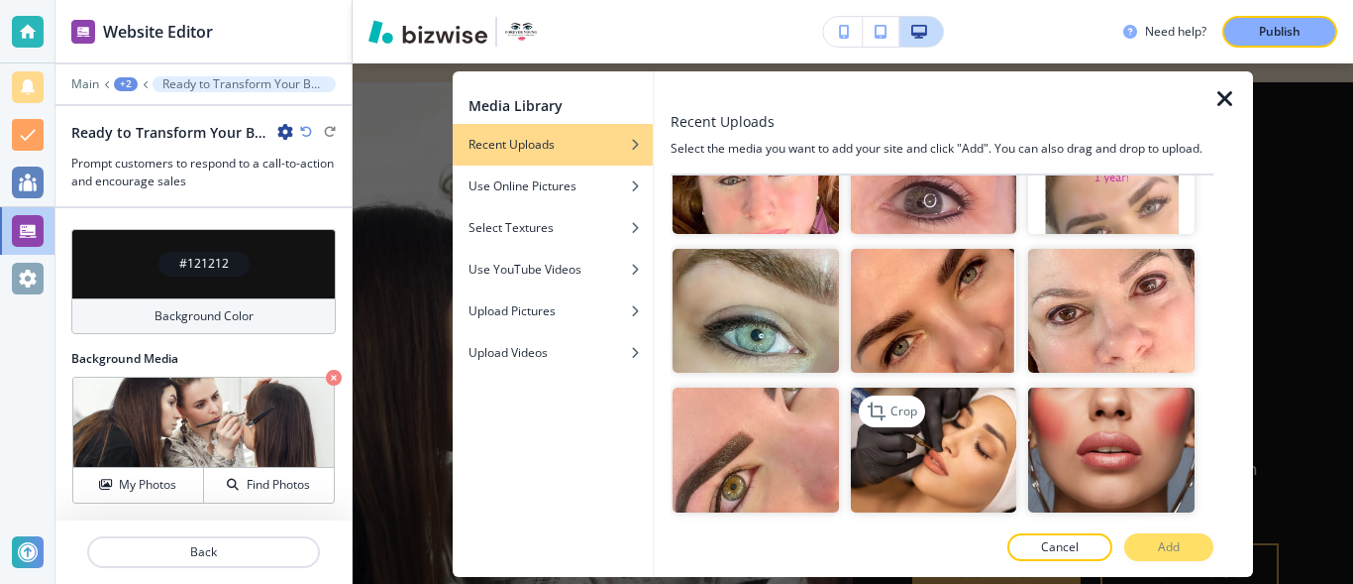
click at [932, 387] on img "button" at bounding box center [934, 449] width 166 height 125
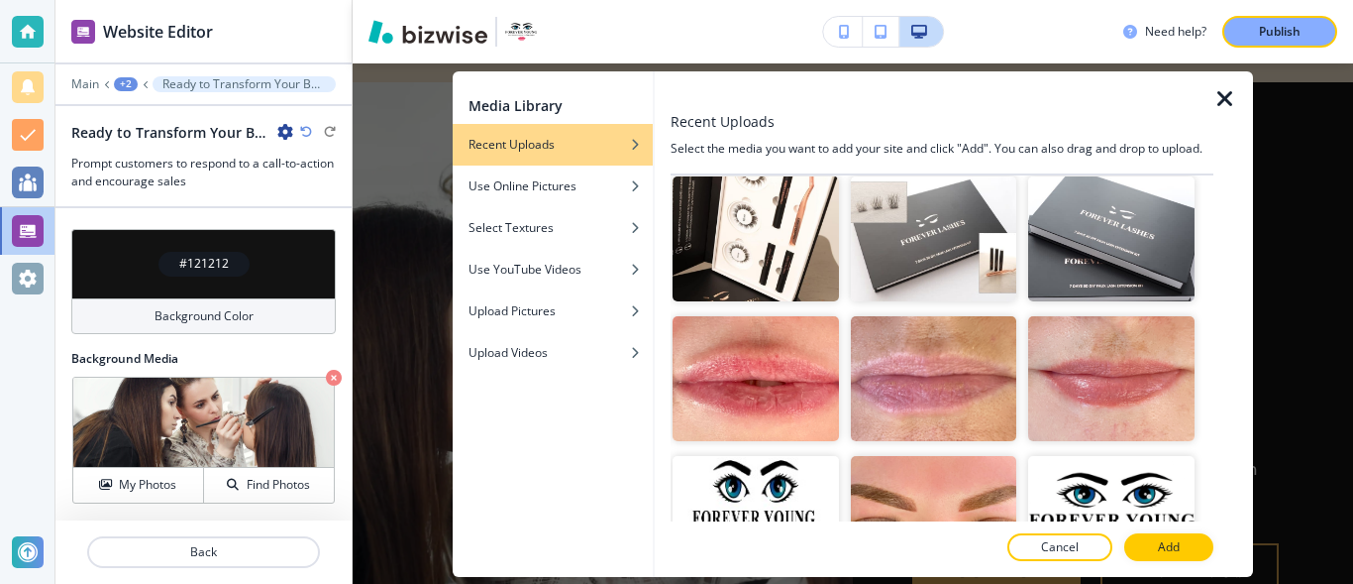
scroll to position [14320, 0]
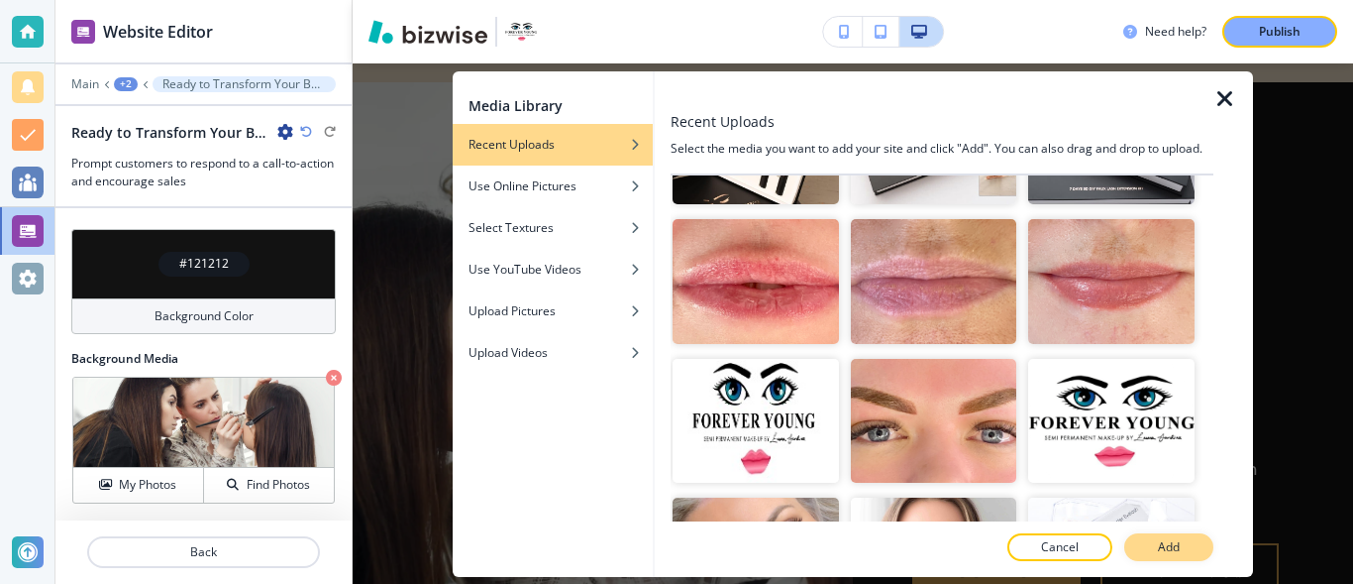
drag, startPoint x: 1209, startPoint y: 534, endPoint x: 1197, endPoint y: 535, distance: 11.9
click at [1206, 534] on div "Cancel Add" at bounding box center [942, 547] width 543 height 28
click at [1186, 539] on button "Add" at bounding box center [1169, 547] width 89 height 28
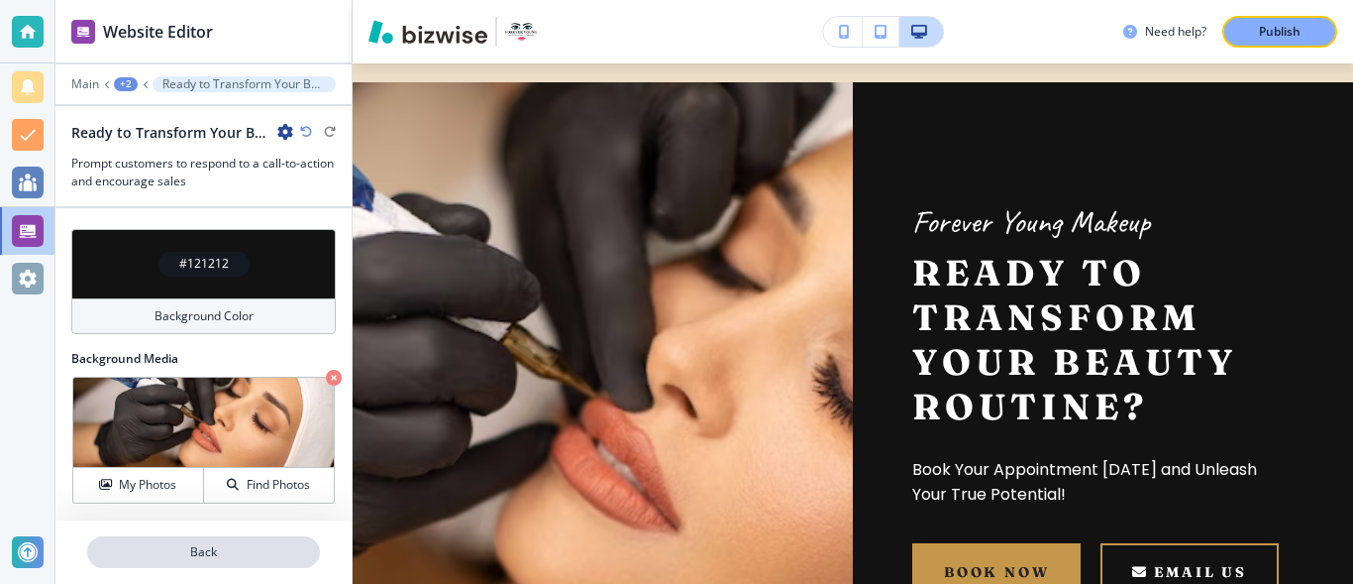
click at [155, 550] on p "Back" at bounding box center [203, 552] width 229 height 18
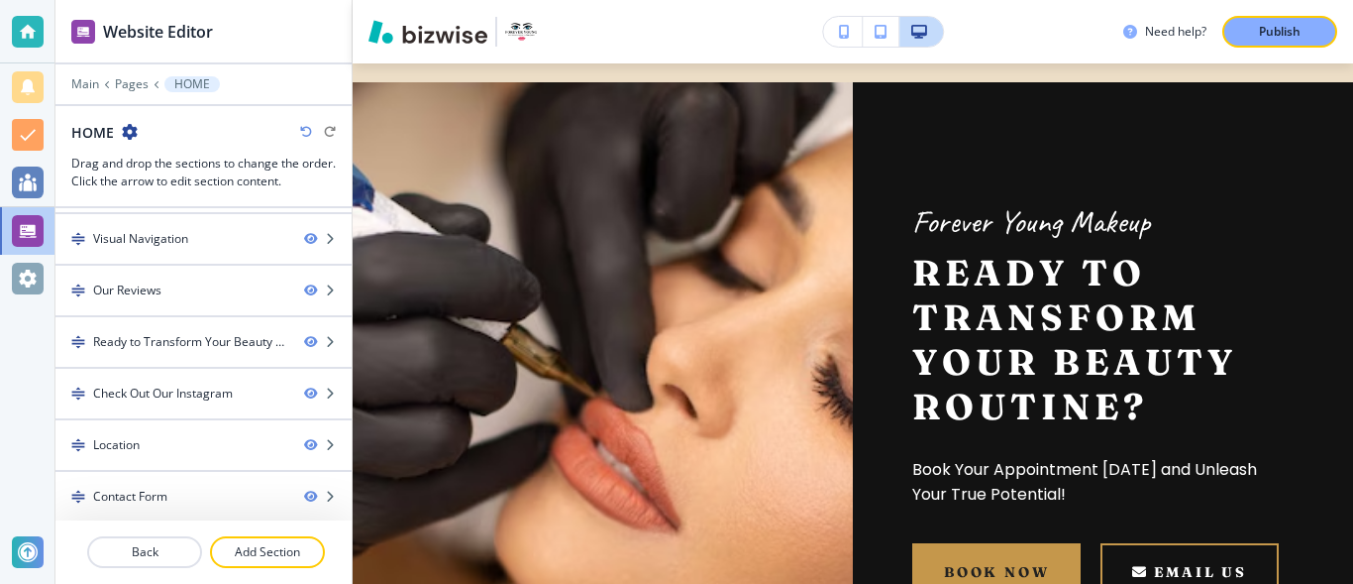
scroll to position [512, 0]
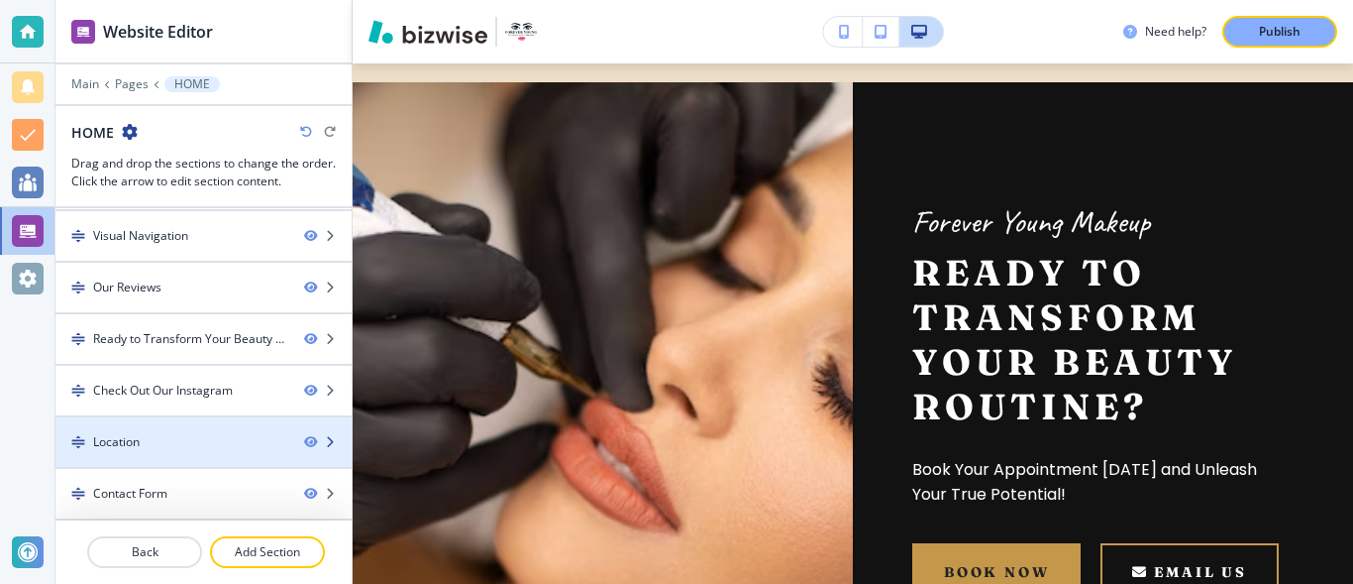
click at [260, 436] on div "Location" at bounding box center [171, 442] width 233 height 18
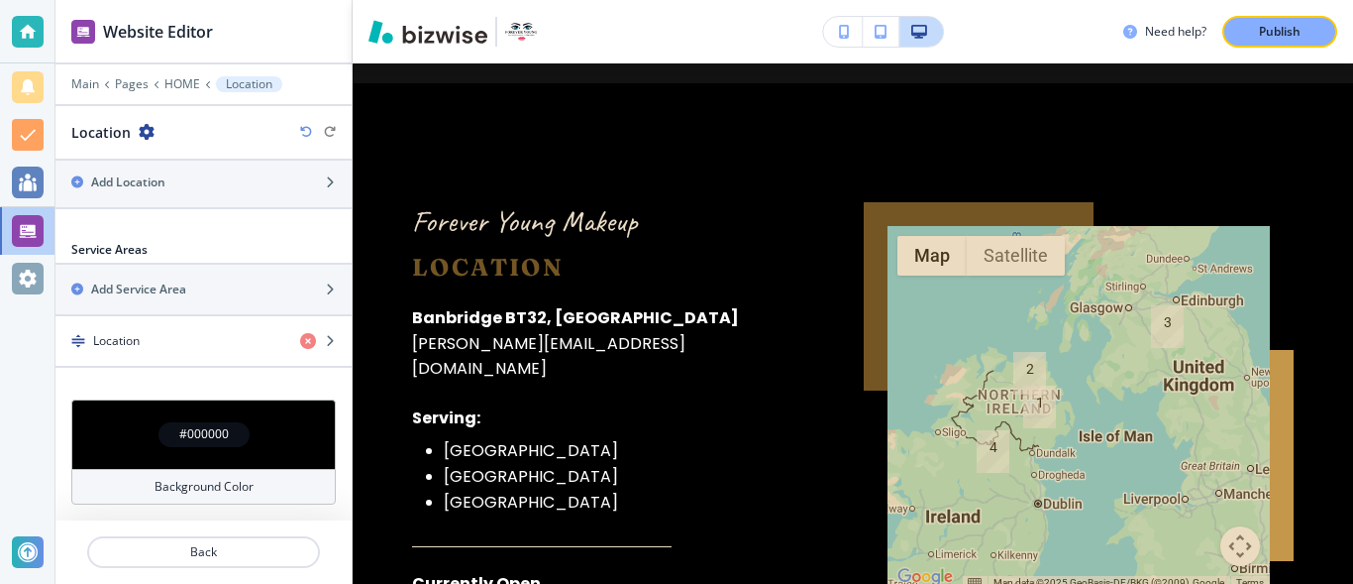
scroll to position [647, 0]
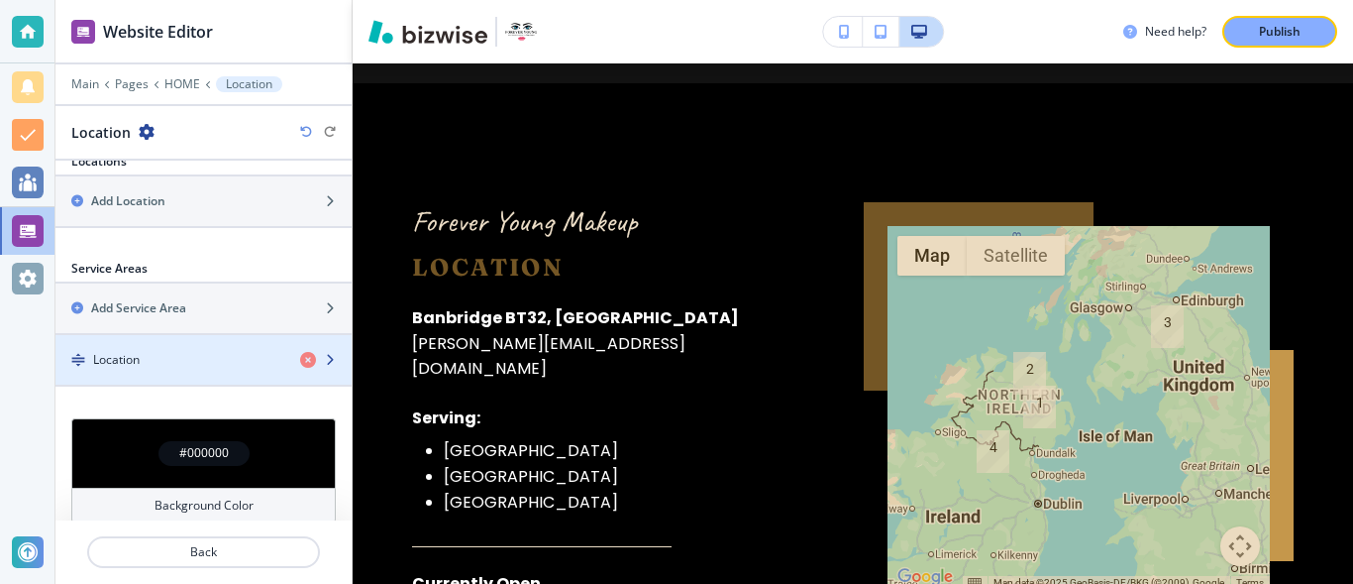
click at [184, 366] on div "Location" at bounding box center [169, 360] width 229 height 18
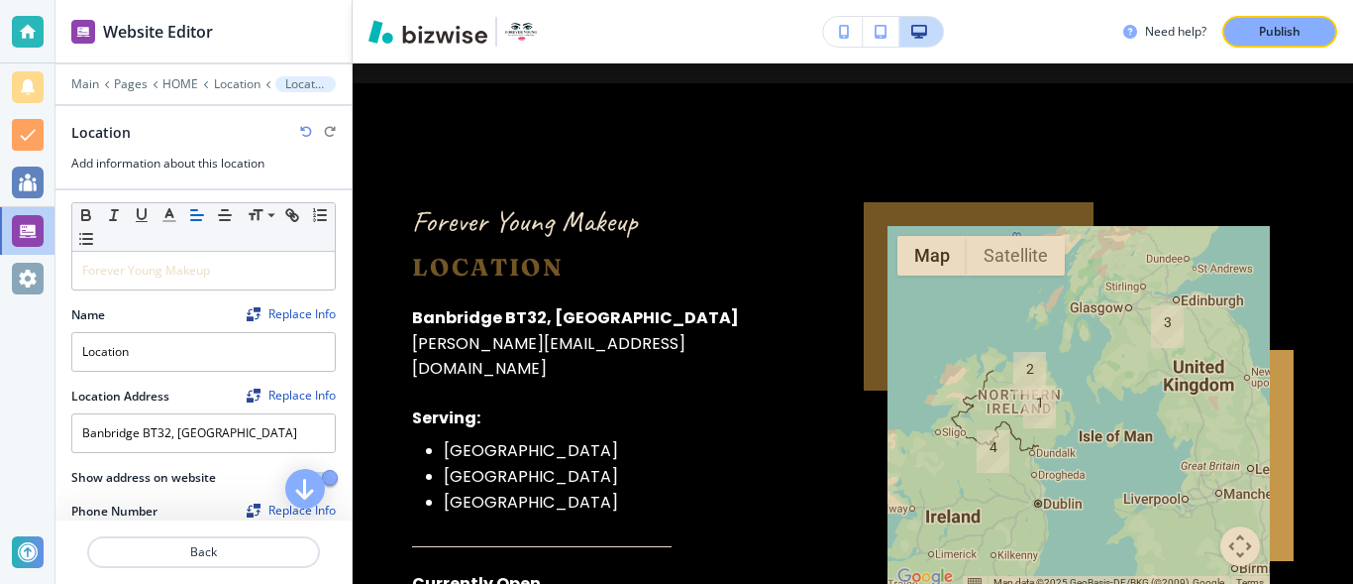
scroll to position [0, 0]
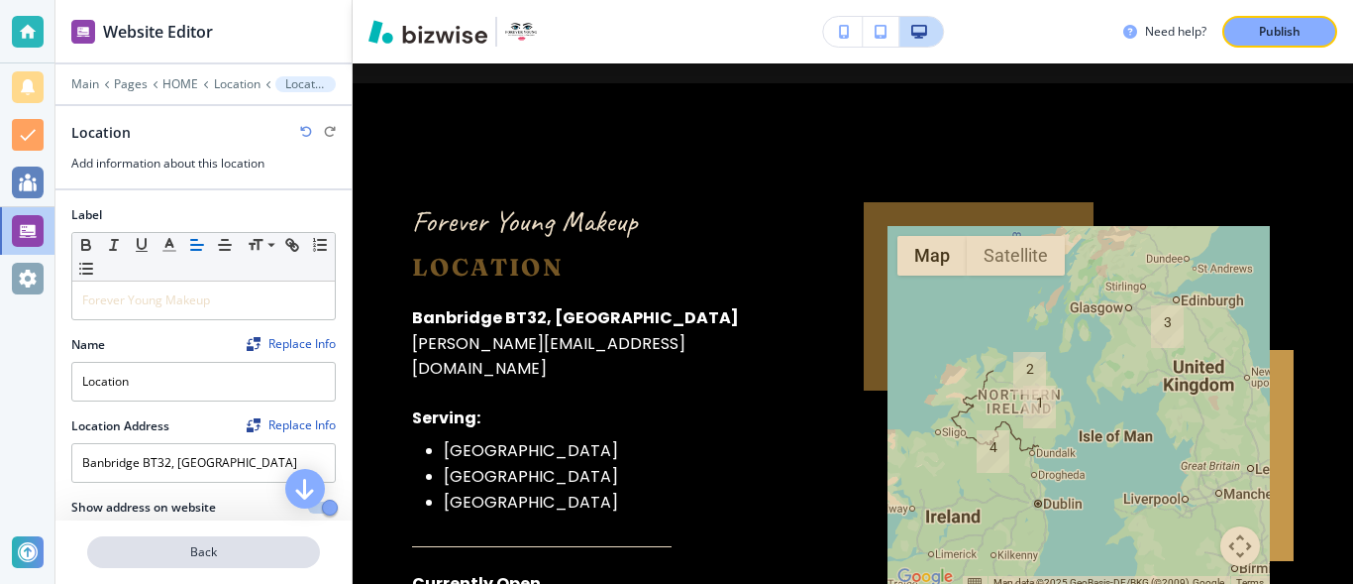
click at [185, 544] on p "Back" at bounding box center [203, 552] width 229 height 18
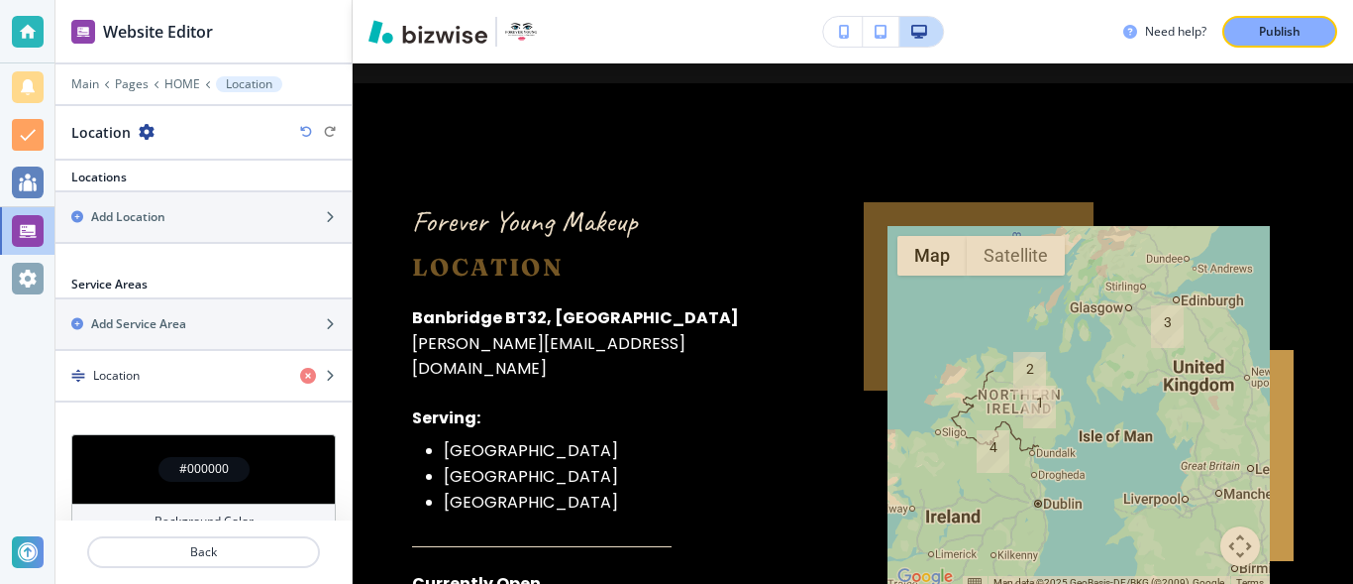
scroll to position [666, 0]
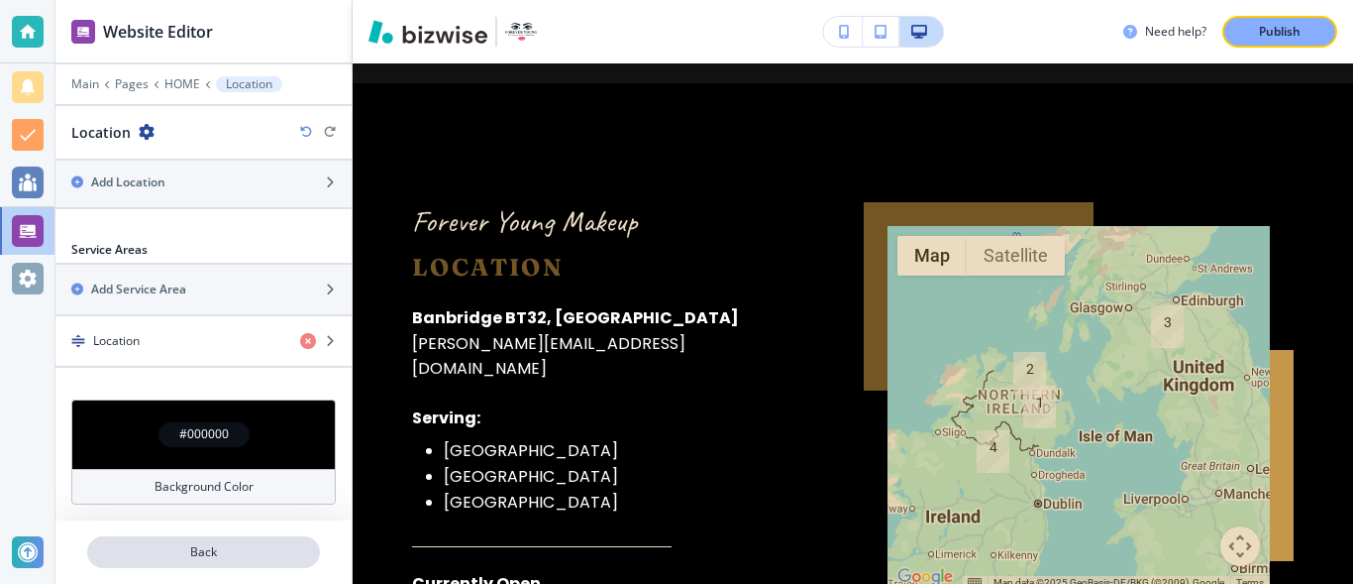
click at [246, 557] on p "Back" at bounding box center [203, 552] width 229 height 18
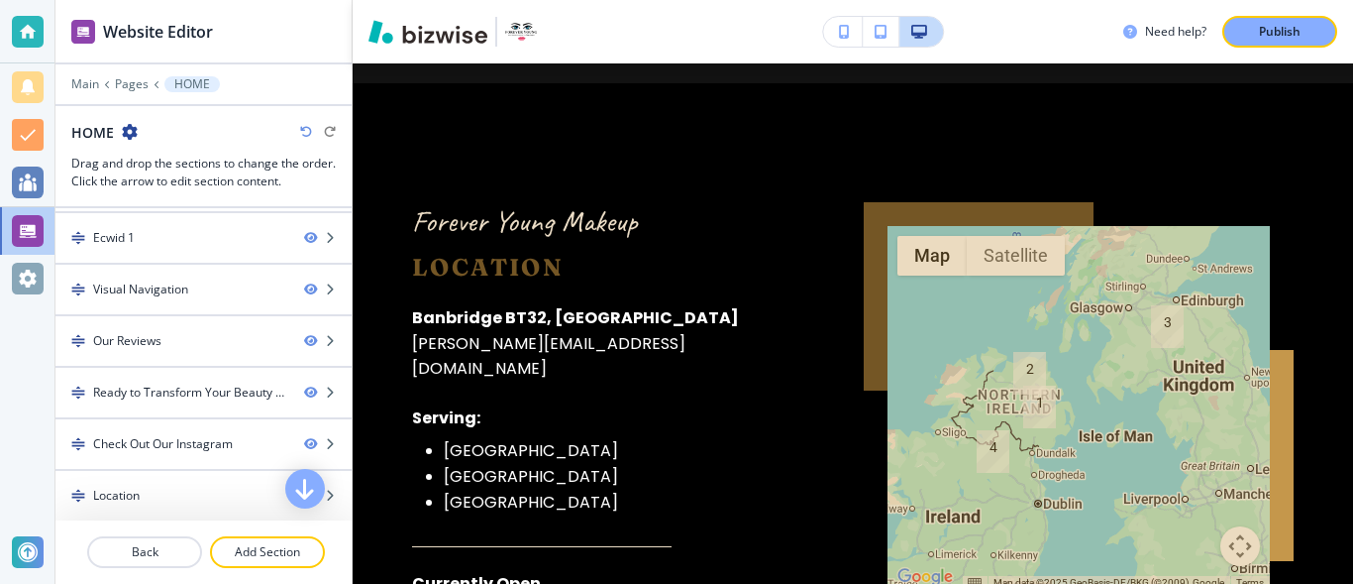
scroll to position [512, 0]
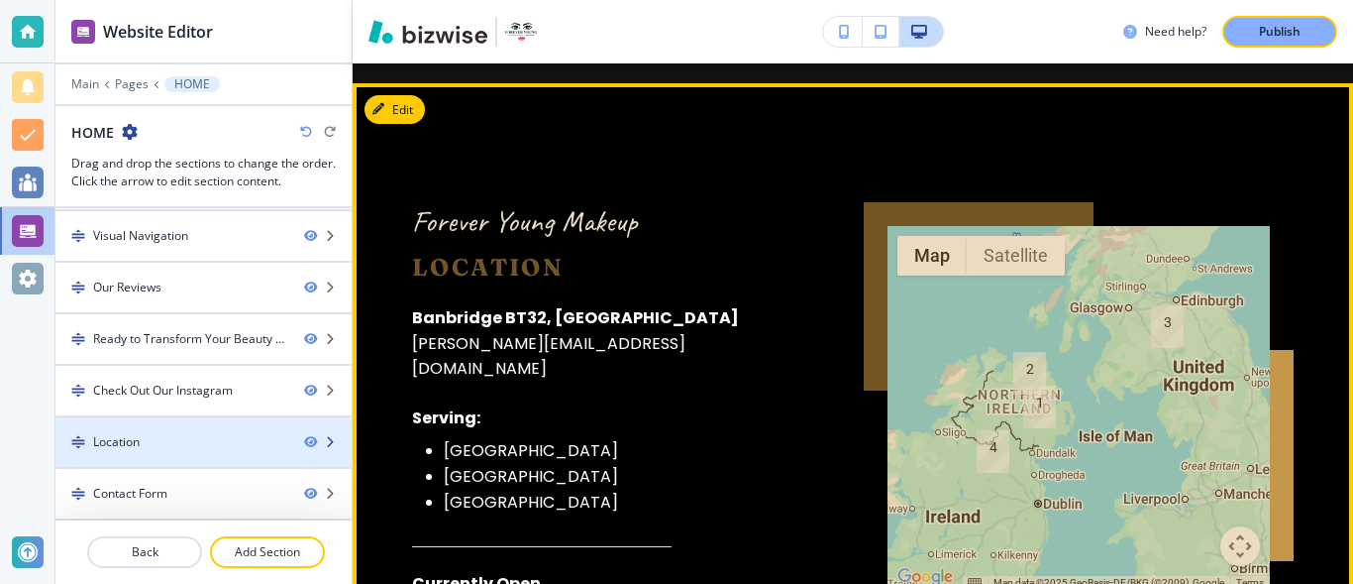
click at [196, 445] on div "Location" at bounding box center [171, 442] width 233 height 18
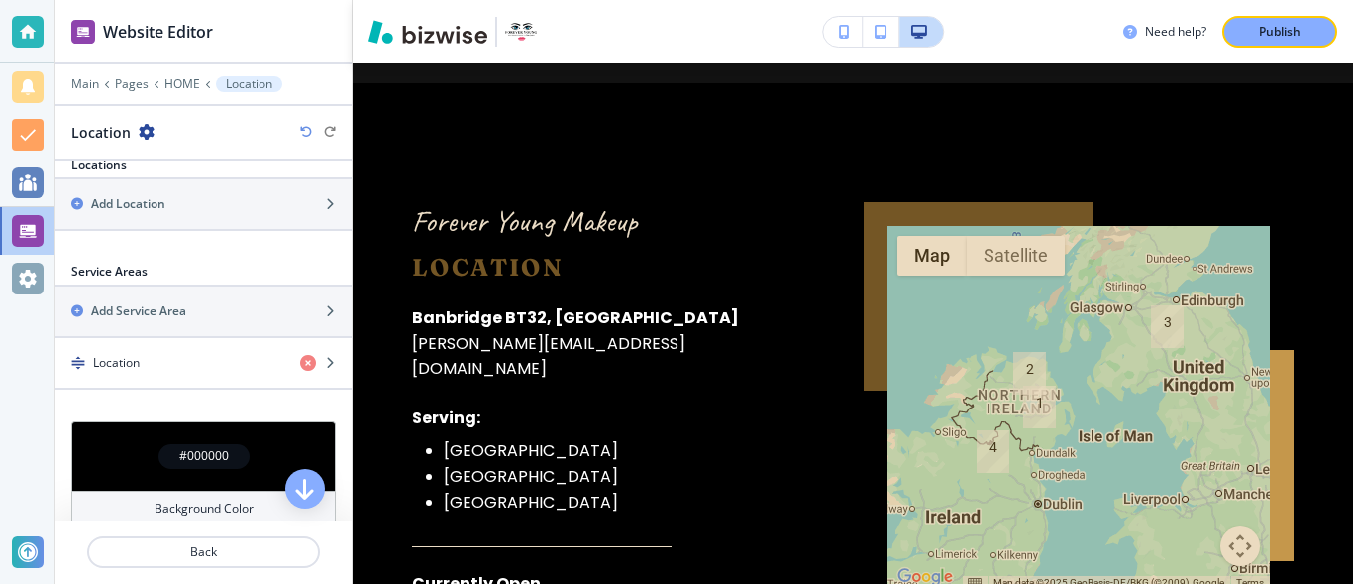
scroll to position [666, 0]
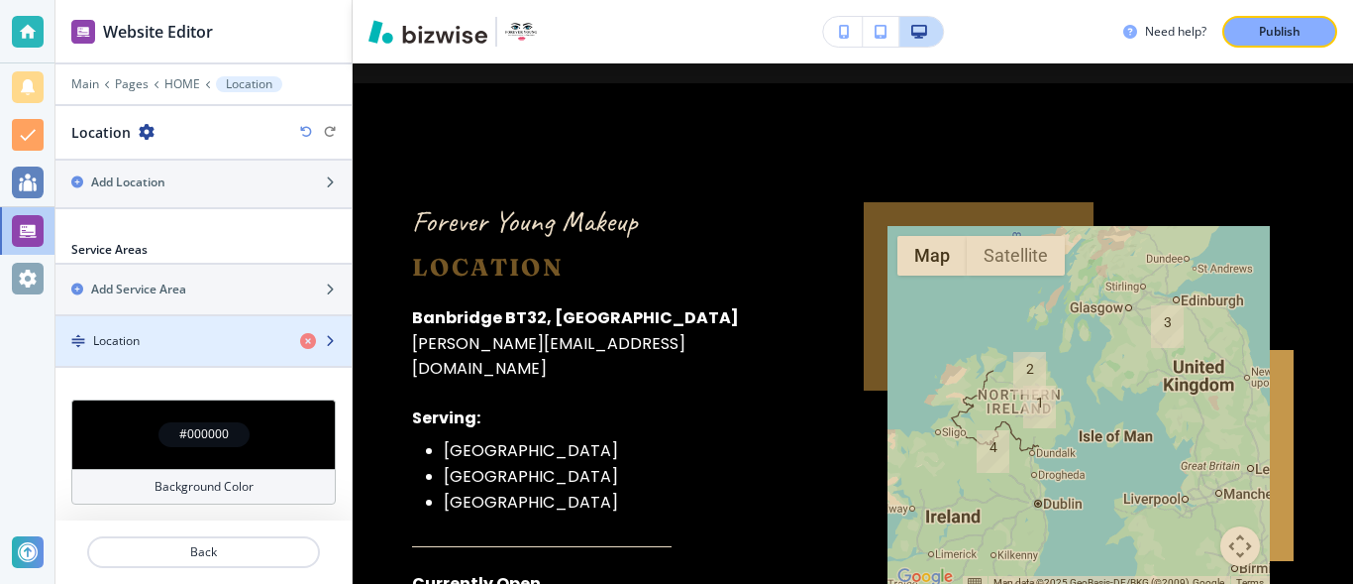
click at [210, 334] on div "Location" at bounding box center [169, 341] width 229 height 18
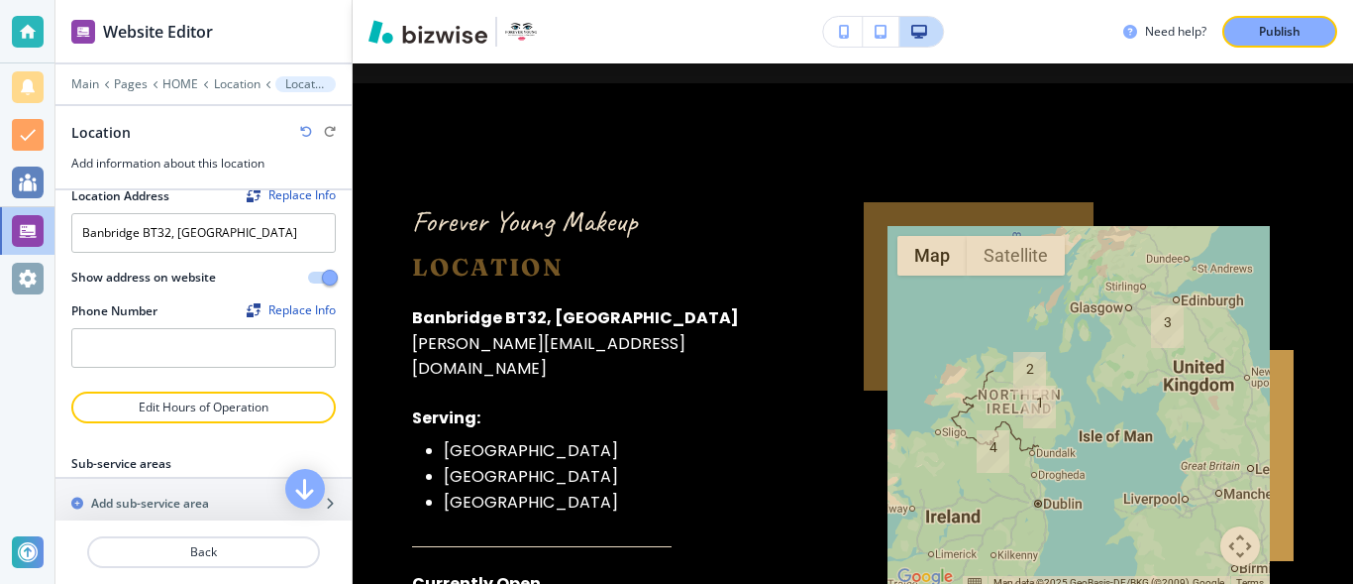
scroll to position [236, 0]
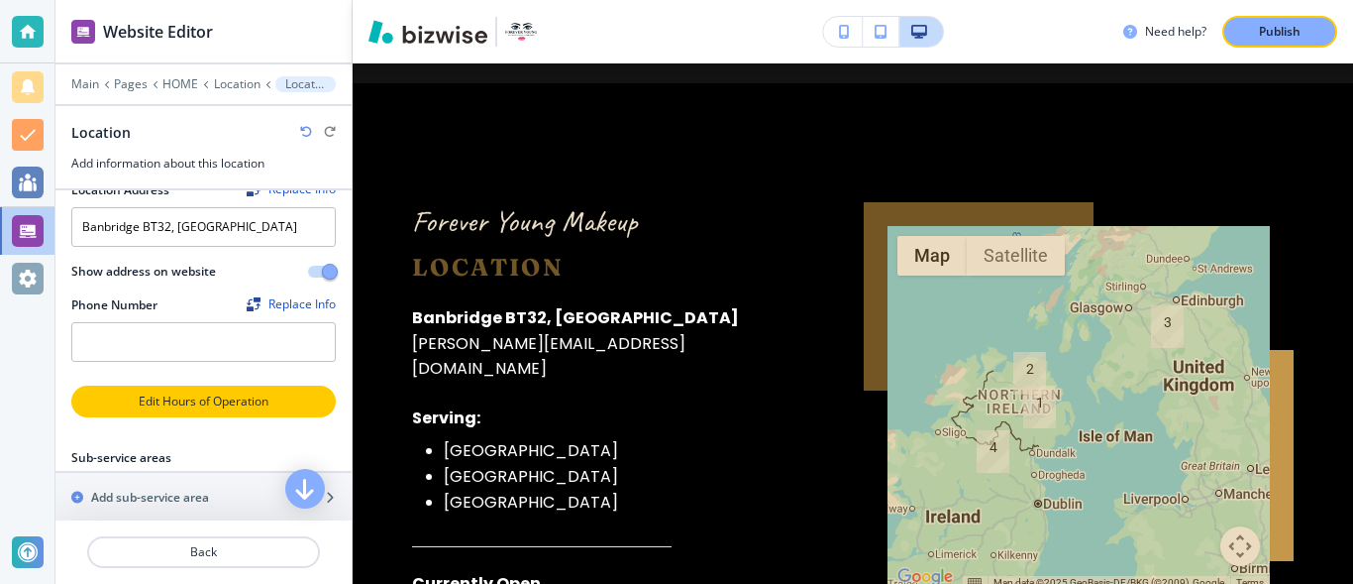
click at [273, 402] on p "Edit Hours of Operation" at bounding box center [203, 401] width 261 height 18
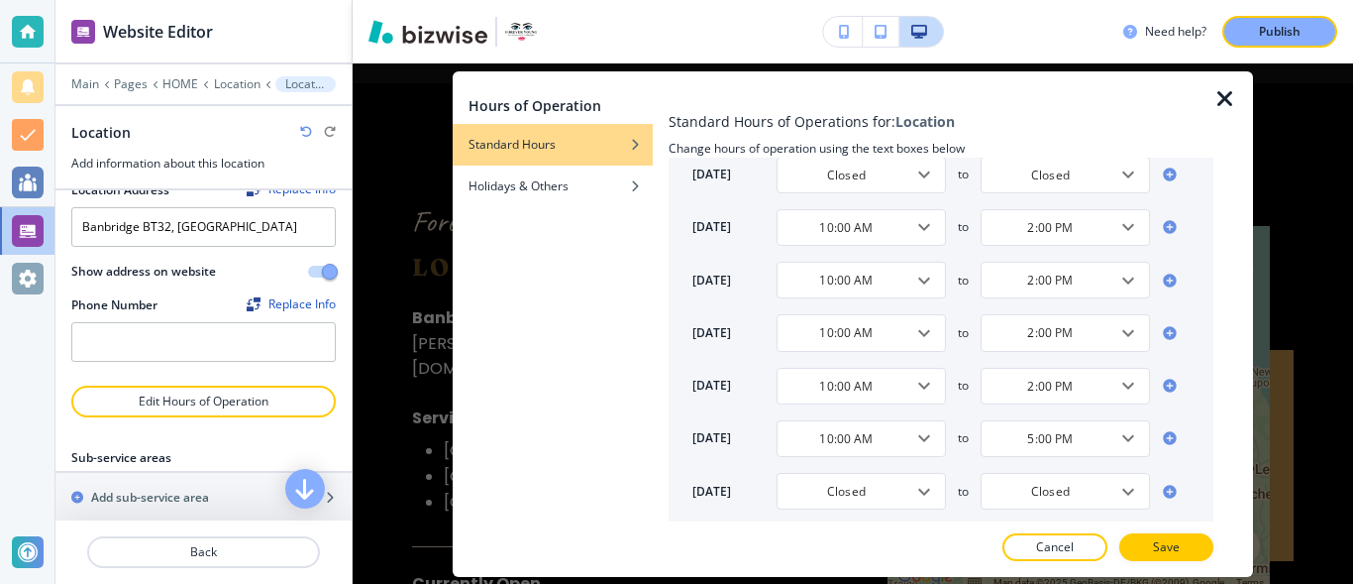
scroll to position [114, 0]
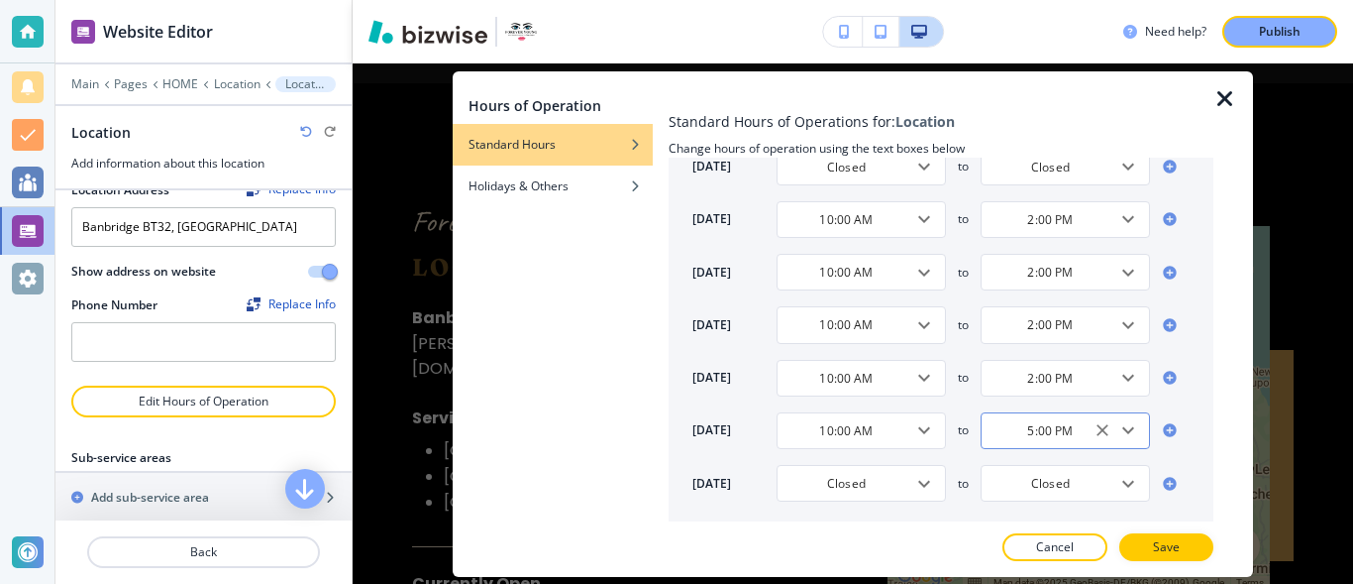
click at [1117, 435] on icon "Open" at bounding box center [1129, 430] width 24 height 24
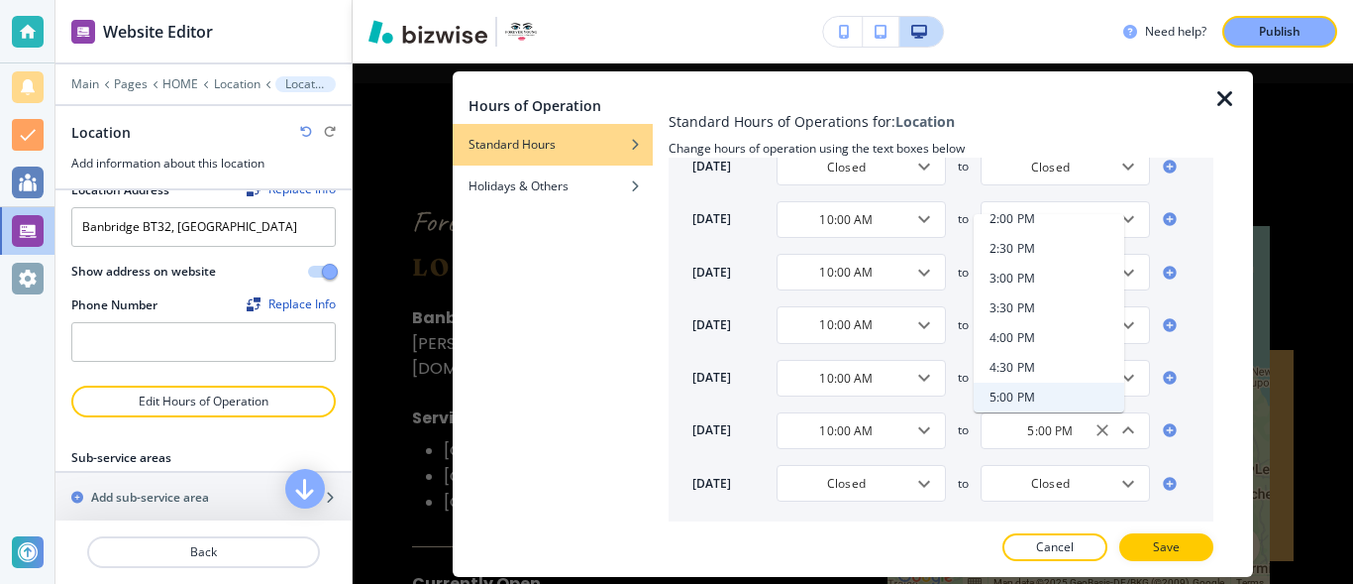
click at [1022, 340] on h4 "4:00 PM" at bounding box center [1013, 338] width 46 height 18
type input "4:00 PM"
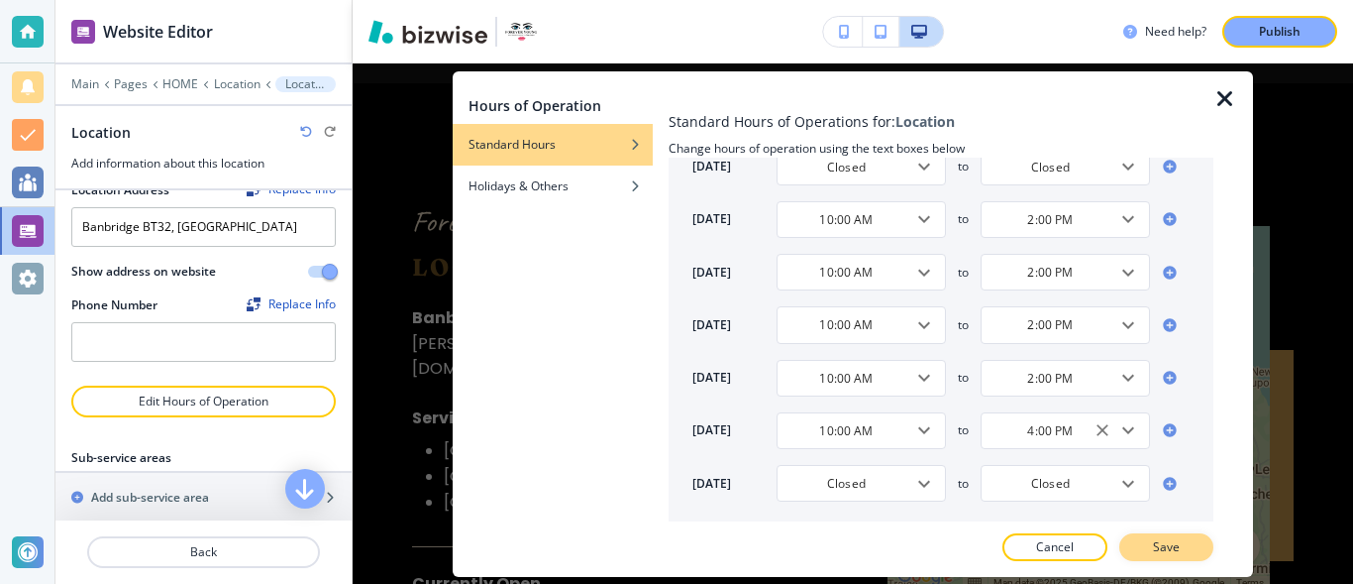
click at [1163, 544] on p "Save" at bounding box center [1166, 547] width 27 height 18
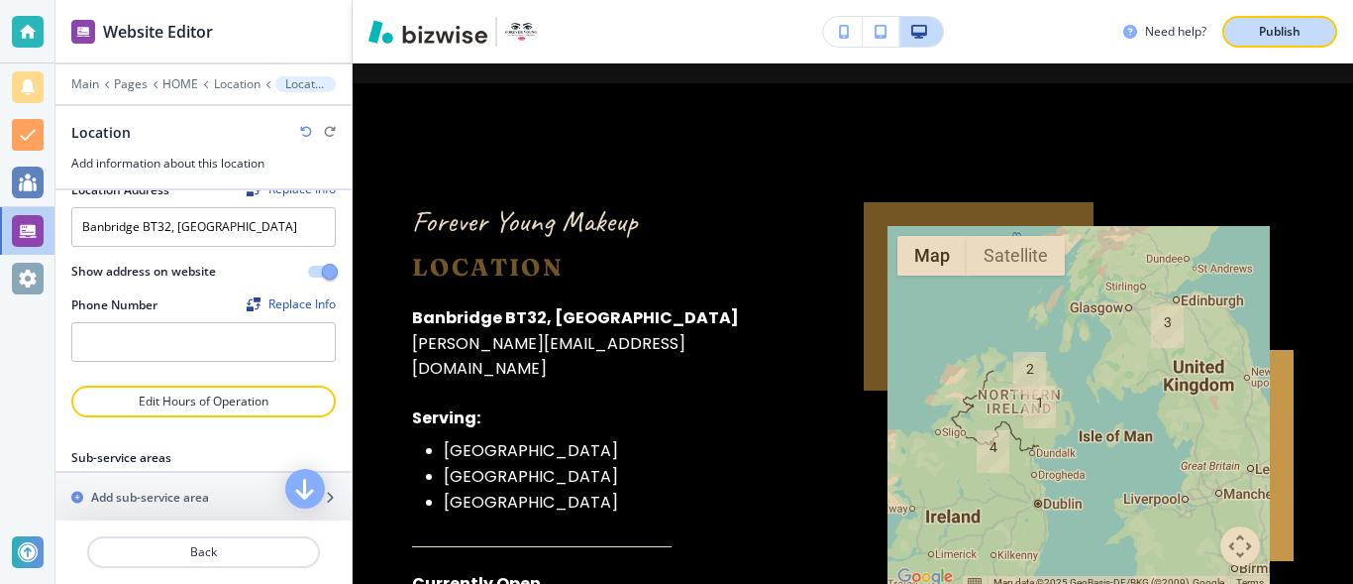
click at [1312, 39] on button "Publish" at bounding box center [1280, 32] width 115 height 32
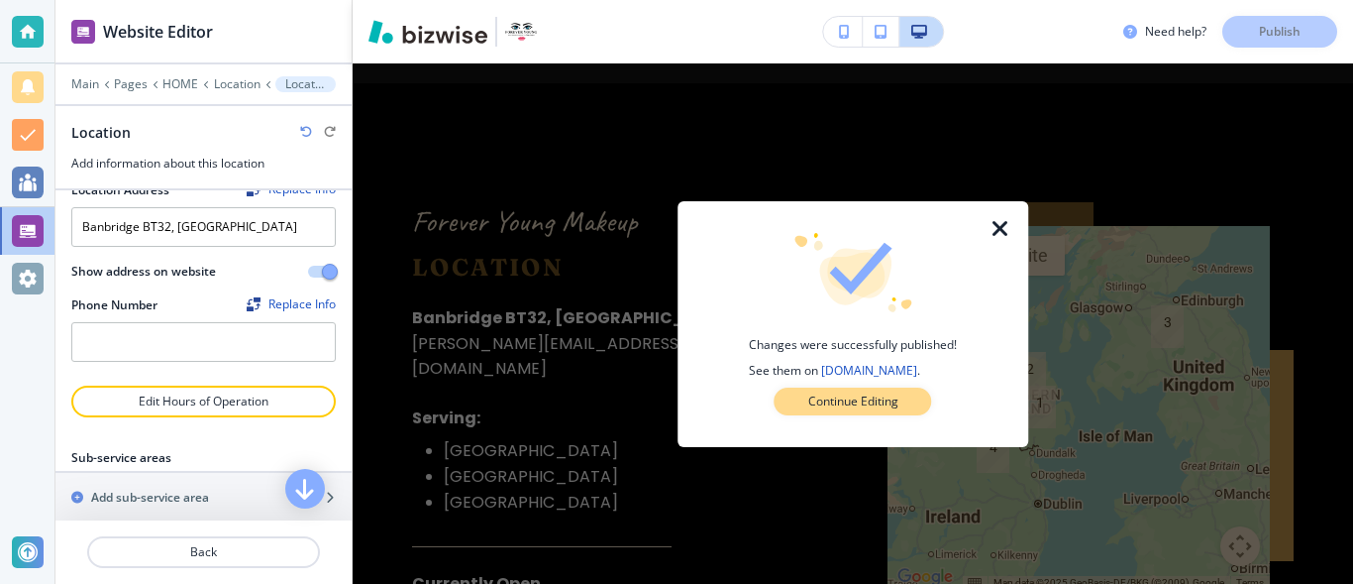
click at [869, 403] on p "Continue Editing" at bounding box center [853, 401] width 90 height 18
